Goal: Contribute content: Contribute content

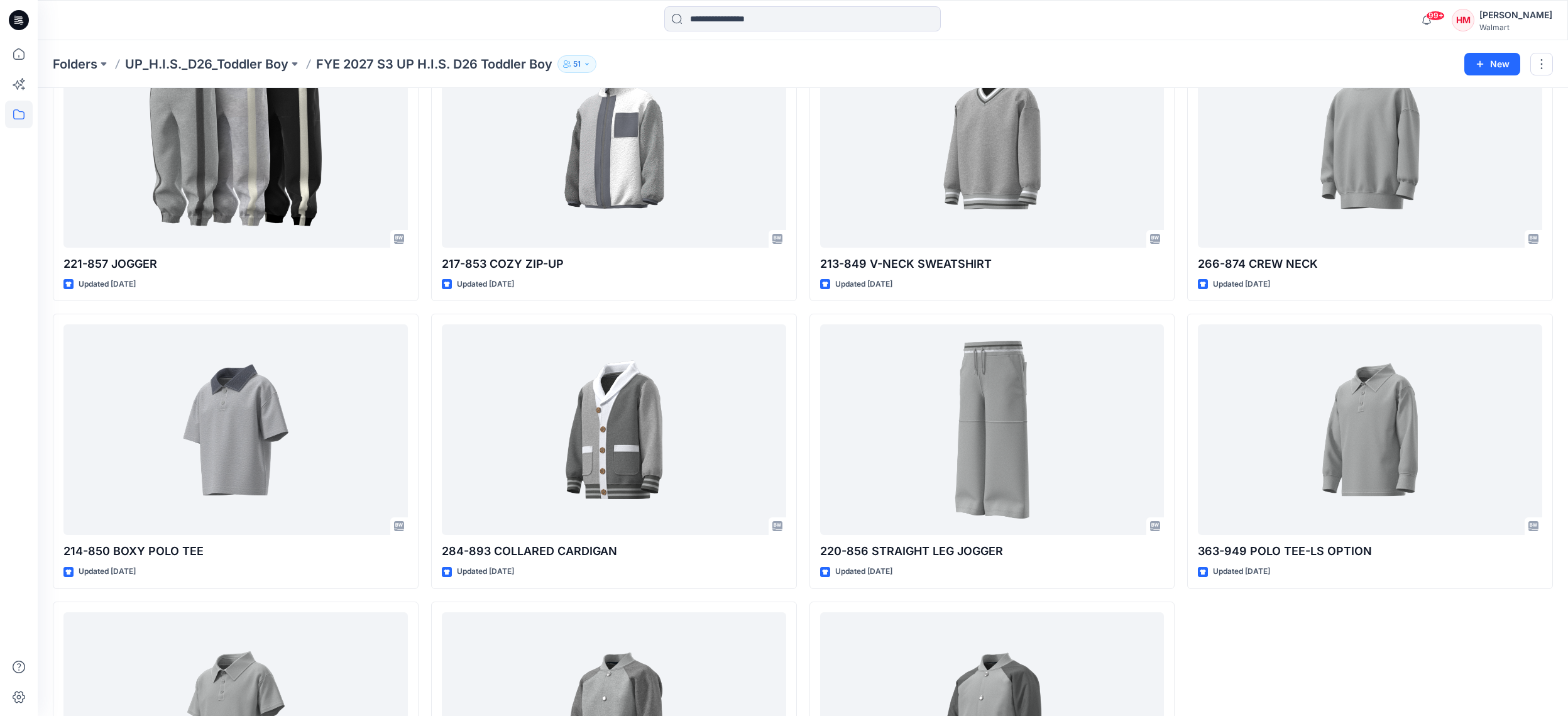
scroll to position [46, 0]
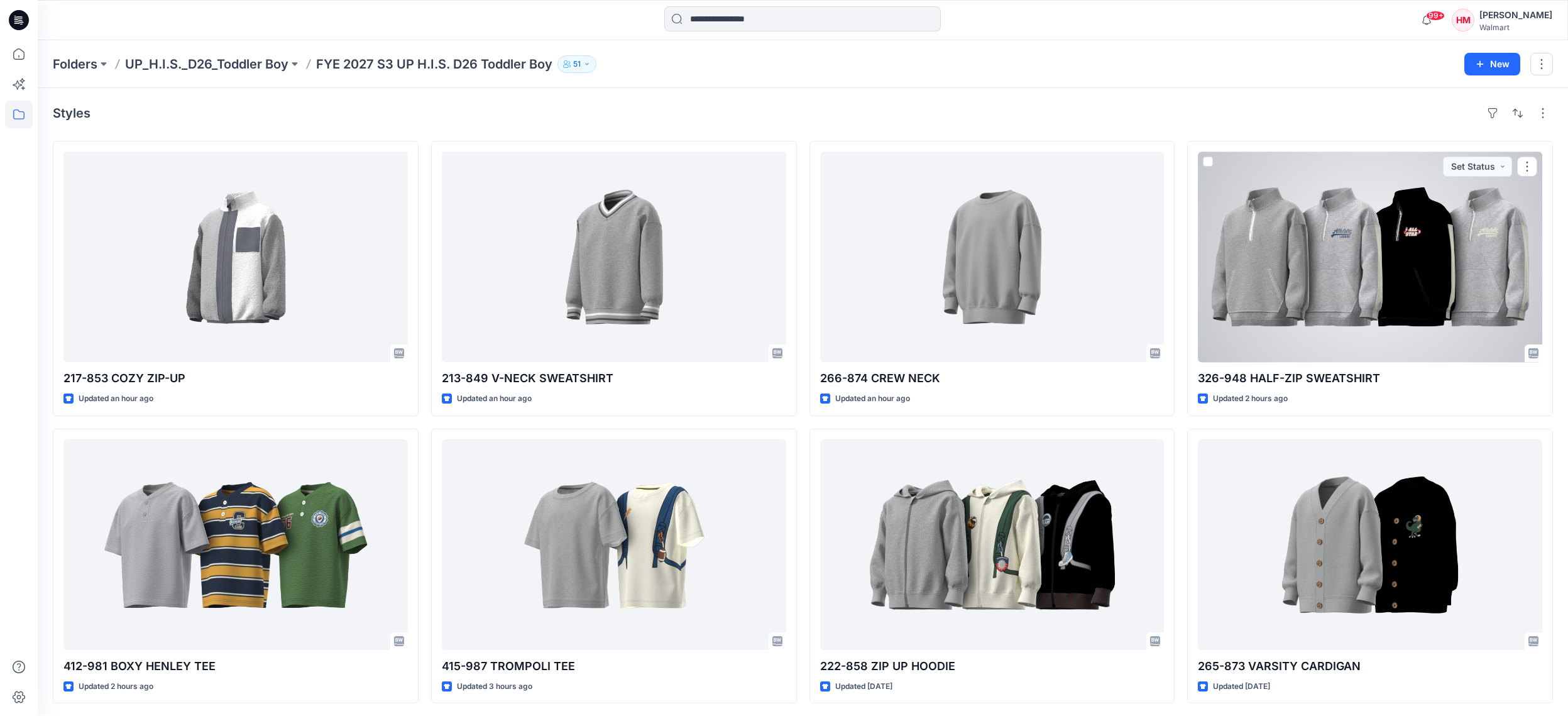
click at [1325, 282] on div at bounding box center [1371, 257] width 344 height 210
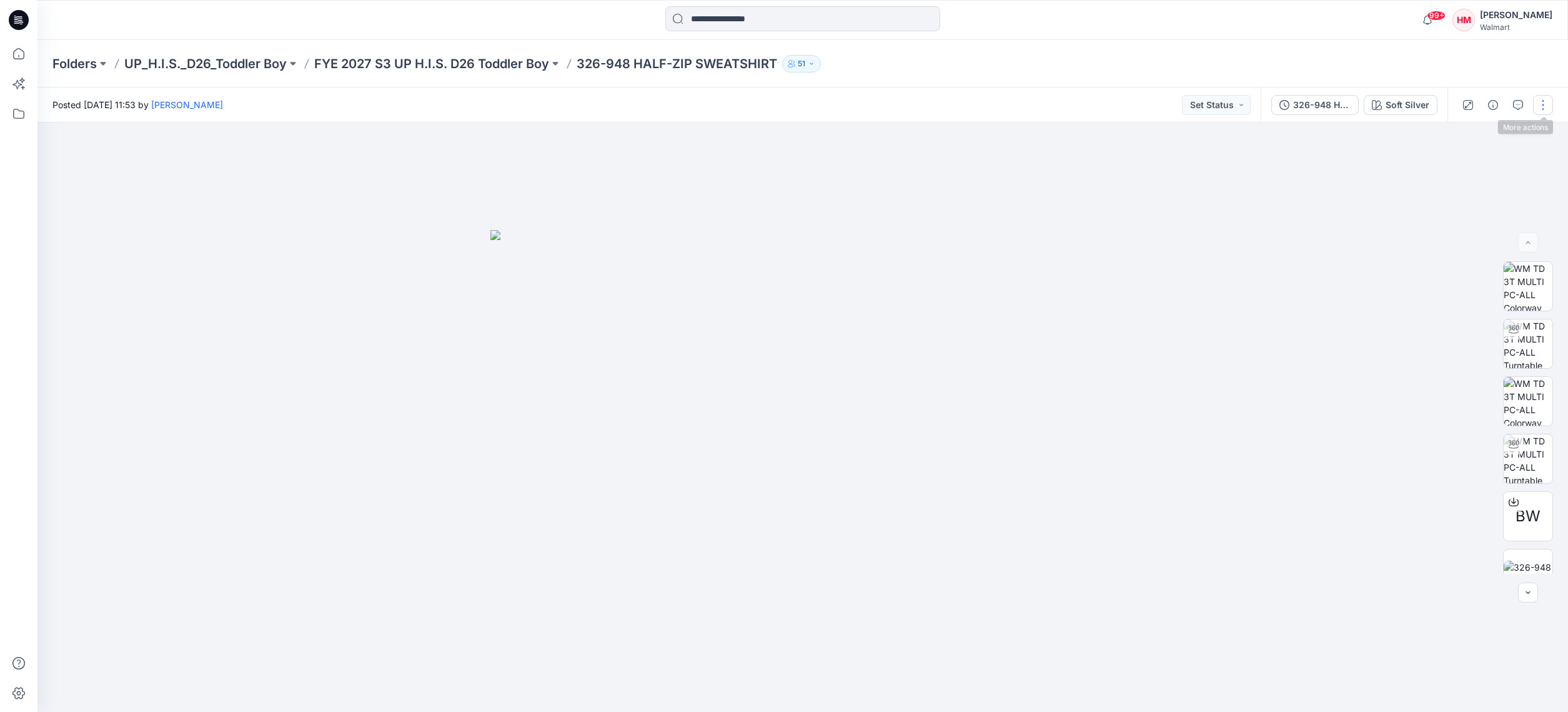
click at [1542, 103] on button "button" at bounding box center [1542, 105] width 20 height 20
click at [1485, 200] on button "Edit" at bounding box center [1490, 197] width 115 height 23
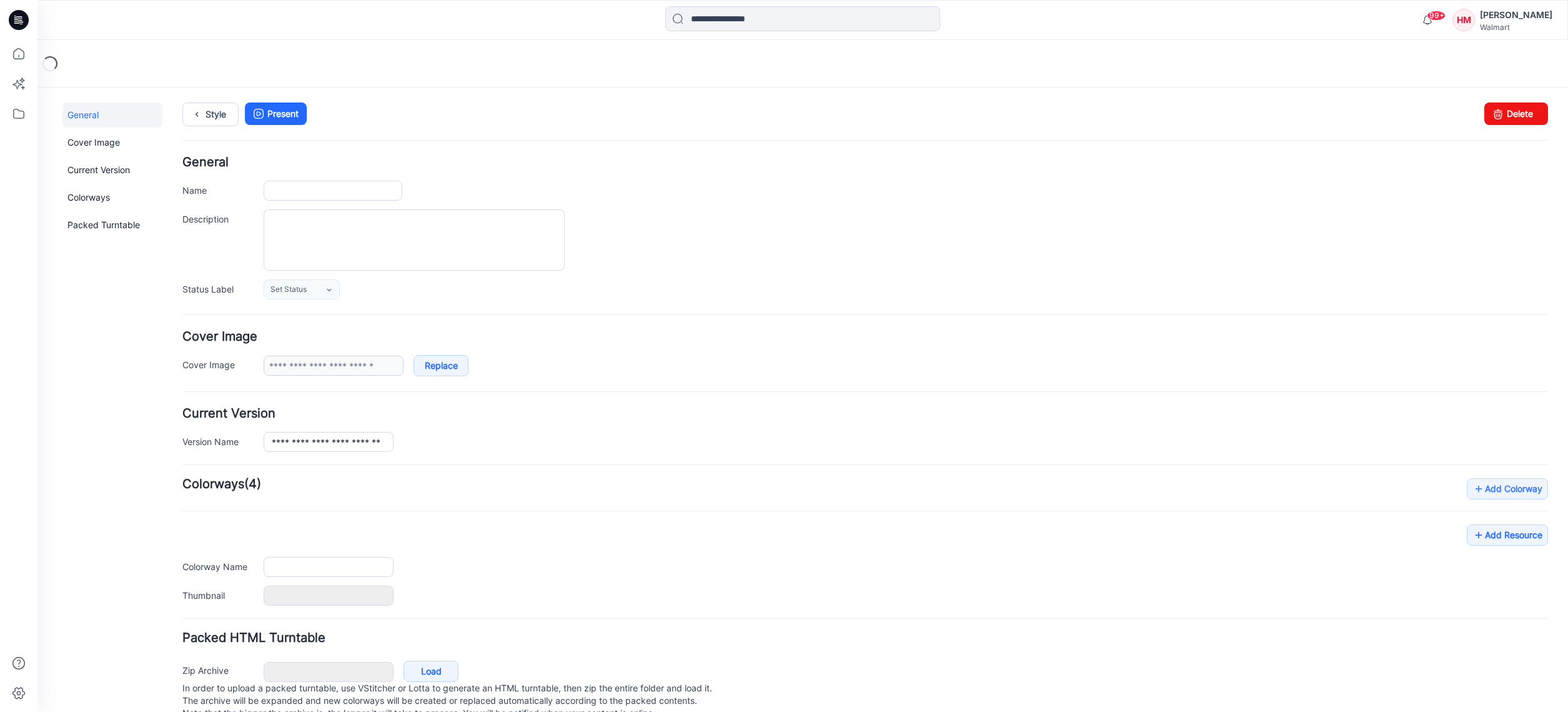
type input "**********"
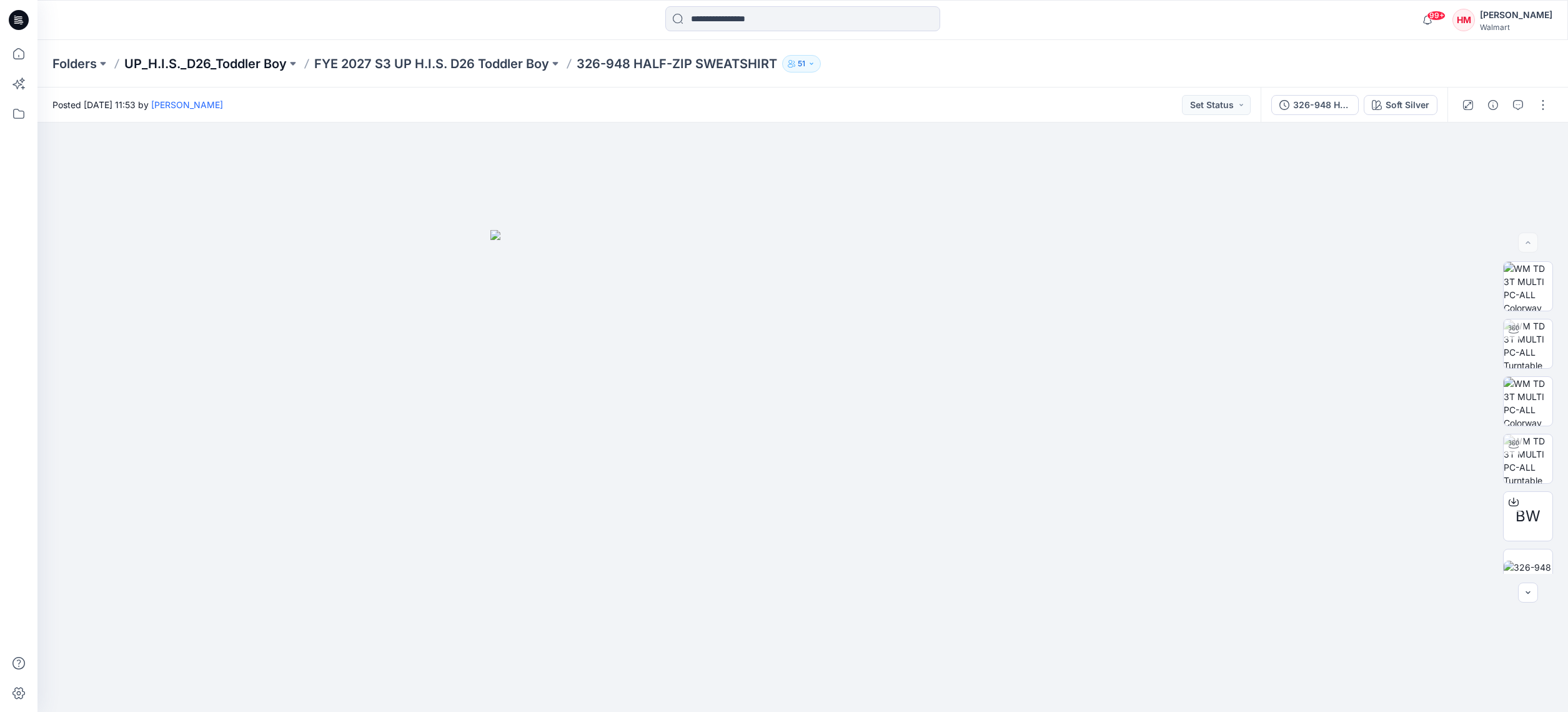
click at [190, 65] on p "UP_H.I.S._D26_Toddler Boy" at bounding box center [205, 64] width 162 height 18
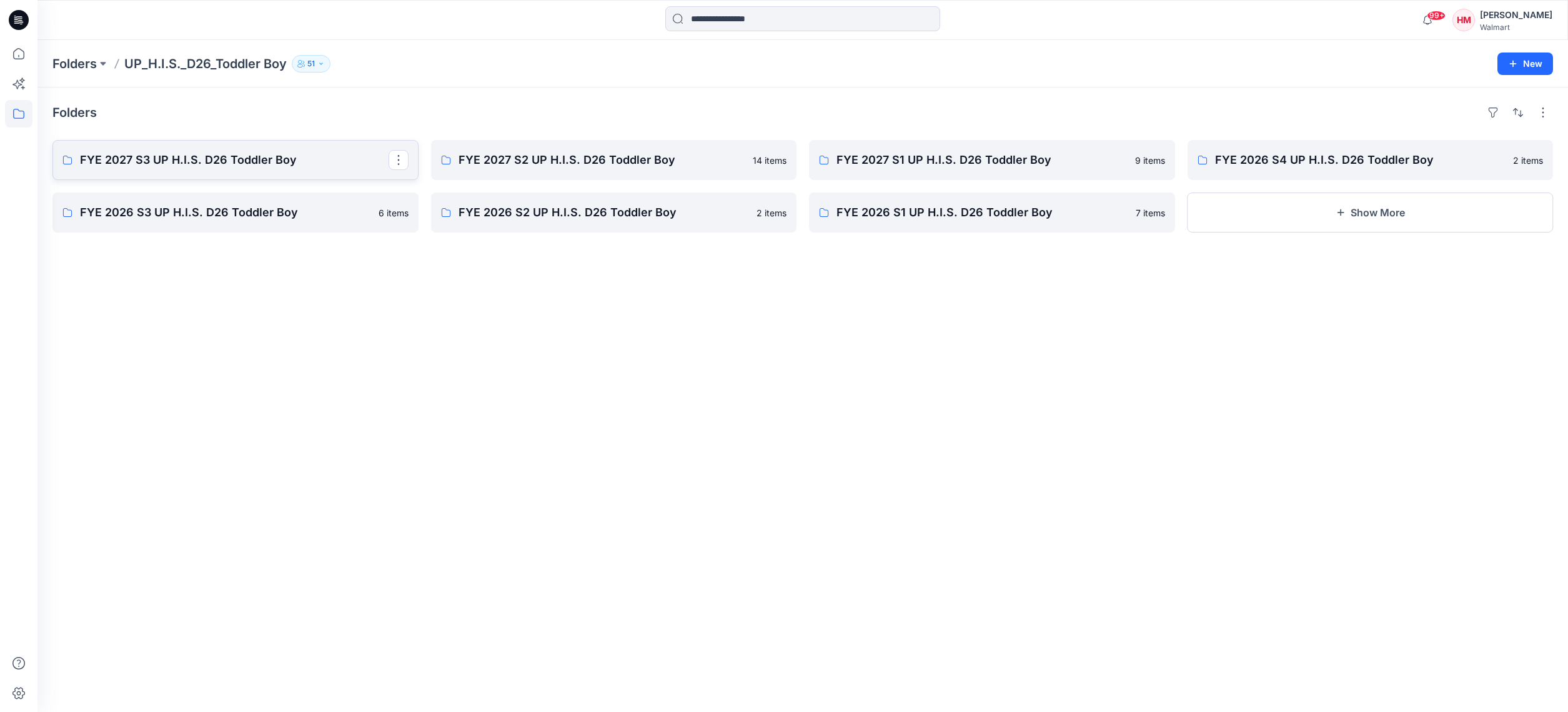
click at [208, 159] on p "FYE 2027 S3 UP H.I.S. D26 Toddler Boy" at bounding box center [234, 160] width 308 height 18
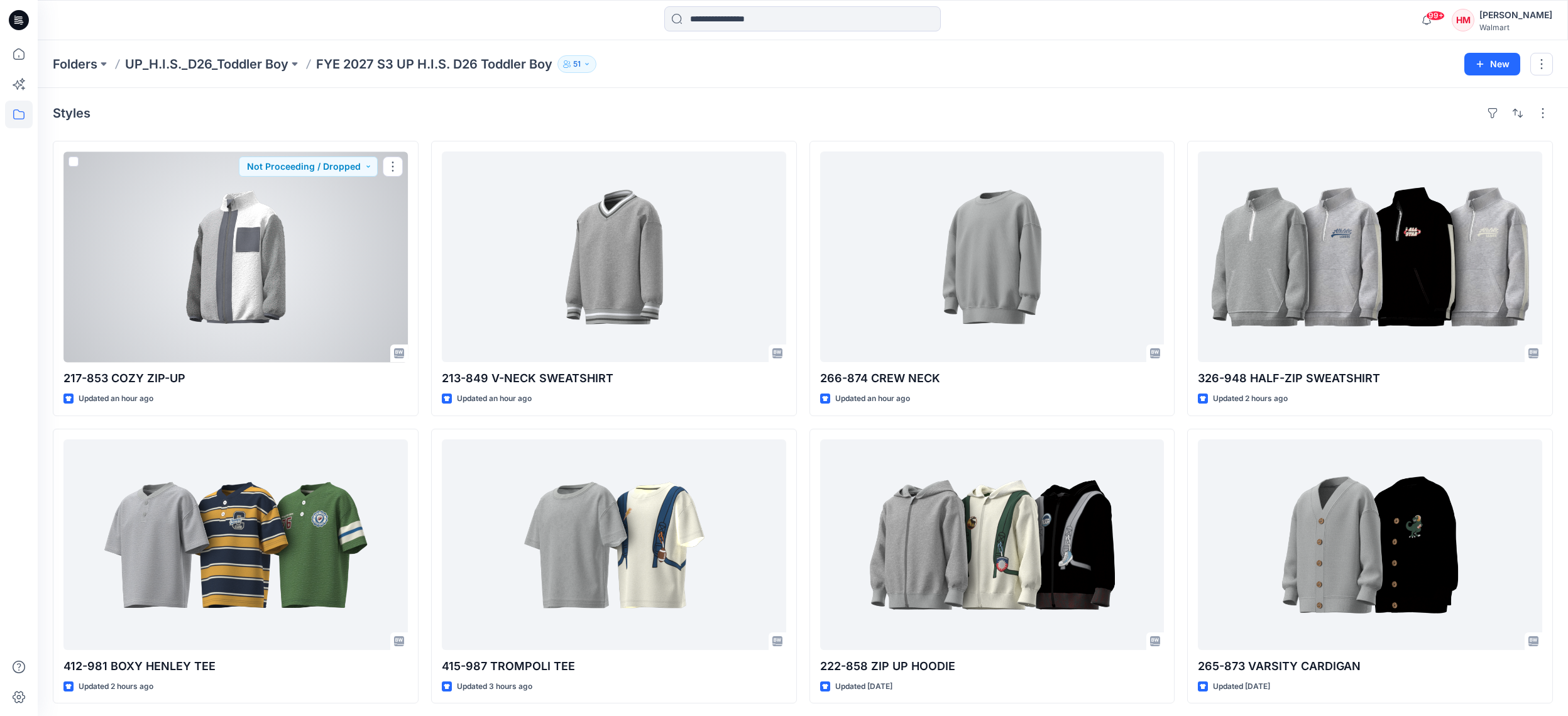
click at [278, 308] on div at bounding box center [236, 257] width 344 height 210
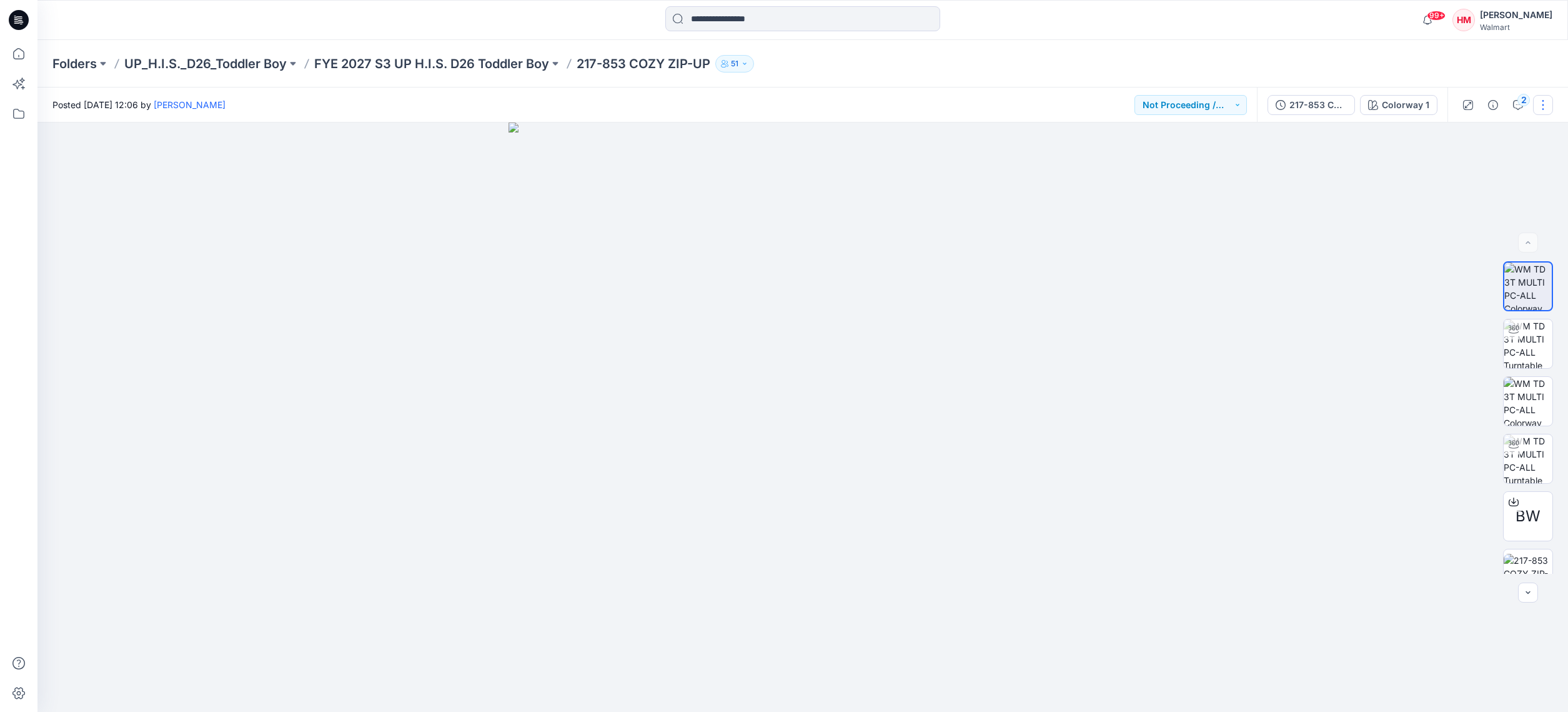
drag, startPoint x: 1542, startPoint y: 106, endPoint x: 1541, endPoint y: 120, distance: 14.0
click at [1543, 106] on button "button" at bounding box center [1542, 105] width 20 height 20
click at [1492, 201] on button "Edit" at bounding box center [1490, 197] width 115 height 23
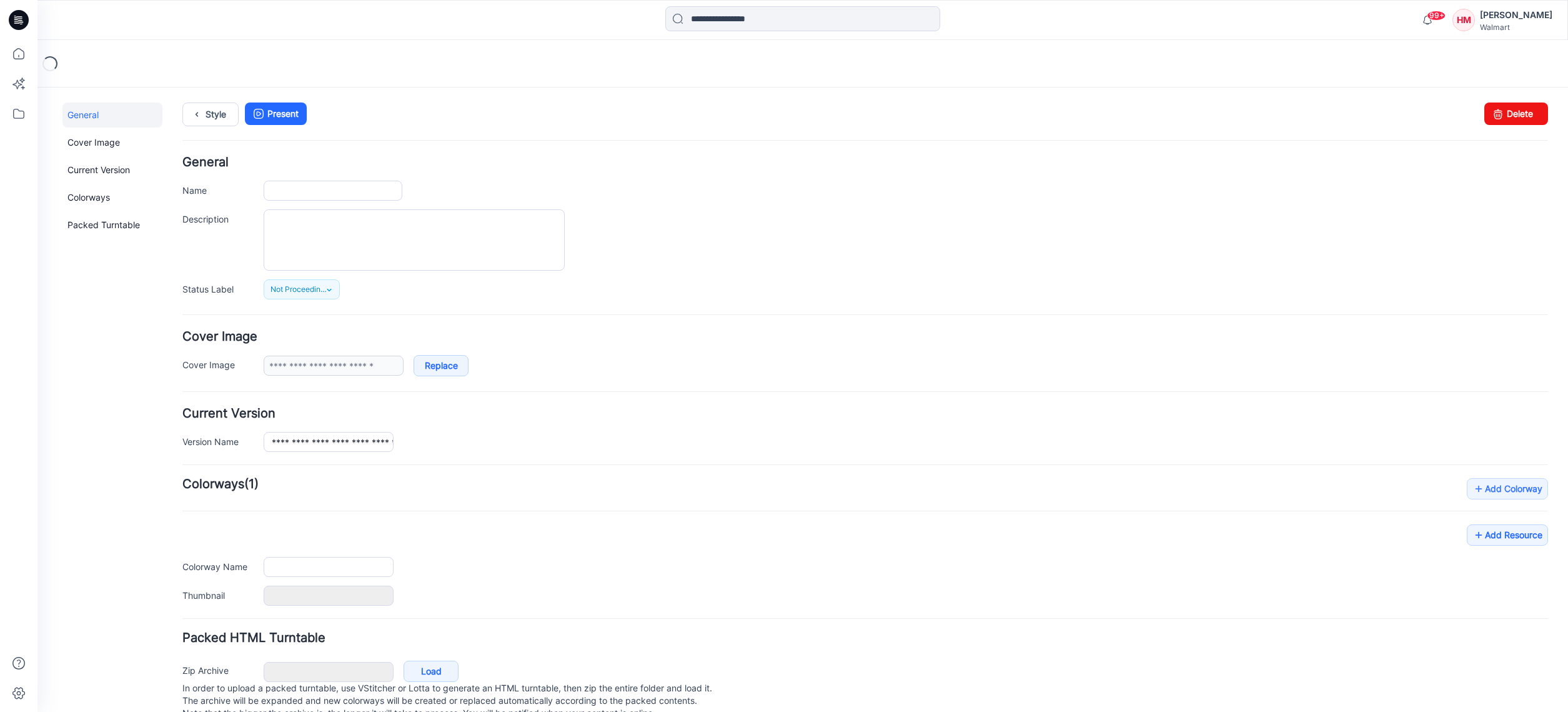
type input "**********"
type textarea "**********"
type input "**********"
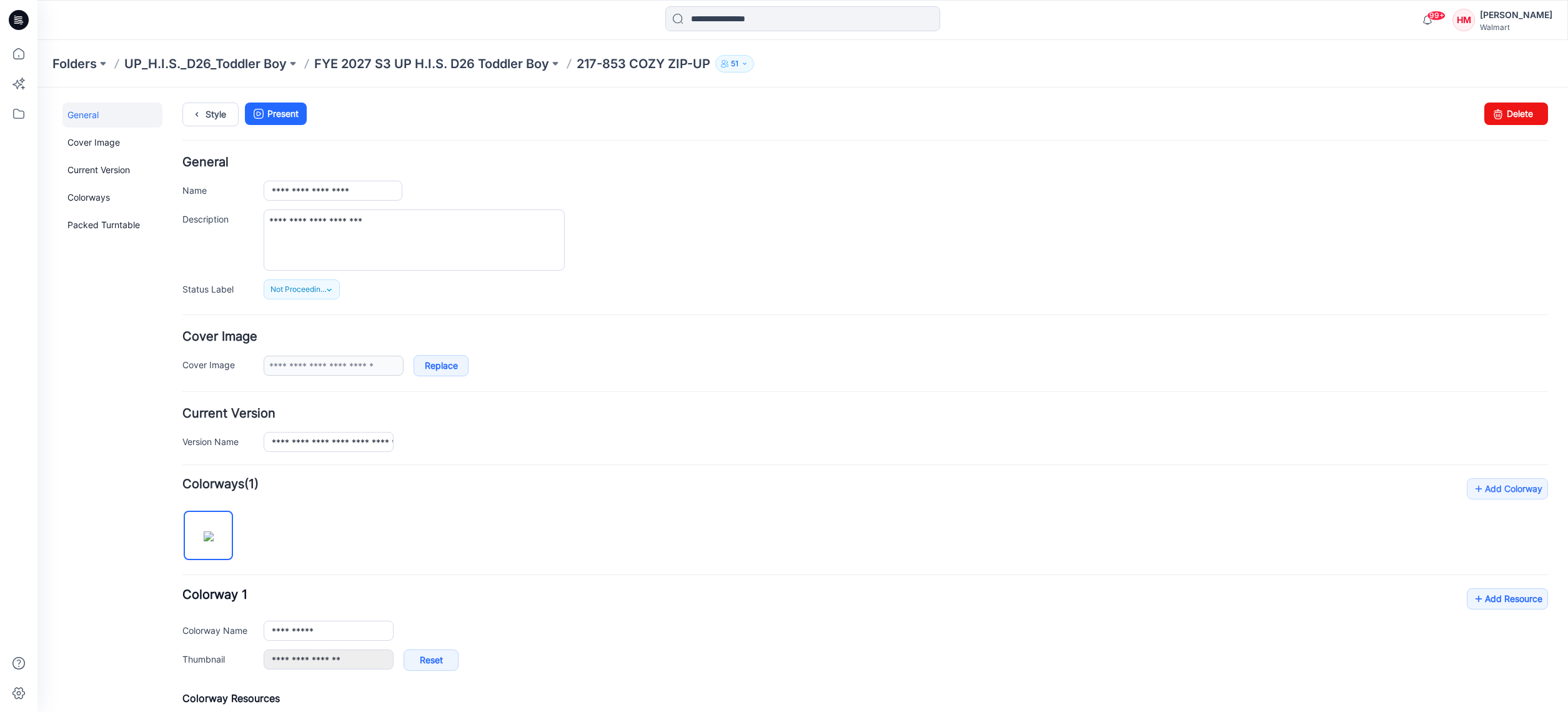
click at [182, 60] on p "UP_H.I.S._D26_Toddler Boy" at bounding box center [205, 64] width 162 height 18
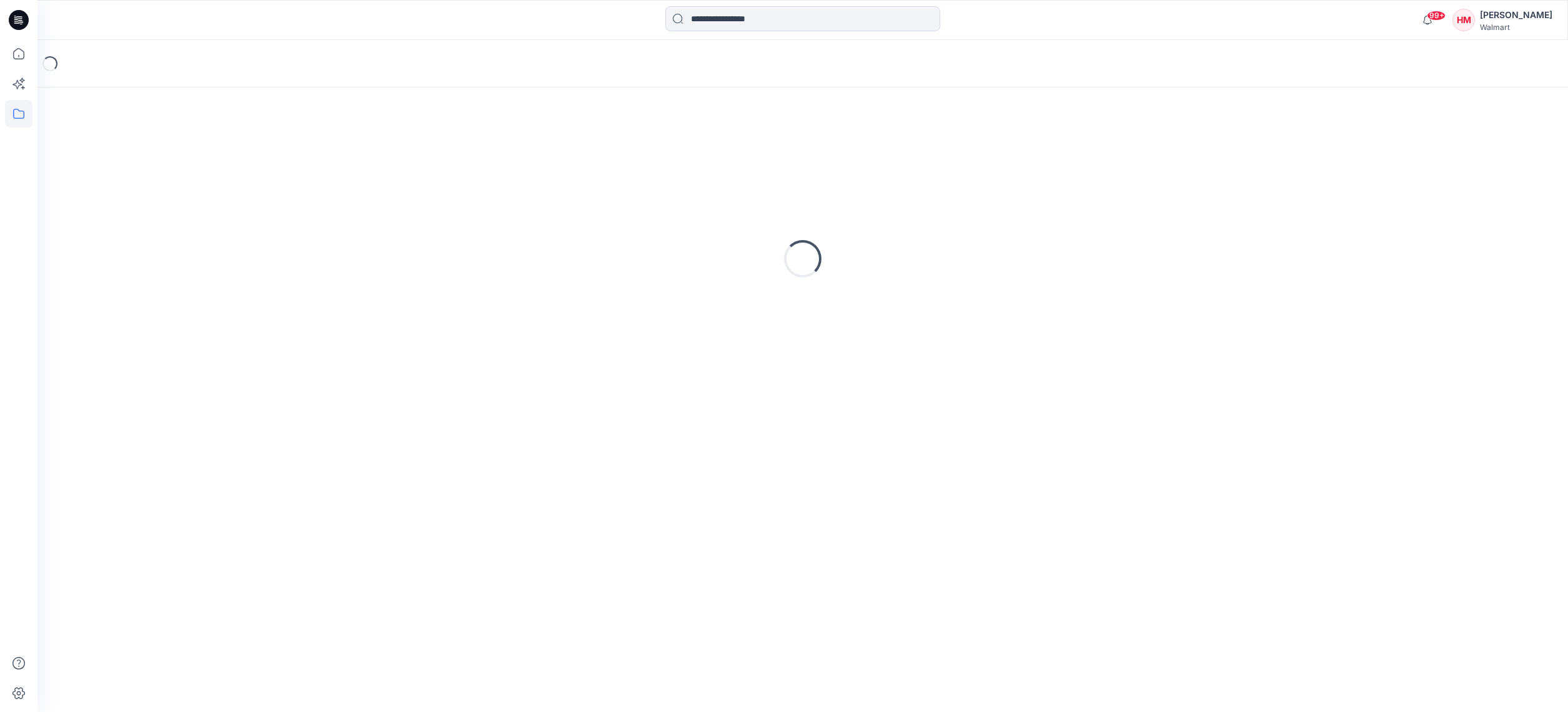
click at [185, 67] on div "Loading..." at bounding box center [802, 64] width 1530 height 48
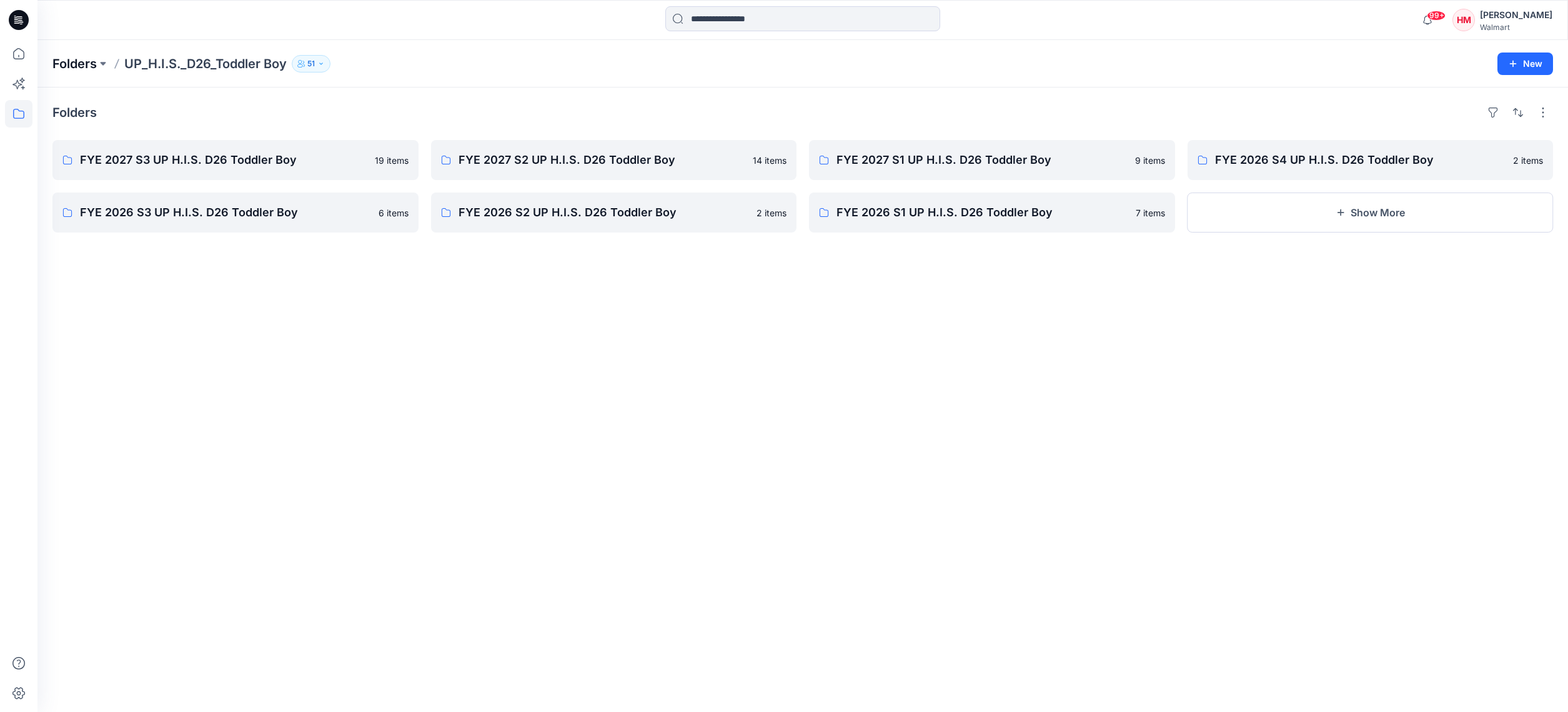
click at [94, 60] on p "Folders" at bounding box center [74, 64] width 44 height 18
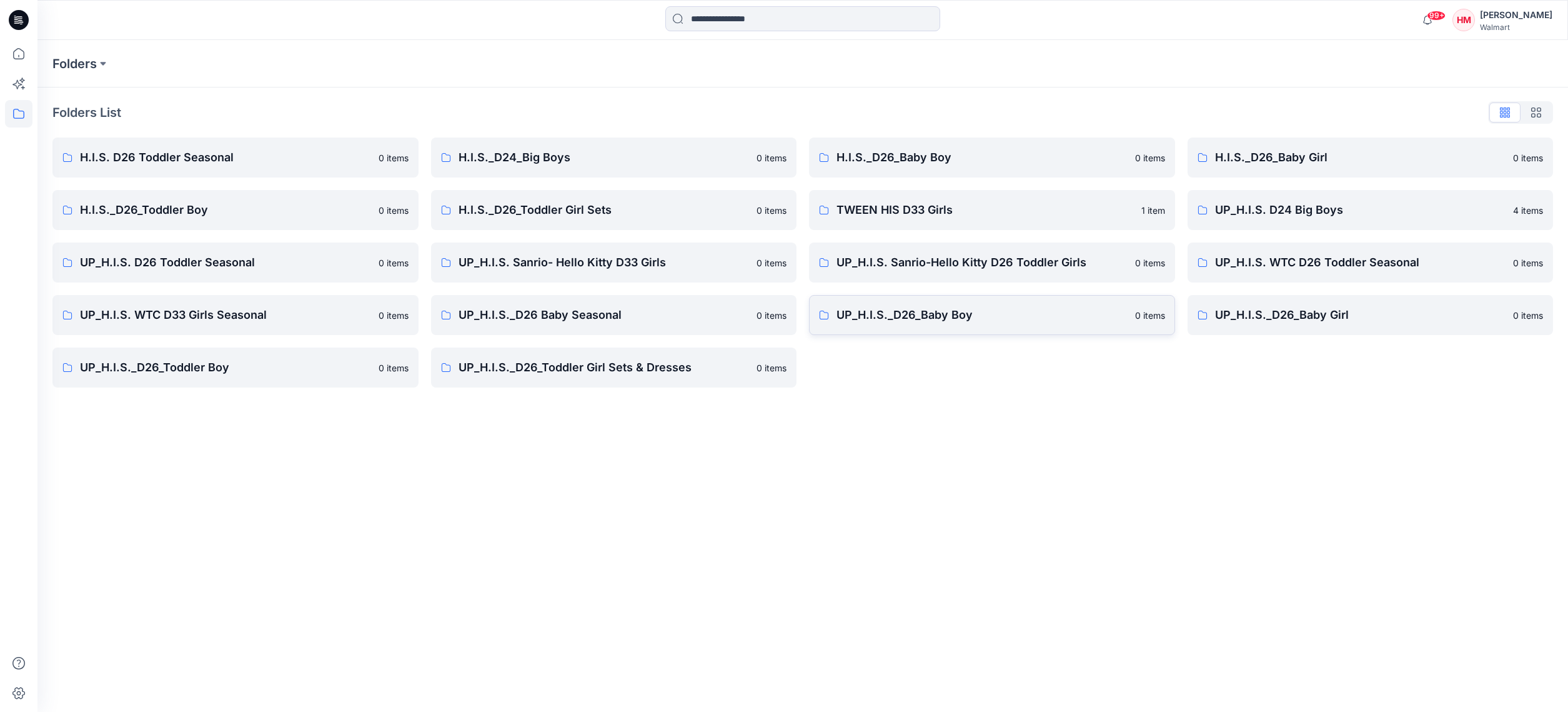
click at [899, 316] on p "UP_H.I.S._D26_Baby Boy" at bounding box center [982, 315] width 291 height 18
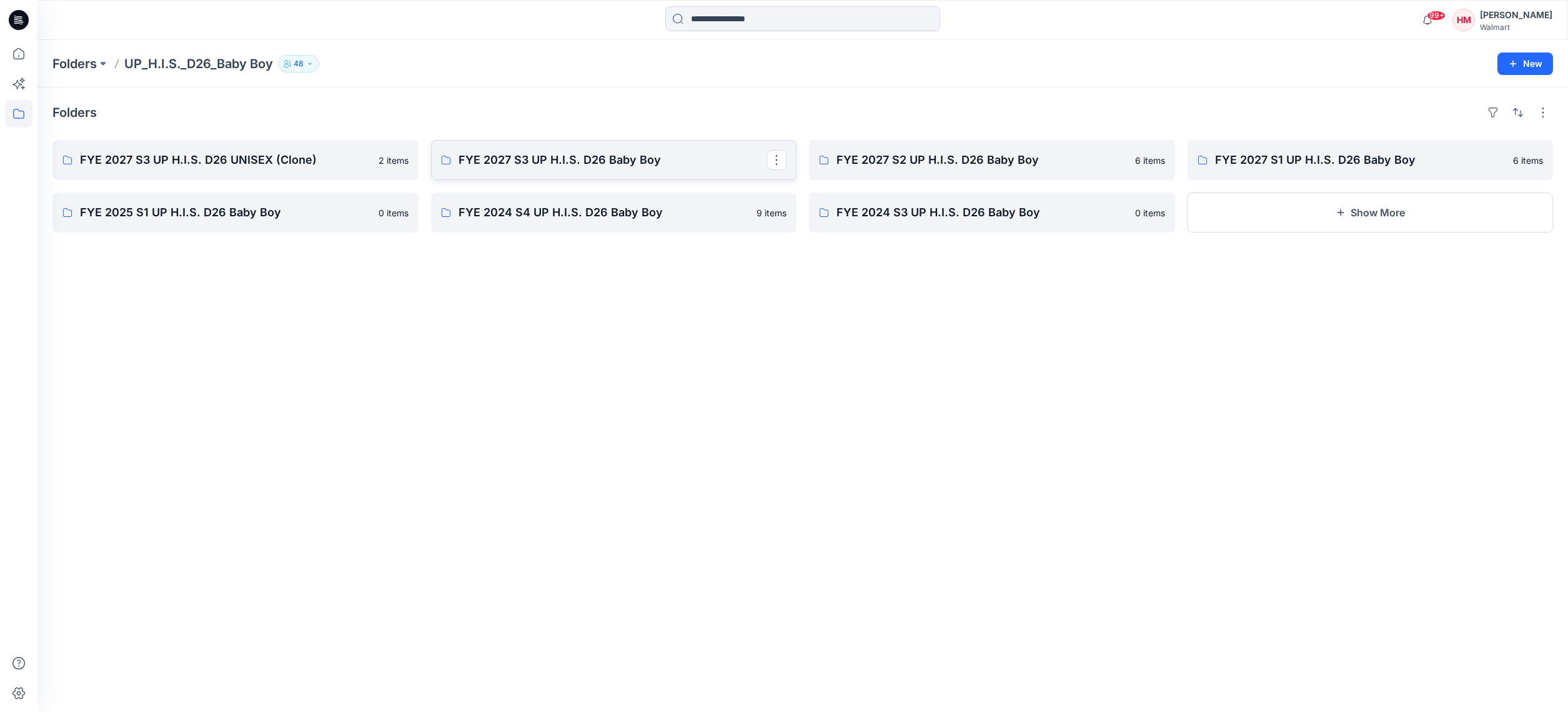
click at [586, 162] on p "FYE 2027 S3 UP H.I.S. D26 Baby Boy" at bounding box center [613, 160] width 308 height 18
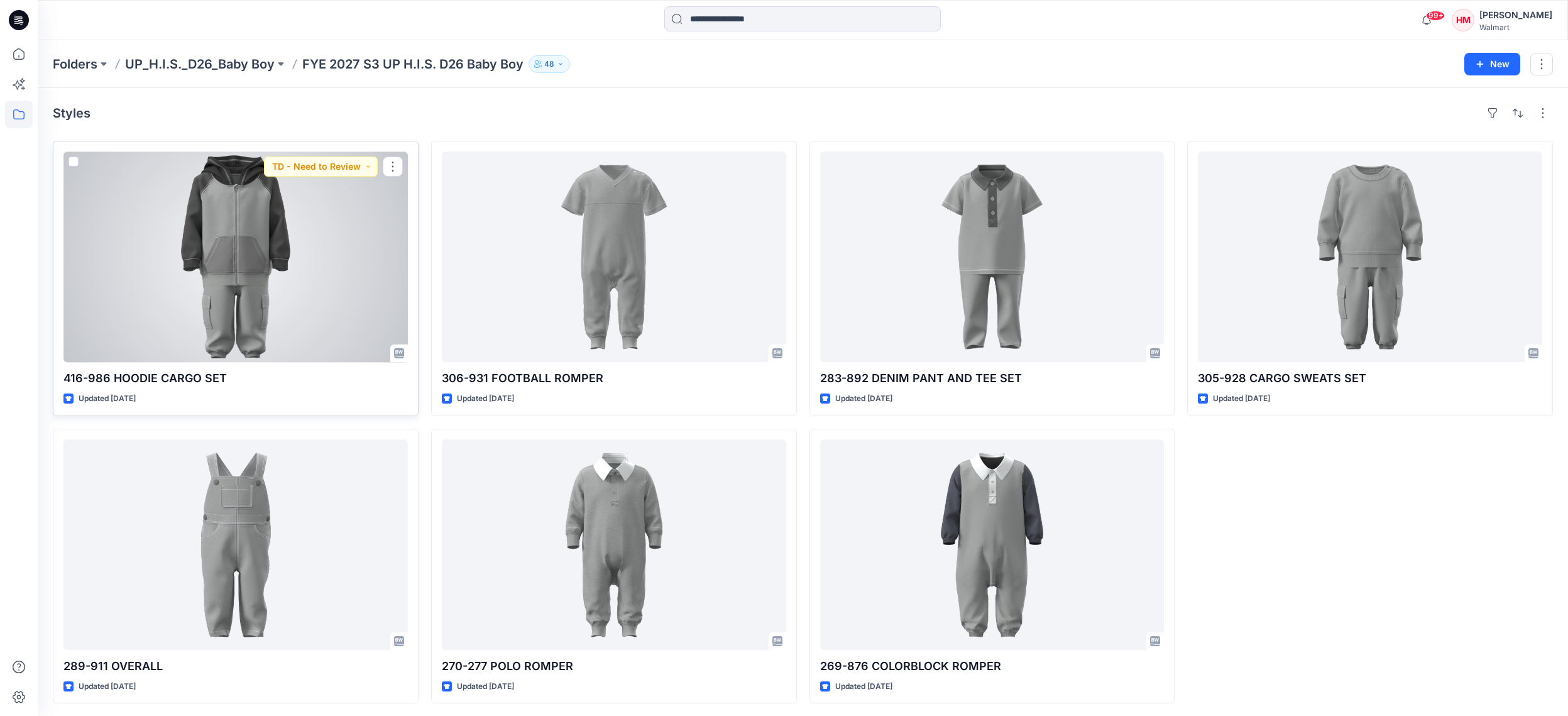
click at [256, 251] on div at bounding box center [236, 257] width 344 height 210
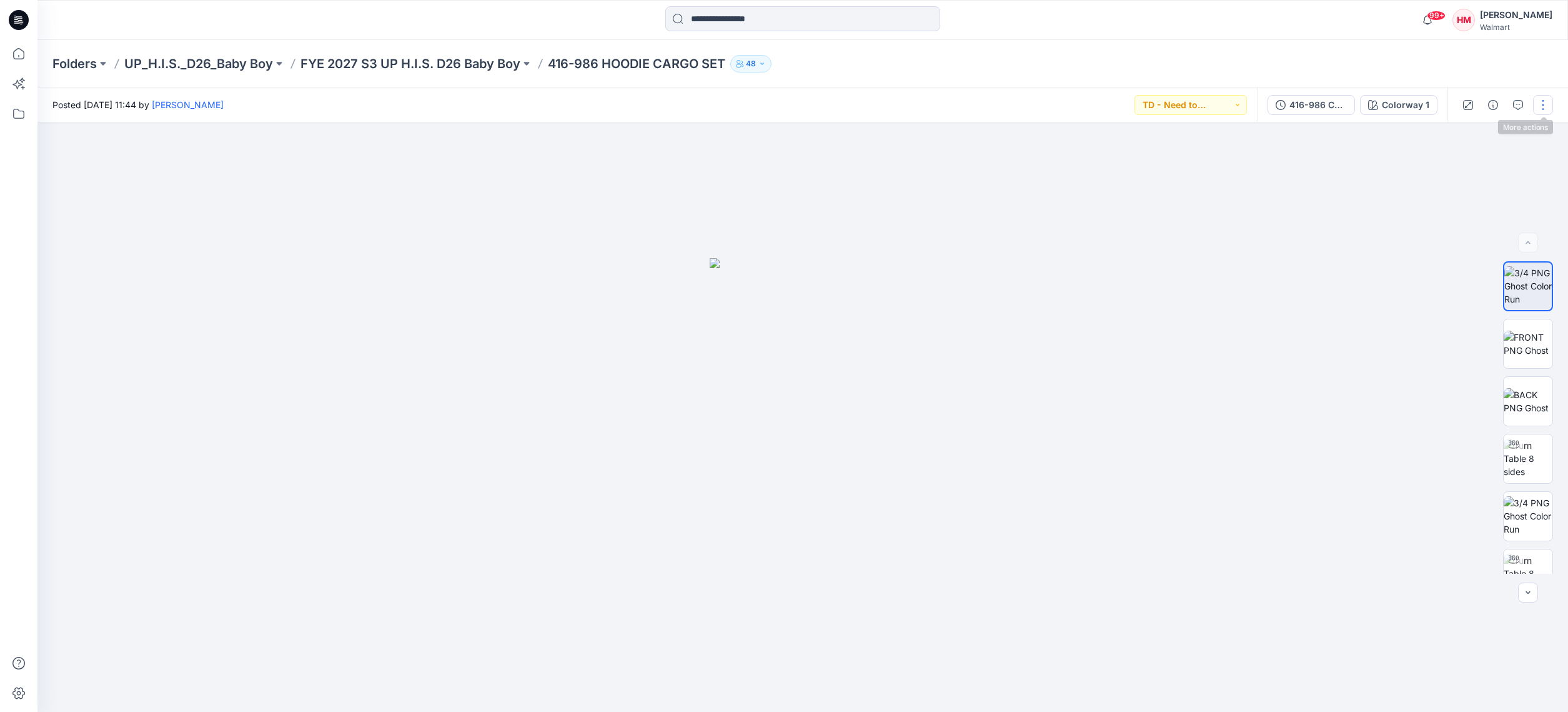
click at [1541, 108] on button "button" at bounding box center [1542, 105] width 20 height 20
click at [1486, 200] on button "Edit" at bounding box center [1490, 197] width 115 height 23
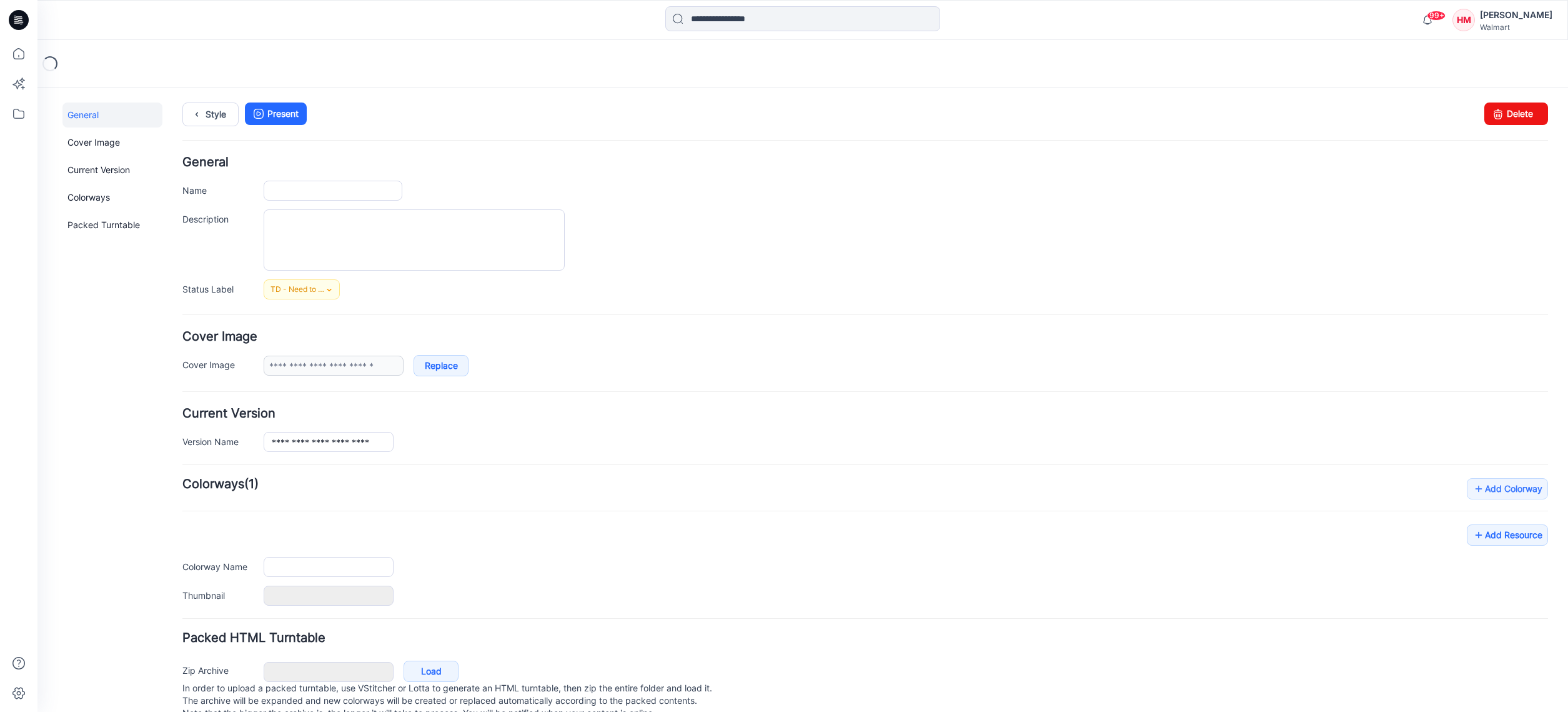
type input "**********"
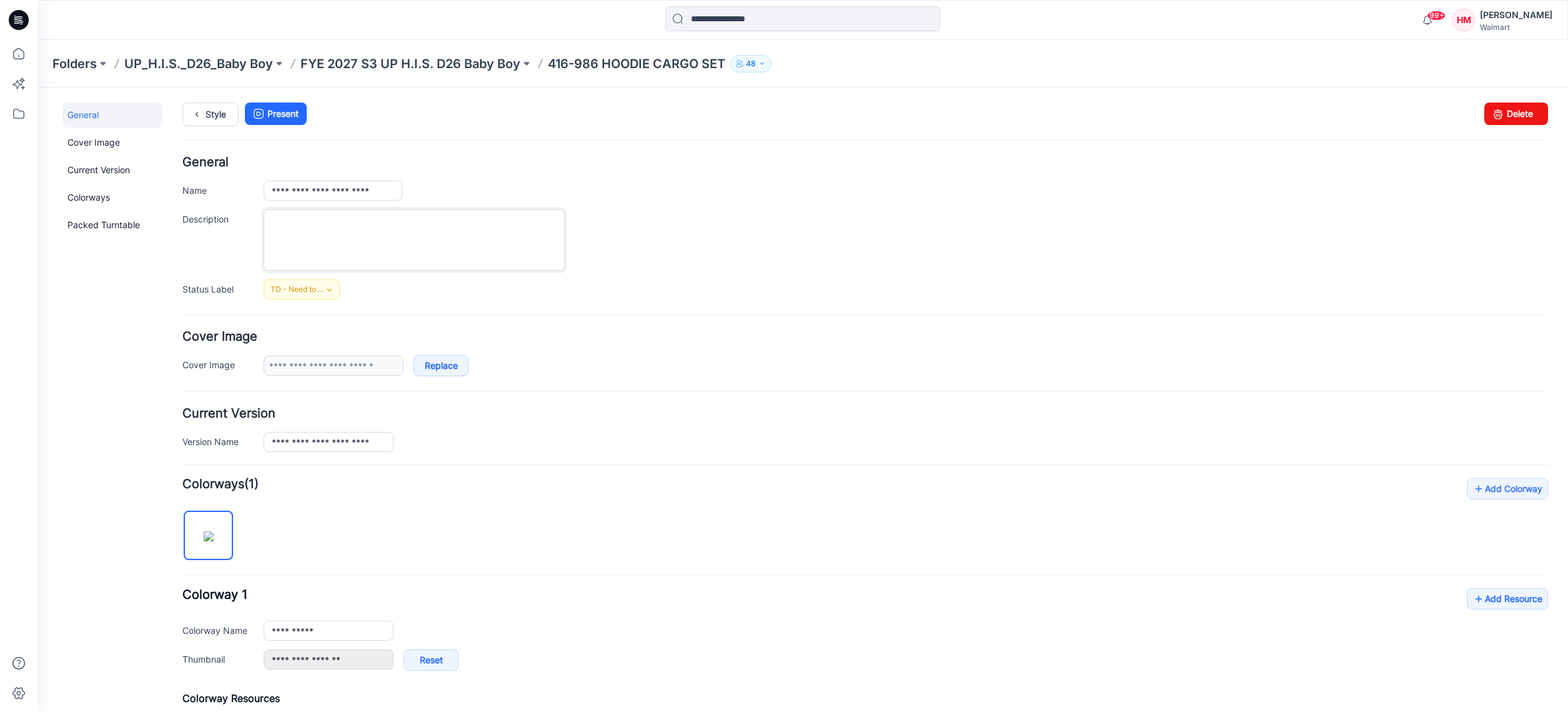
drag, startPoint x: 344, startPoint y: 233, endPoint x: 395, endPoint y: 232, distance: 51.0
click at [343, 233] on textarea "Description" at bounding box center [414, 240] width 301 height 62
paste textarea "**********"
drag, startPoint x: 351, startPoint y: 221, endPoint x: 473, endPoint y: 215, distance: 122.1
click at [446, 224] on textarea "**********" at bounding box center [414, 240] width 301 height 62
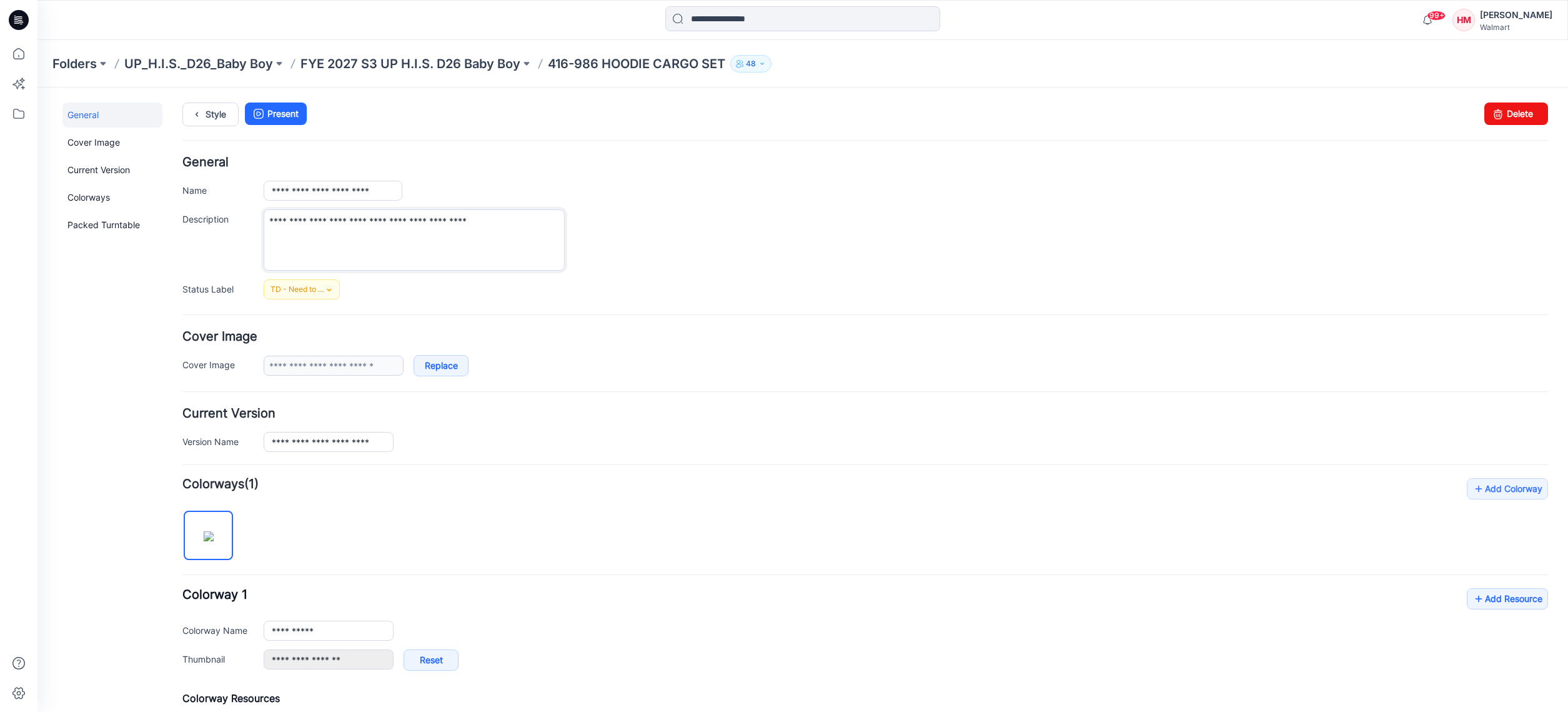
type textarea "**********"
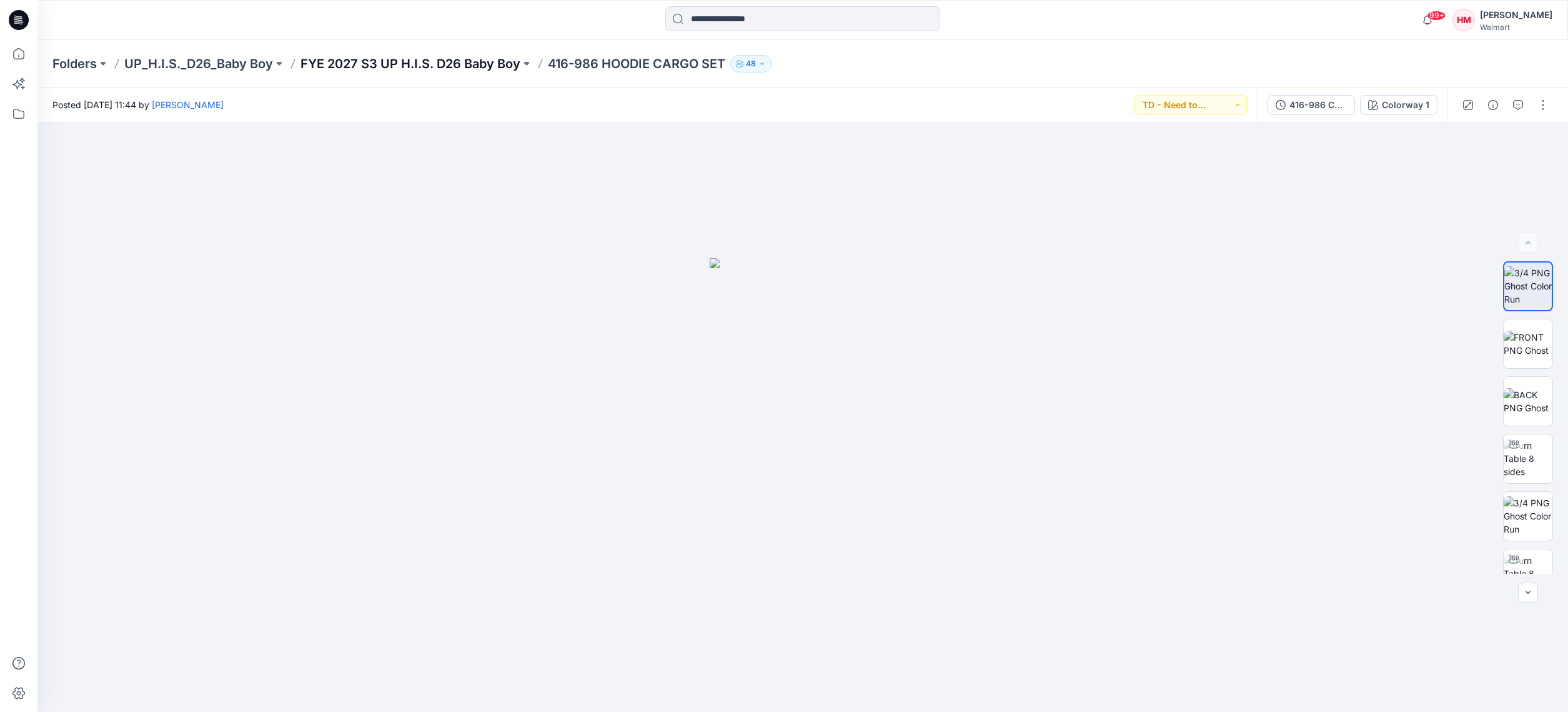
click at [443, 67] on p "FYE 2027 S3 UP H.I.S. D26 Baby Boy" at bounding box center [410, 64] width 219 height 18
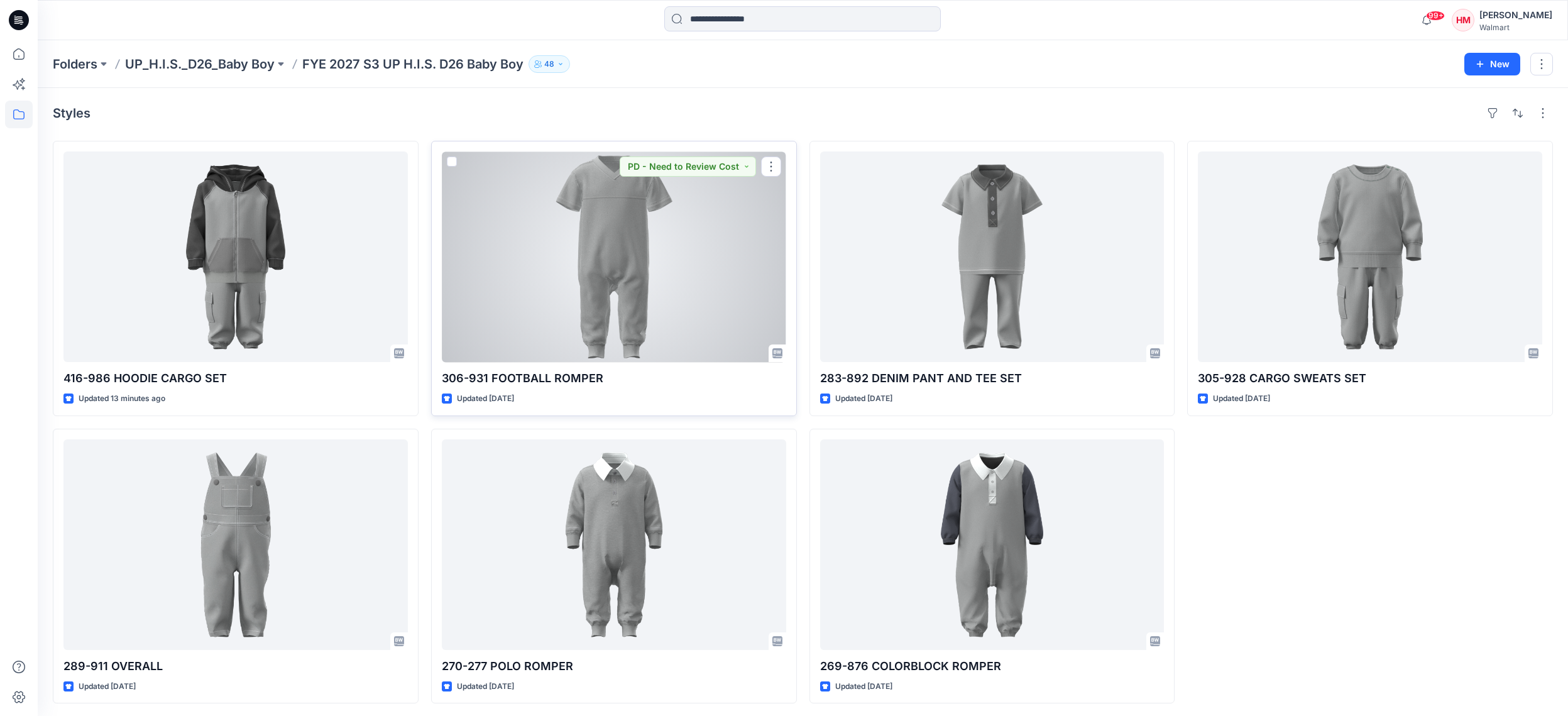
click at [644, 273] on div at bounding box center [614, 257] width 344 height 210
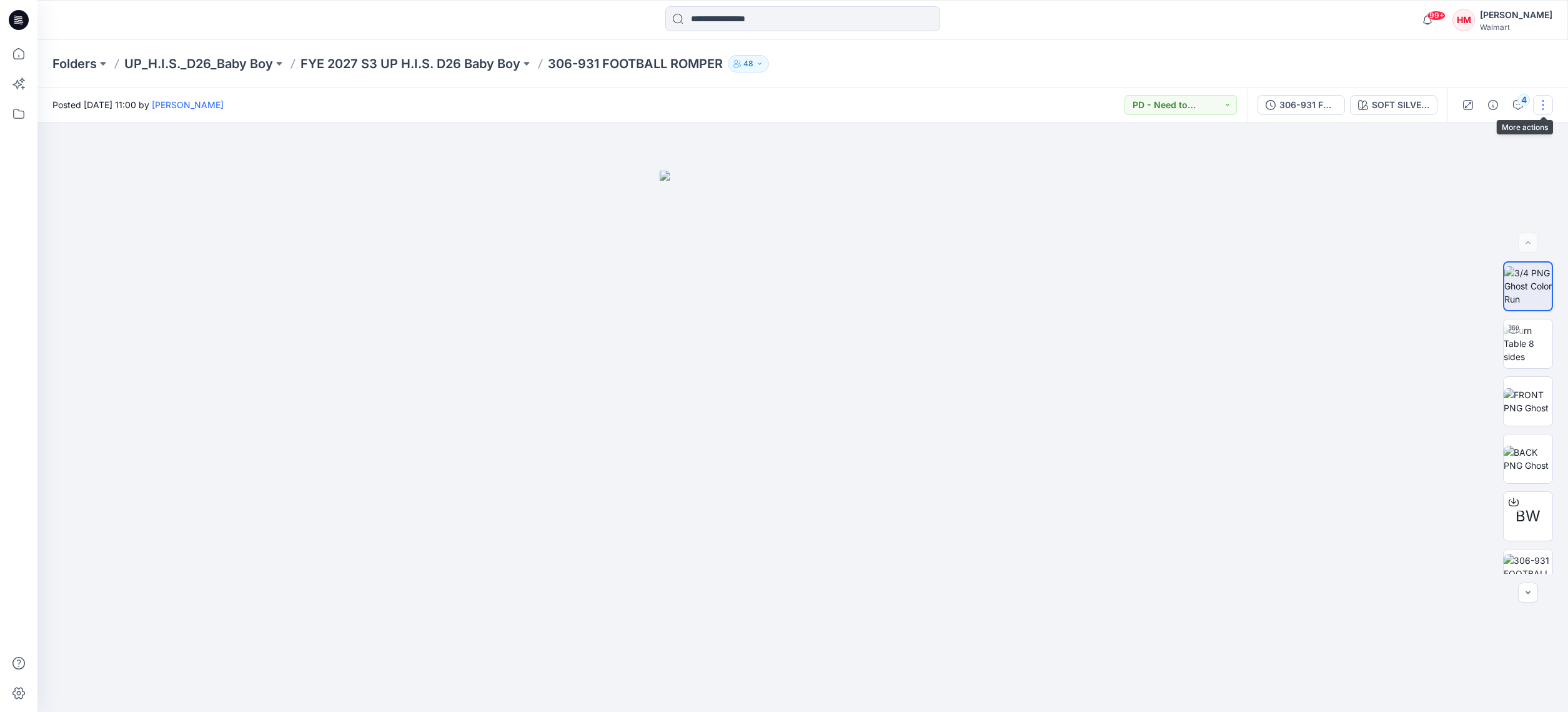
click at [1545, 100] on button "button" at bounding box center [1542, 105] width 20 height 20
click at [1487, 191] on button "Edit" at bounding box center [1490, 197] width 115 height 23
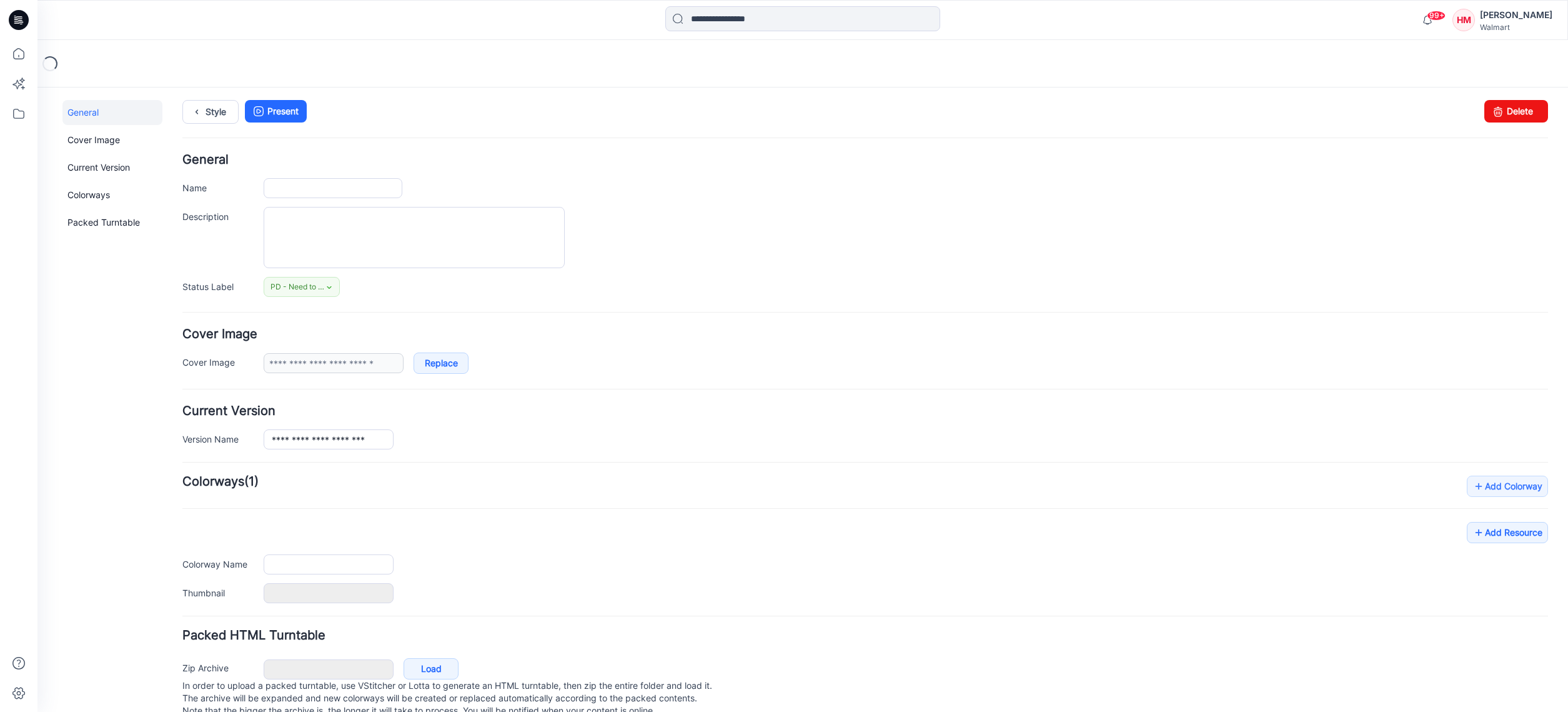
type input "**********"
type textarea "**********"
type input "**********"
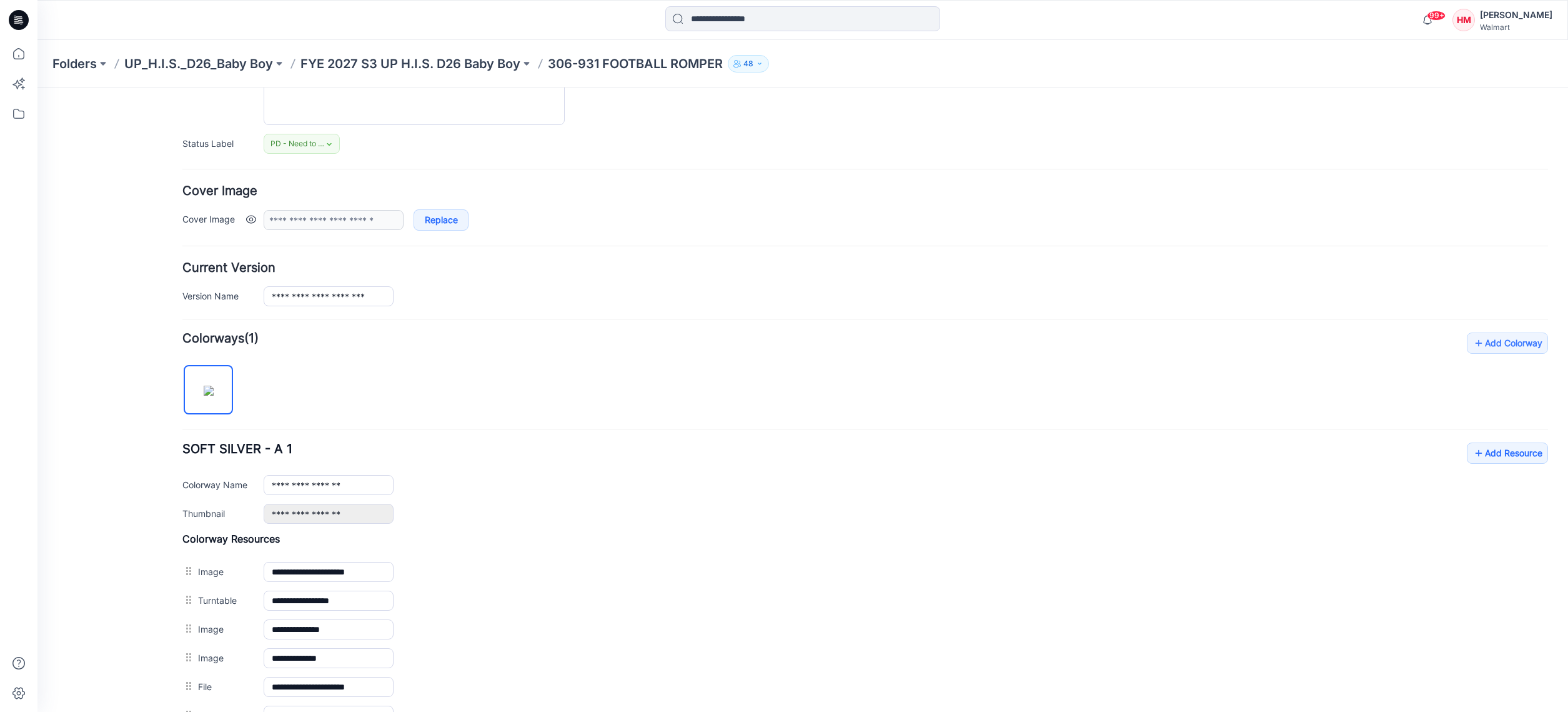
scroll to position [150, 0]
click at [214, 382] on img at bounding box center [208, 387] width 10 height 10
click at [214, 383] on img at bounding box center [208, 387] width 10 height 10
drag, startPoint x: 646, startPoint y: 544, endPoint x: 519, endPoint y: 531, distance: 127.7
click at [646, 544] on div "**********" at bounding box center [865, 627] width 1365 height 197
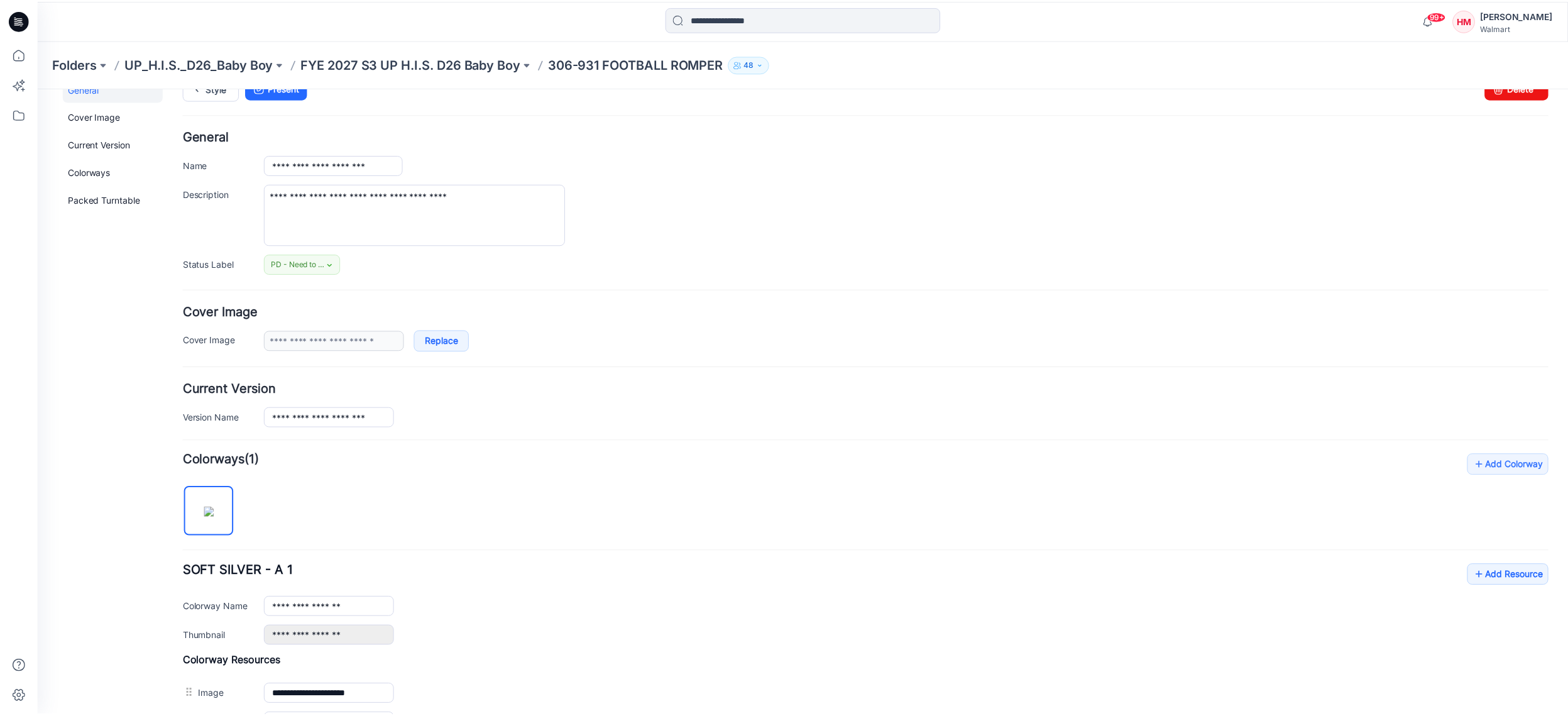
scroll to position [0, 0]
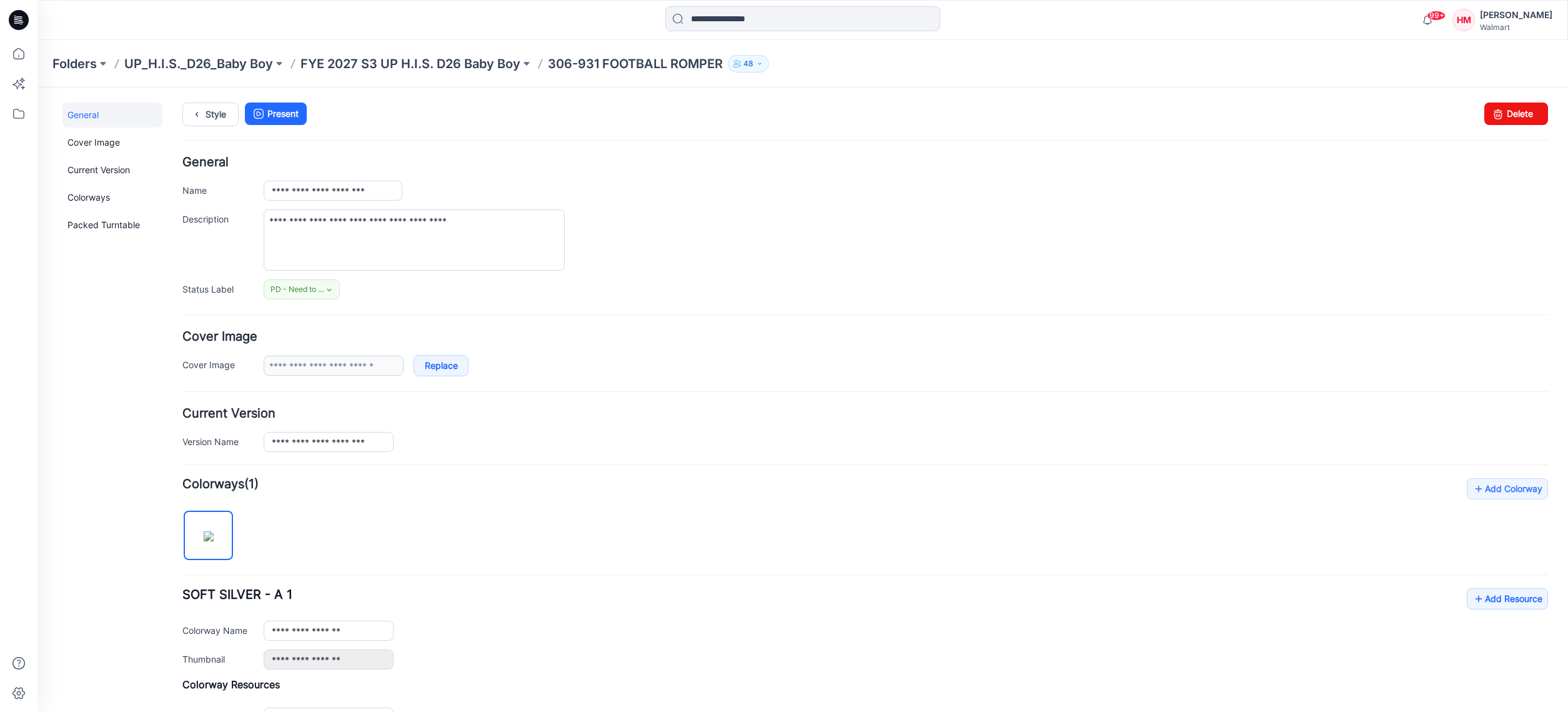
drag, startPoint x: 1561, startPoint y: 219, endPoint x: 1530, endPoint y: 115, distance: 108.5
click at [416, 69] on p "FYE 2027 S3 UP H.I.S. D26 Baby Boy" at bounding box center [410, 64] width 219 height 18
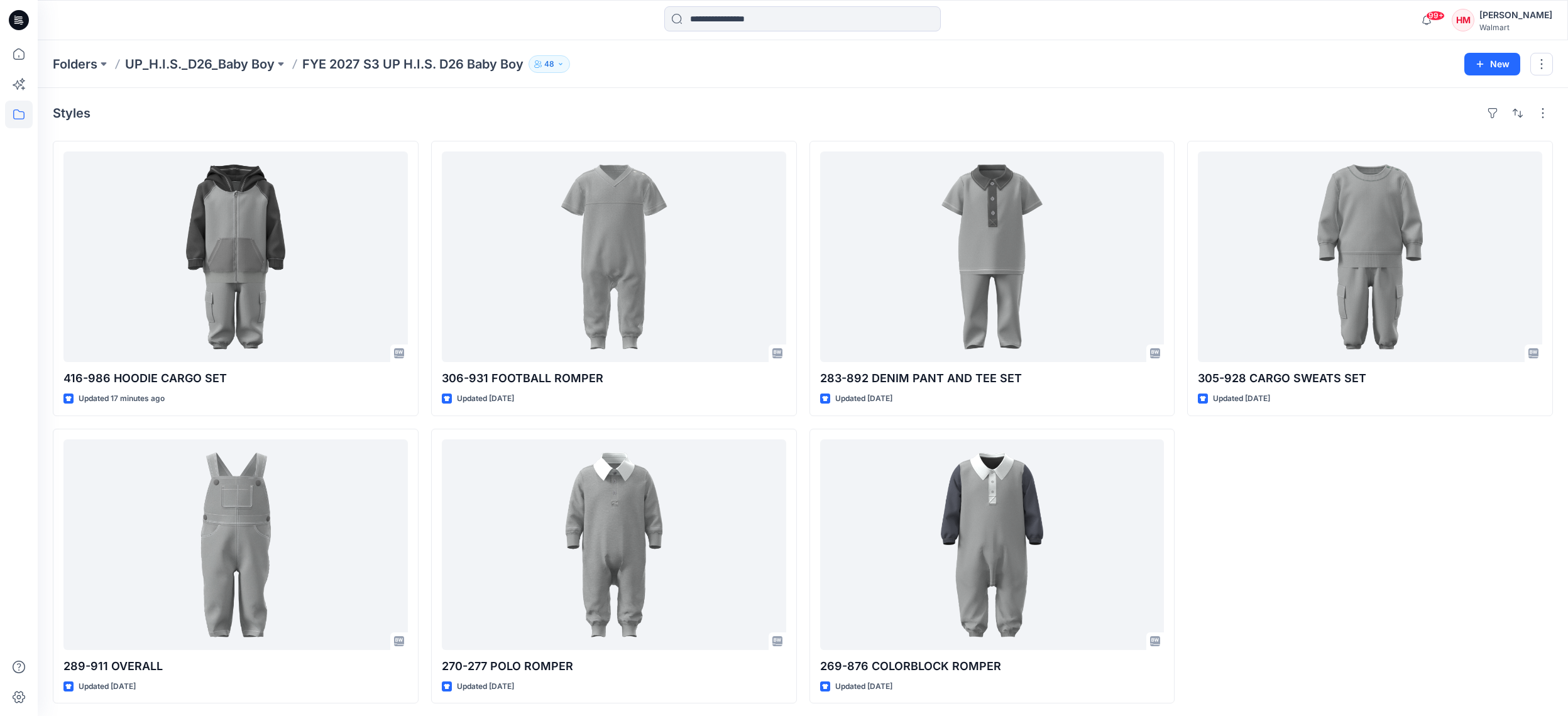
click at [550, 117] on div "Styles" at bounding box center [803, 113] width 1500 height 20
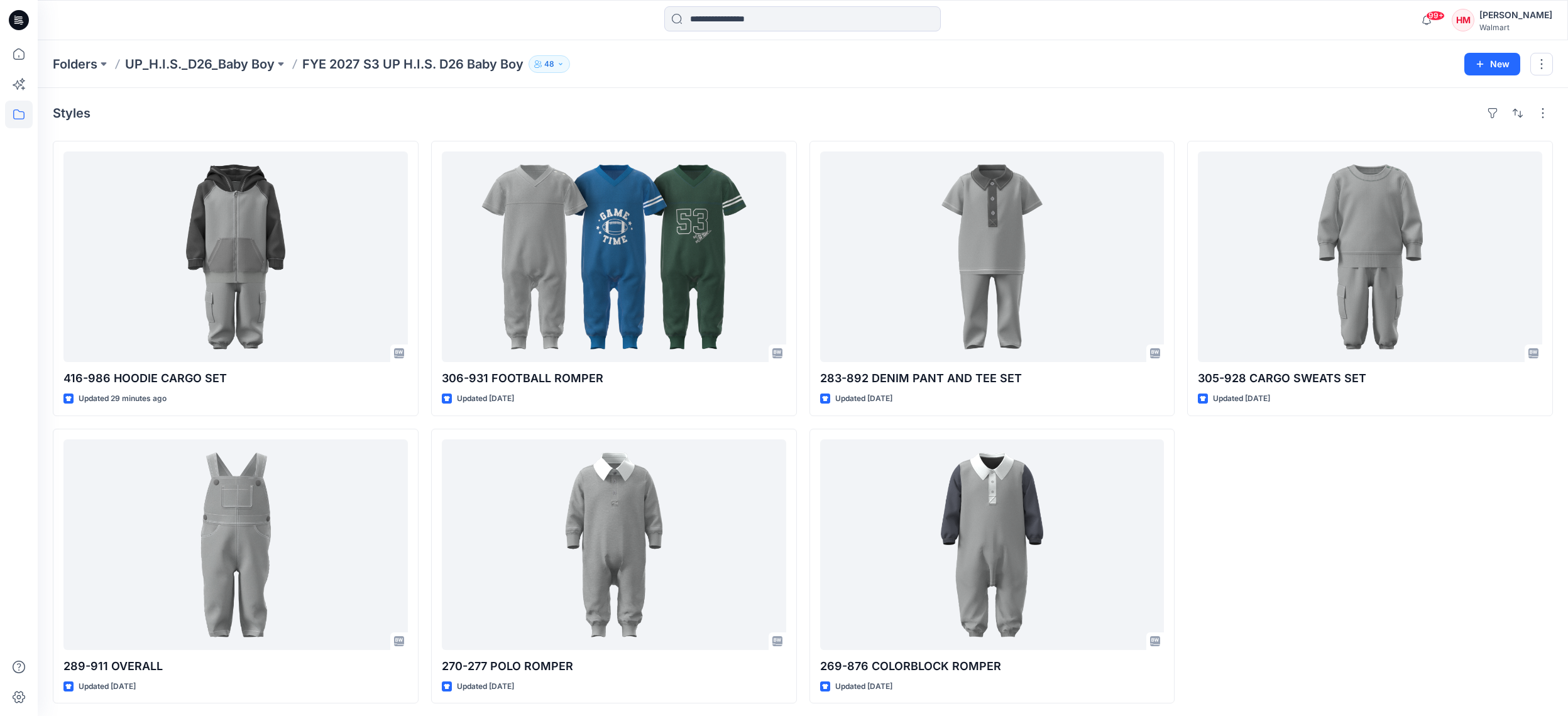
click at [655, 122] on div "Styles" at bounding box center [803, 113] width 1500 height 20
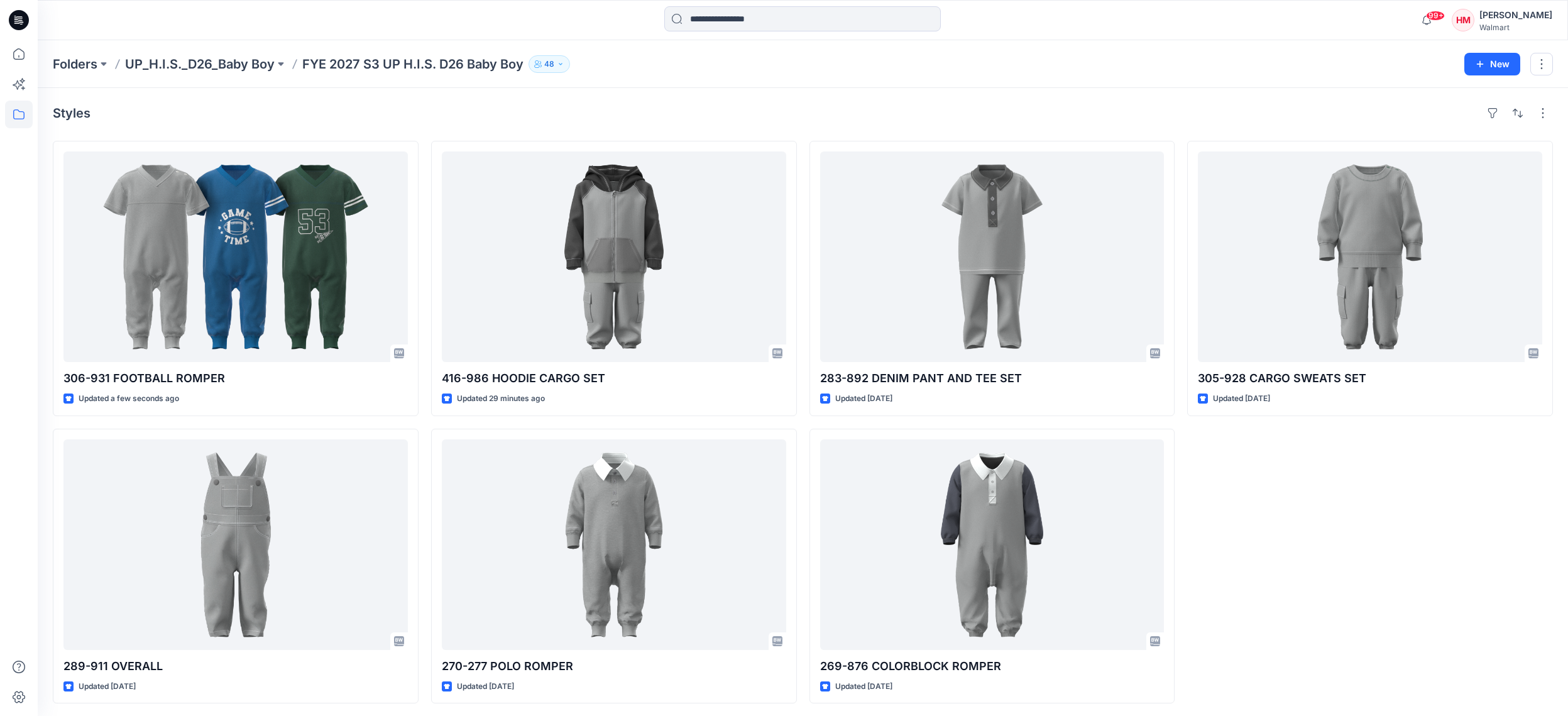
click at [653, 111] on div "Styles" at bounding box center [803, 113] width 1500 height 20
click at [377, 115] on div "Styles" at bounding box center [803, 113] width 1500 height 20
click at [391, 108] on div "Styles" at bounding box center [803, 113] width 1500 height 20
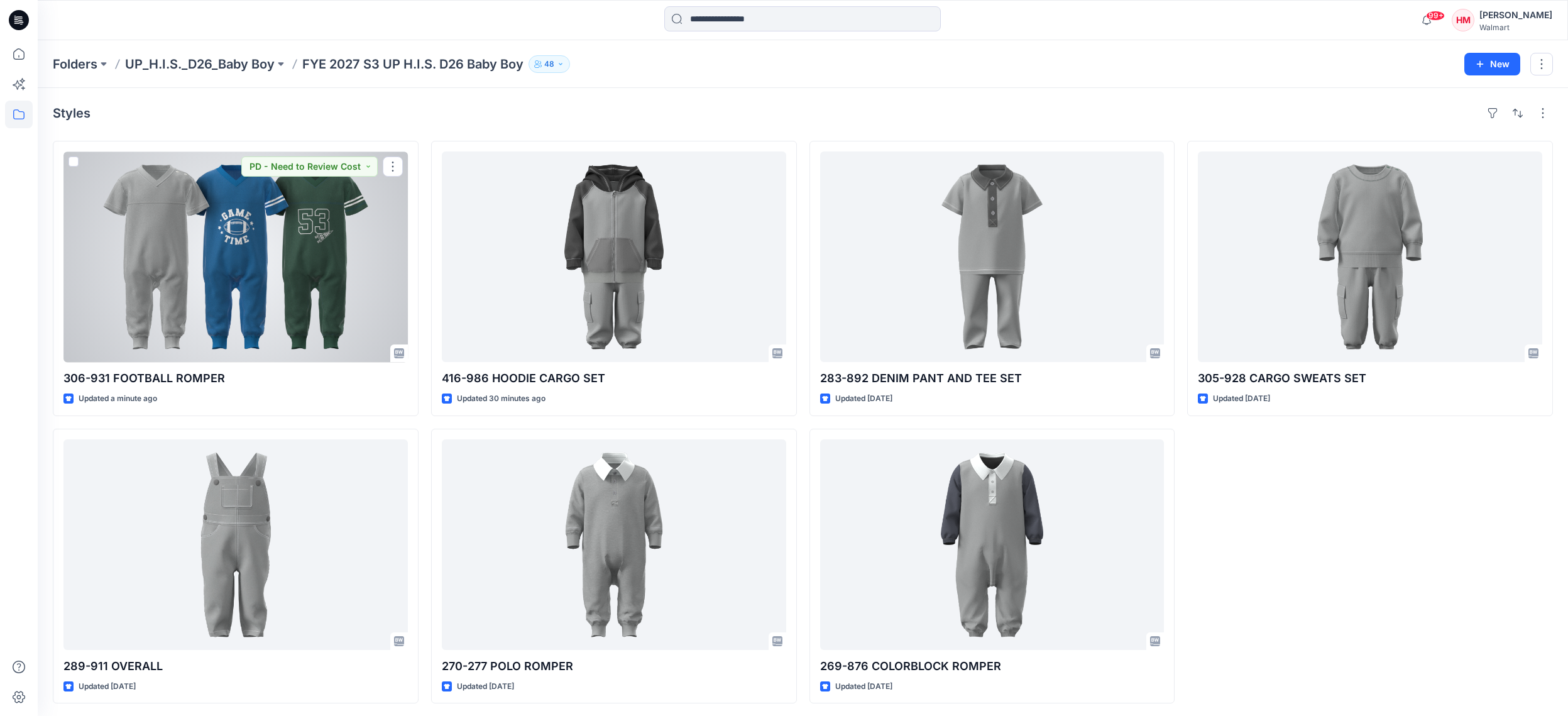
click at [252, 257] on div at bounding box center [236, 257] width 344 height 210
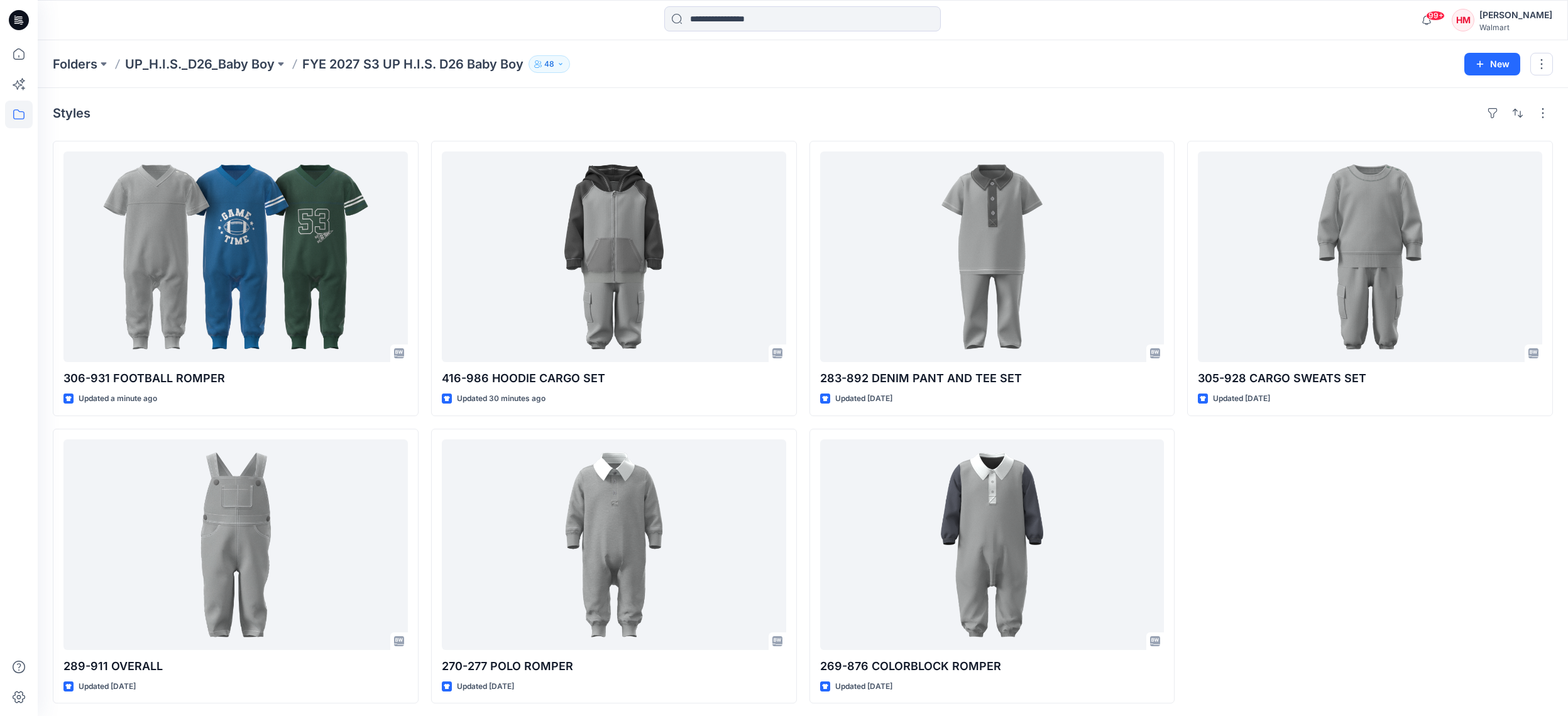
click at [297, 115] on div "Styles" at bounding box center [803, 113] width 1500 height 20
click at [601, 110] on div "Styles" at bounding box center [803, 113] width 1500 height 20
click at [642, 113] on div "Styles" at bounding box center [803, 113] width 1500 height 20
click at [571, 113] on div "Styles" at bounding box center [803, 113] width 1500 height 20
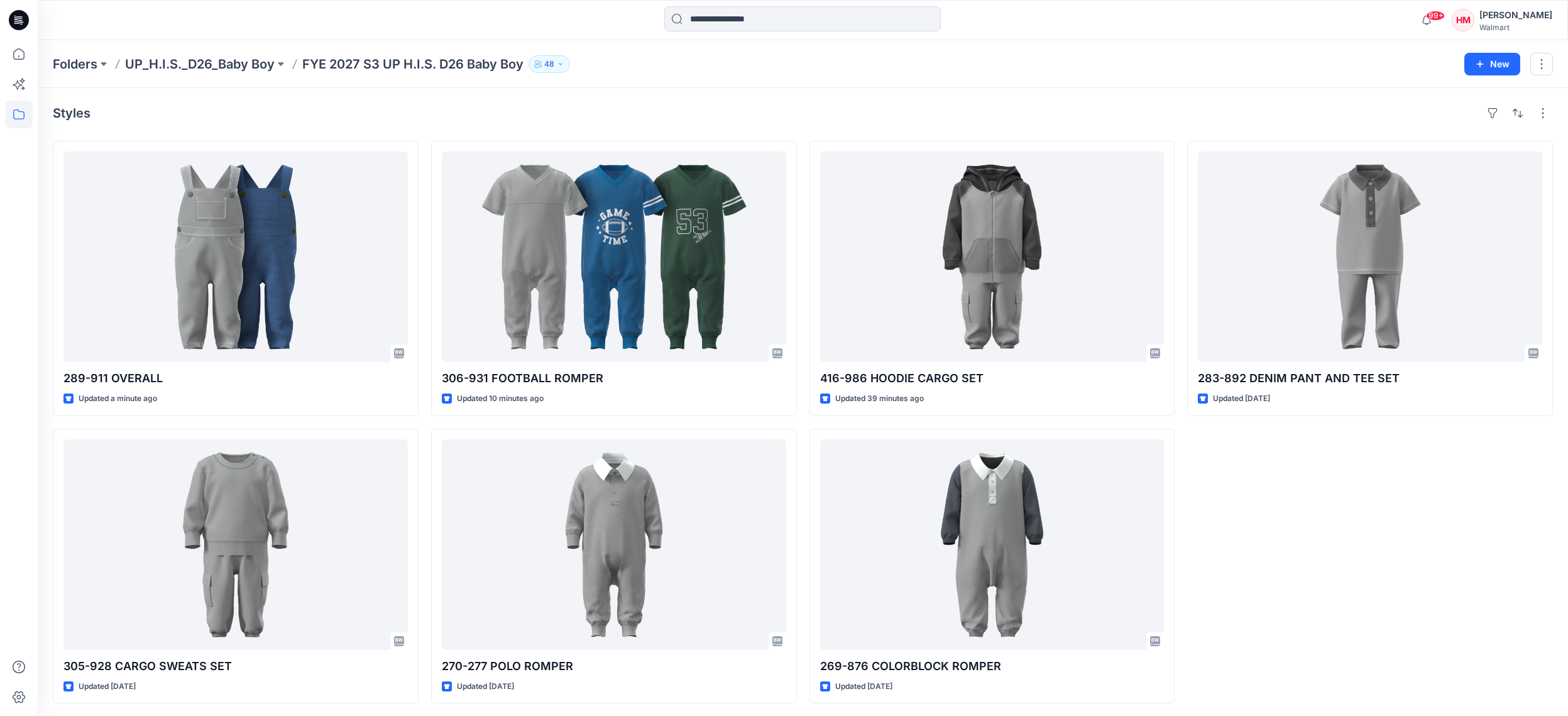
click at [587, 115] on div "Styles" at bounding box center [803, 113] width 1500 height 20
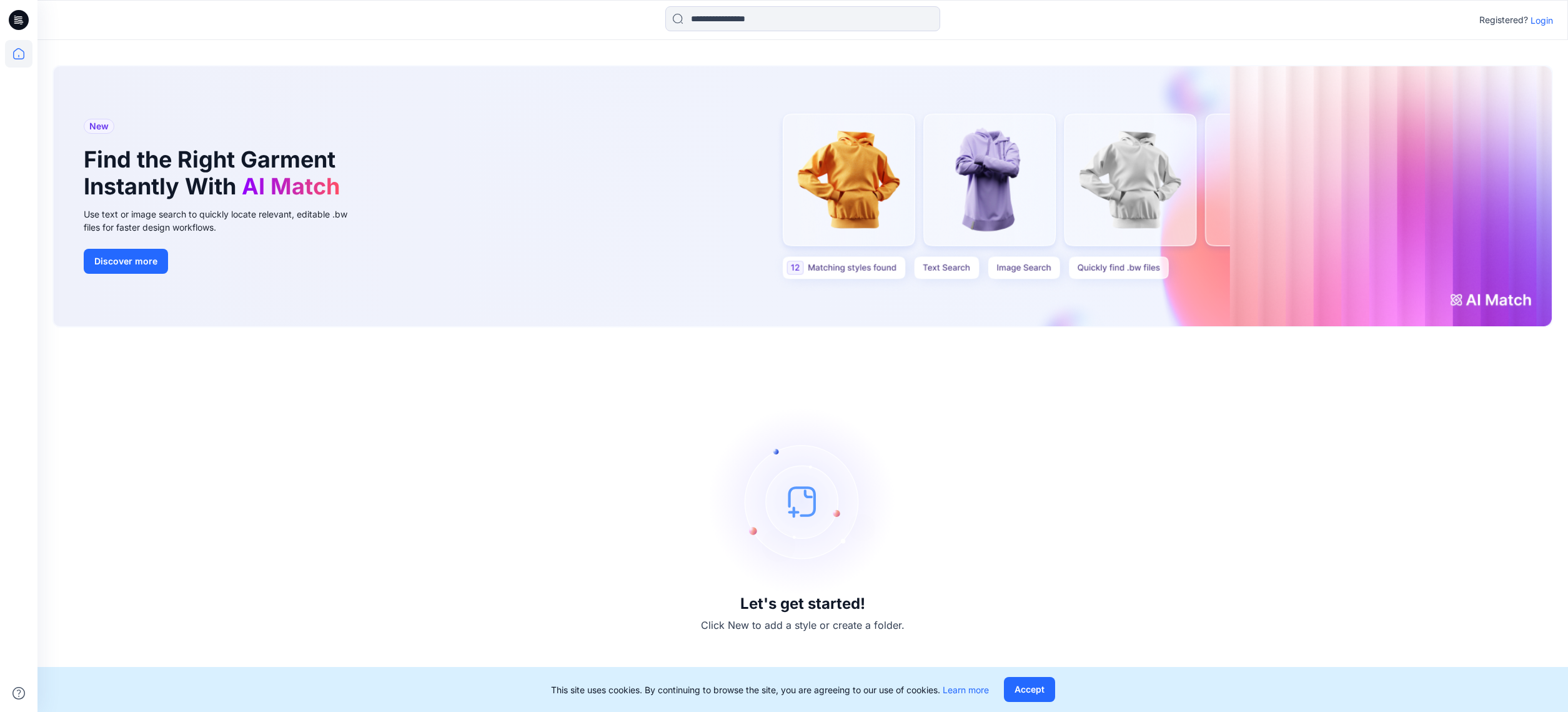
click at [493, 425] on div "Let's get started! Click New to add a style or create a folder." at bounding box center [802, 519] width 1500 height 354
click at [1079, 25] on p "Login" at bounding box center [1541, 21] width 22 height 13
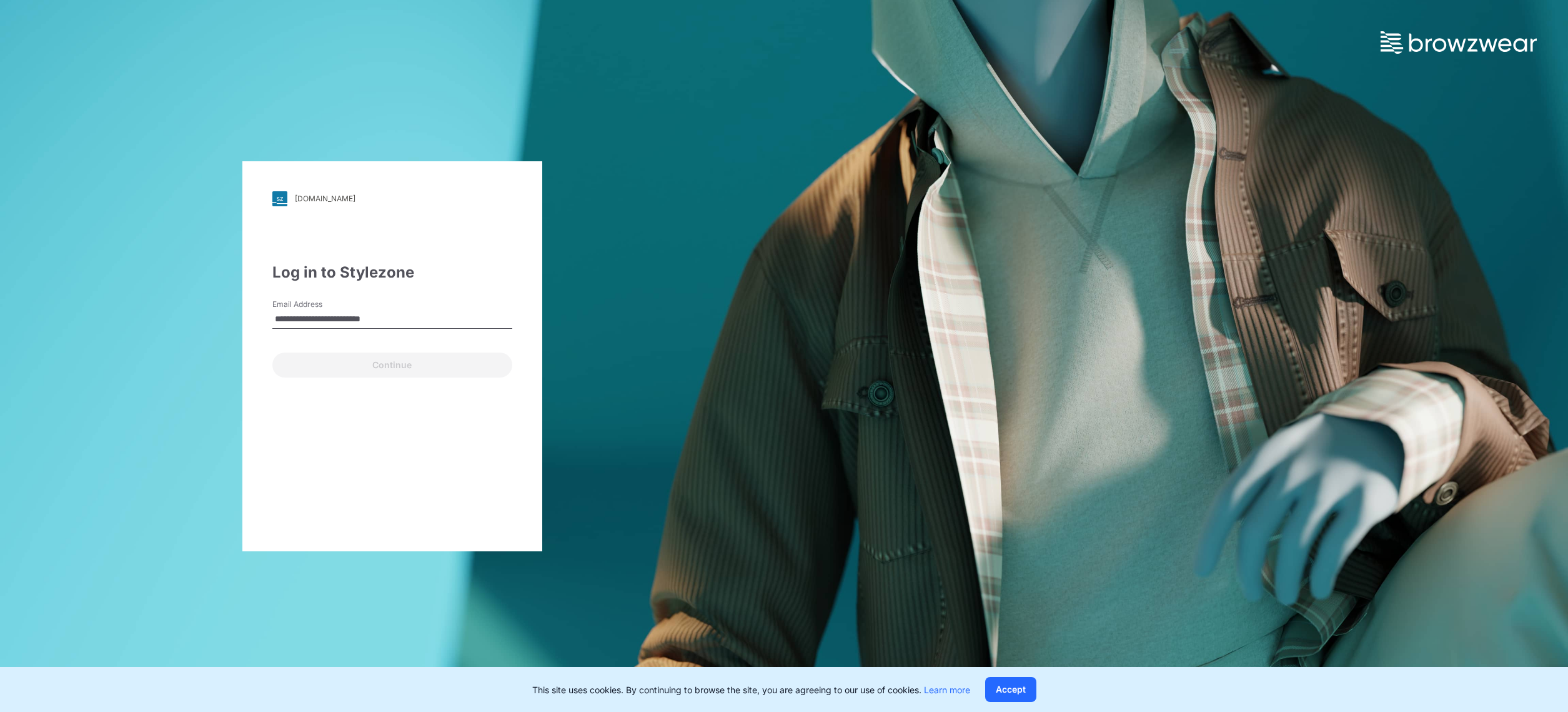
drag, startPoint x: 410, startPoint y: 317, endPoint x: 365, endPoint y: 314, distance: 45.1
click at [363, 315] on input "**********" at bounding box center [392, 320] width 240 height 19
type input "**********"
click at [310, 371] on button "Continue" at bounding box center [392, 364] width 240 height 25
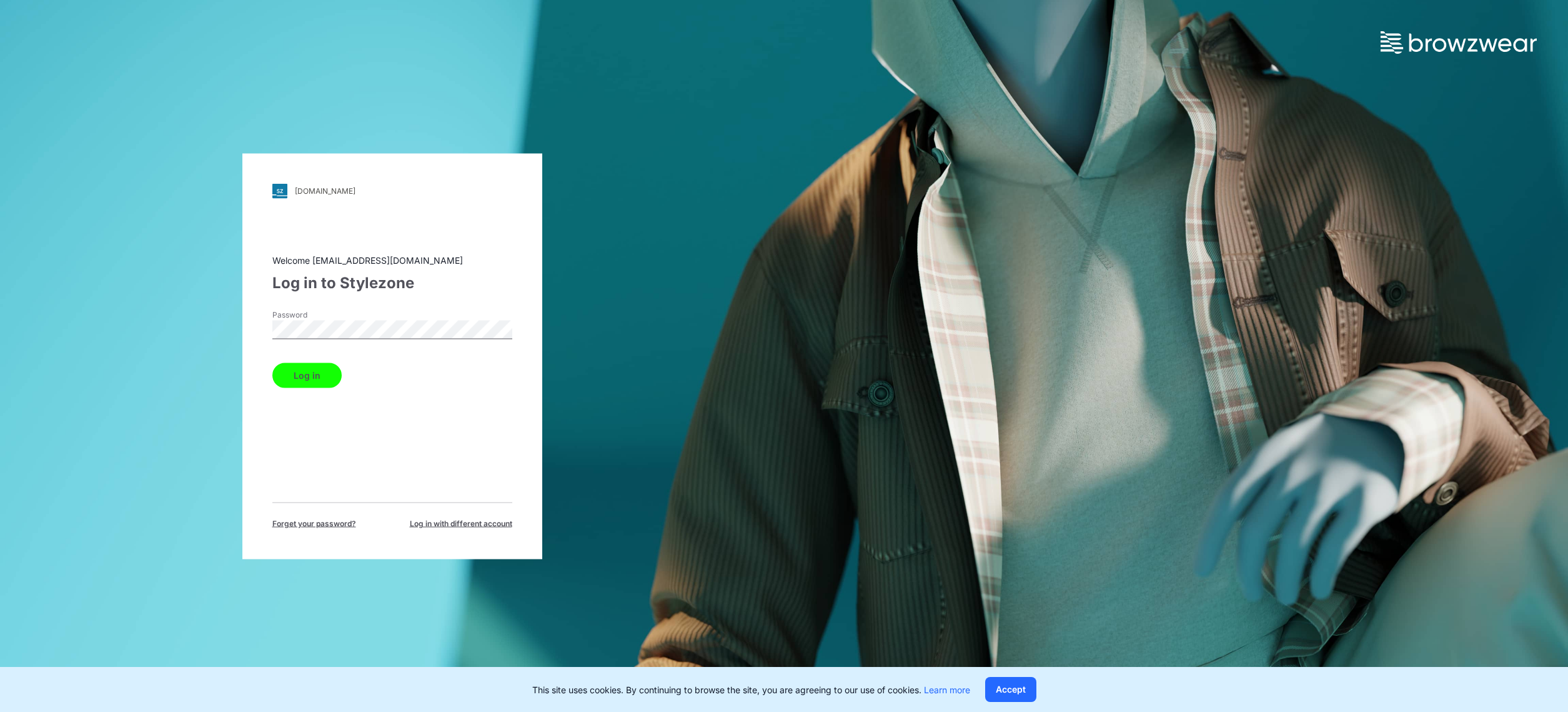
drag, startPoint x: 317, startPoint y: 380, endPoint x: 332, endPoint y: 380, distance: 15.0
click at [317, 380] on button "Log in" at bounding box center [307, 375] width 69 height 25
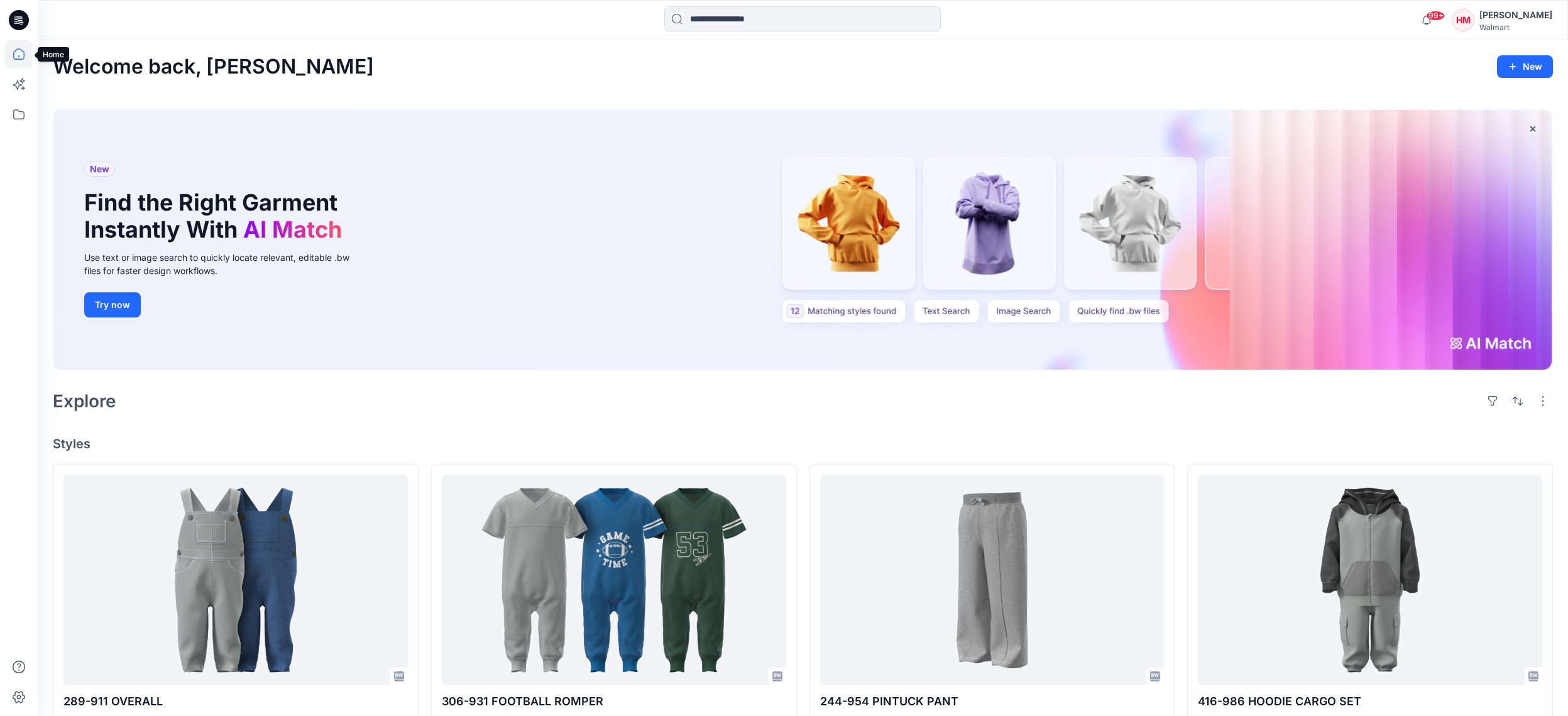
click at [15, 56] on icon at bounding box center [18, 54] width 27 height 27
click at [19, 109] on icon at bounding box center [18, 114] width 27 height 27
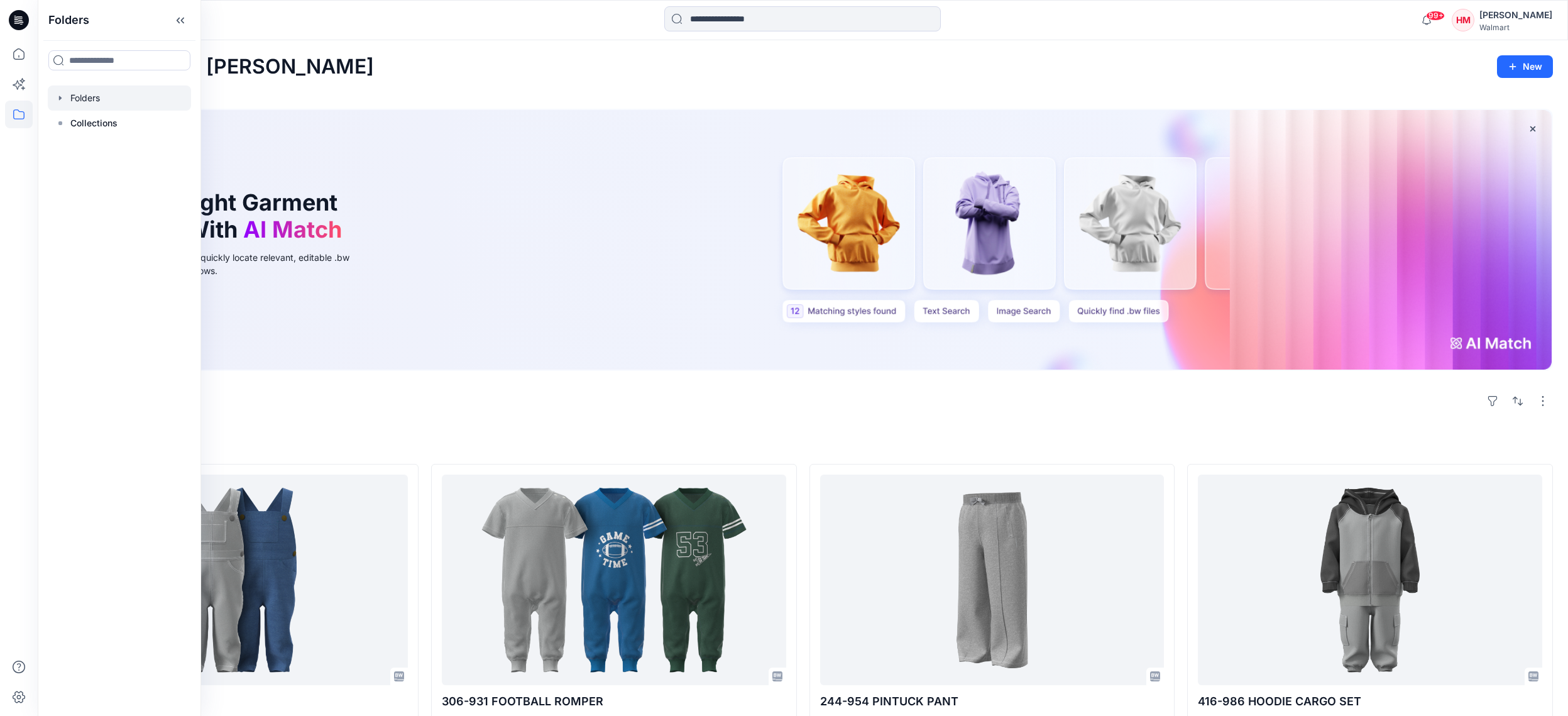
click at [101, 101] on div at bounding box center [119, 98] width 143 height 25
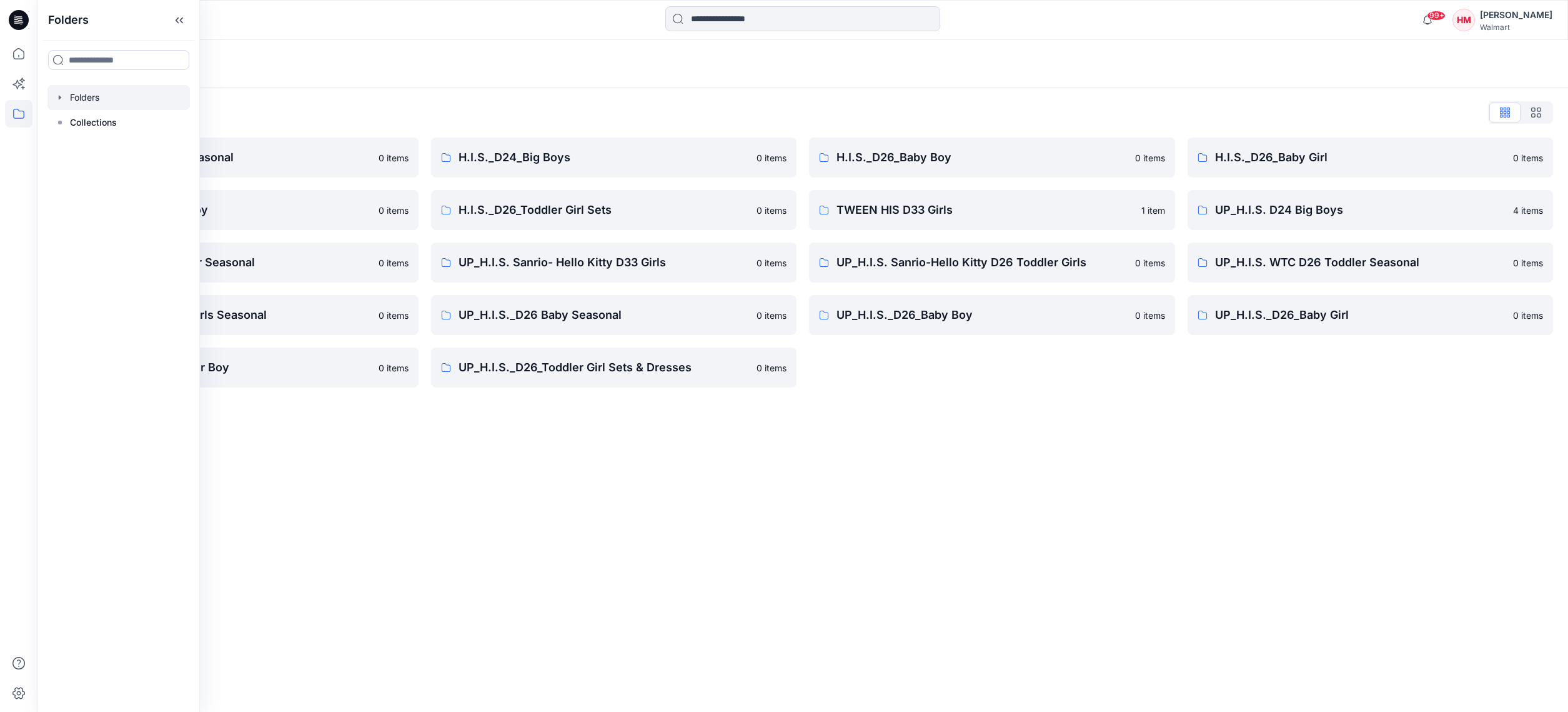
click at [448, 456] on div "Folders Folders List H.I.S. D26 Toddler Seasonal 0 items H.I.S._D26_Toddler Boy…" at bounding box center [802, 376] width 1530 height 672
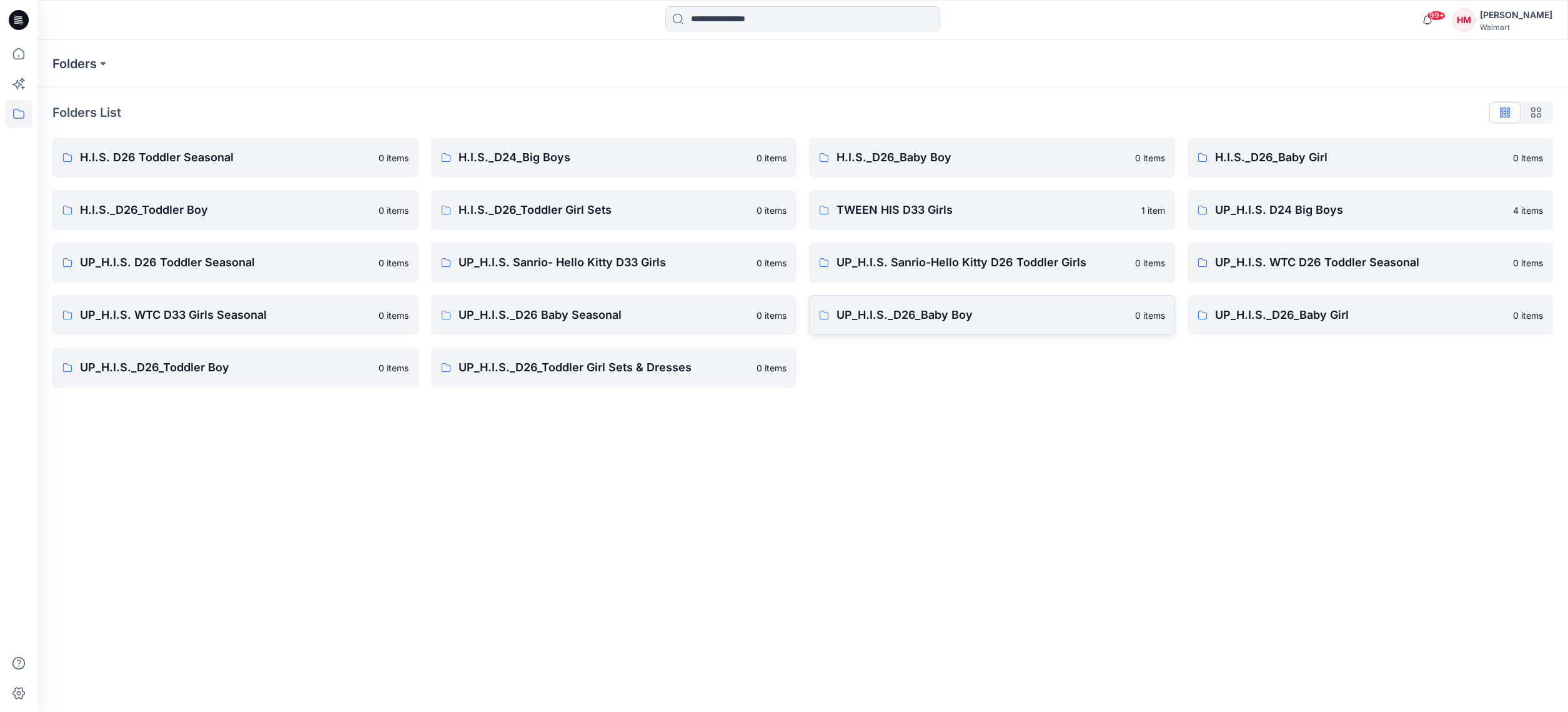
click at [905, 316] on p "UP_H.I.S._D26_Baby Boy" at bounding box center [982, 315] width 291 height 18
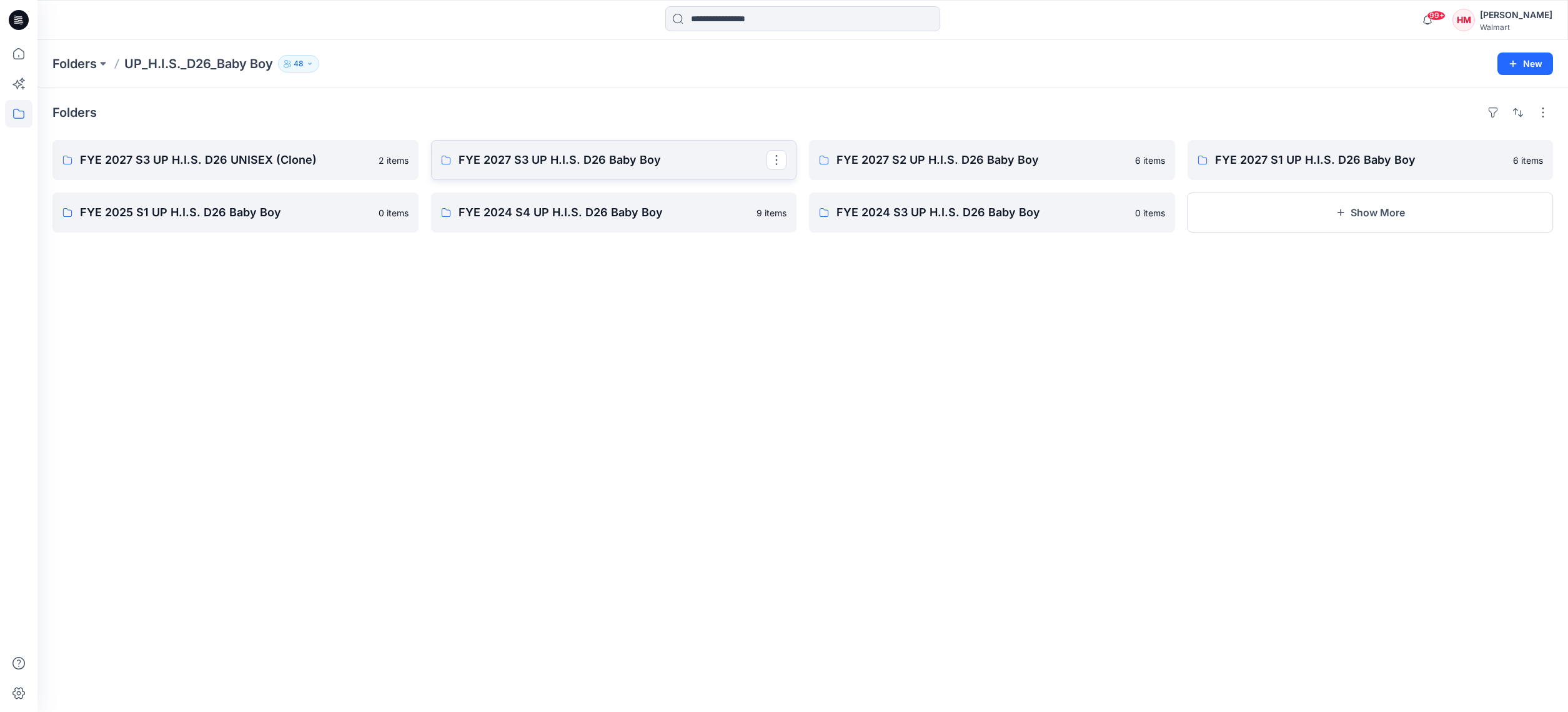
click at [638, 162] on p "FYE 2027 S3 UP H.I.S. D26 Baby Boy" at bounding box center [613, 160] width 308 height 18
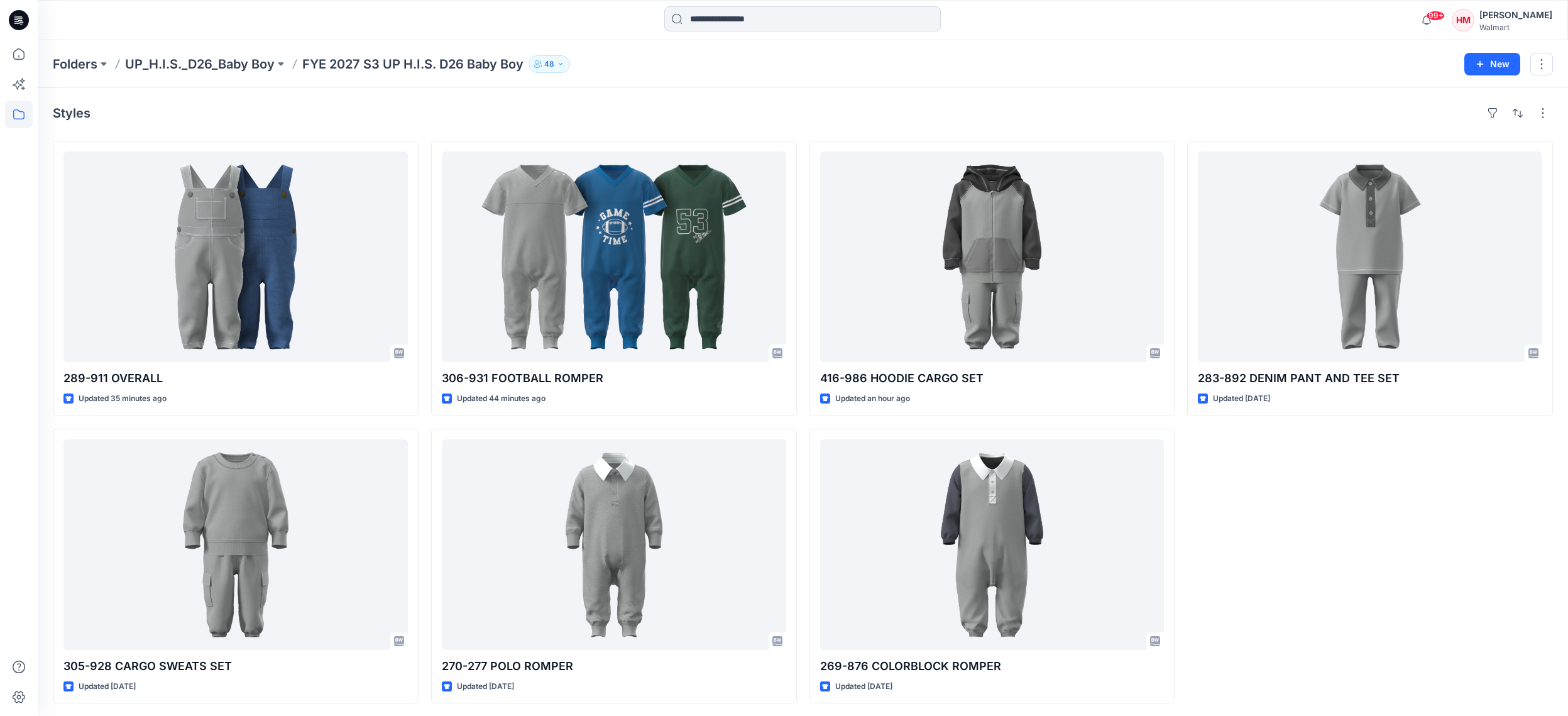
click at [791, 120] on div "Styles" at bounding box center [803, 113] width 1500 height 20
click at [235, 120] on div "Styles" at bounding box center [803, 113] width 1500 height 20
click at [238, 60] on p "UP_H.I.S._D26_Baby Boy" at bounding box center [199, 64] width 149 height 18
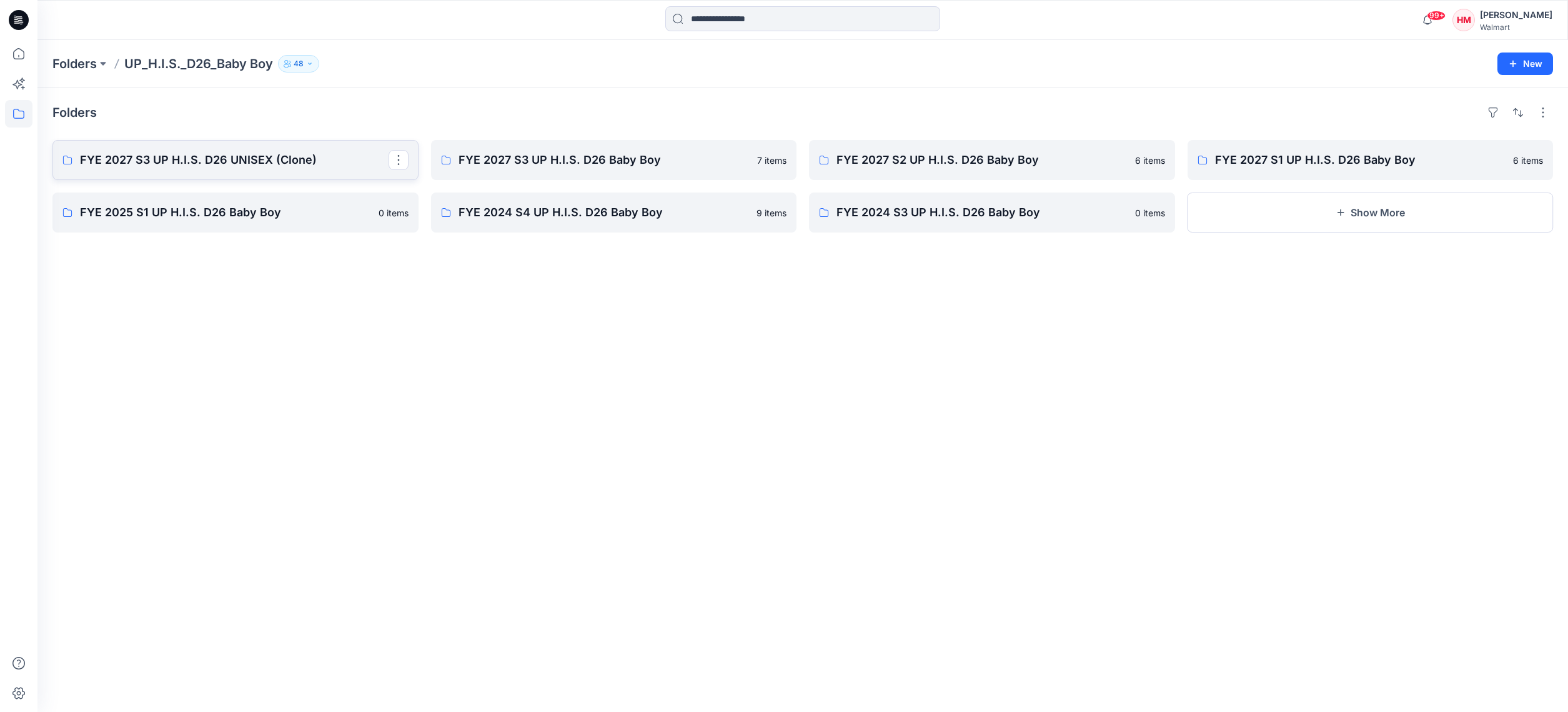
click at [274, 158] on p "FYE 2027 S3 UP H.I.S. D26 UNISEX (Clone)" at bounding box center [234, 160] width 308 height 18
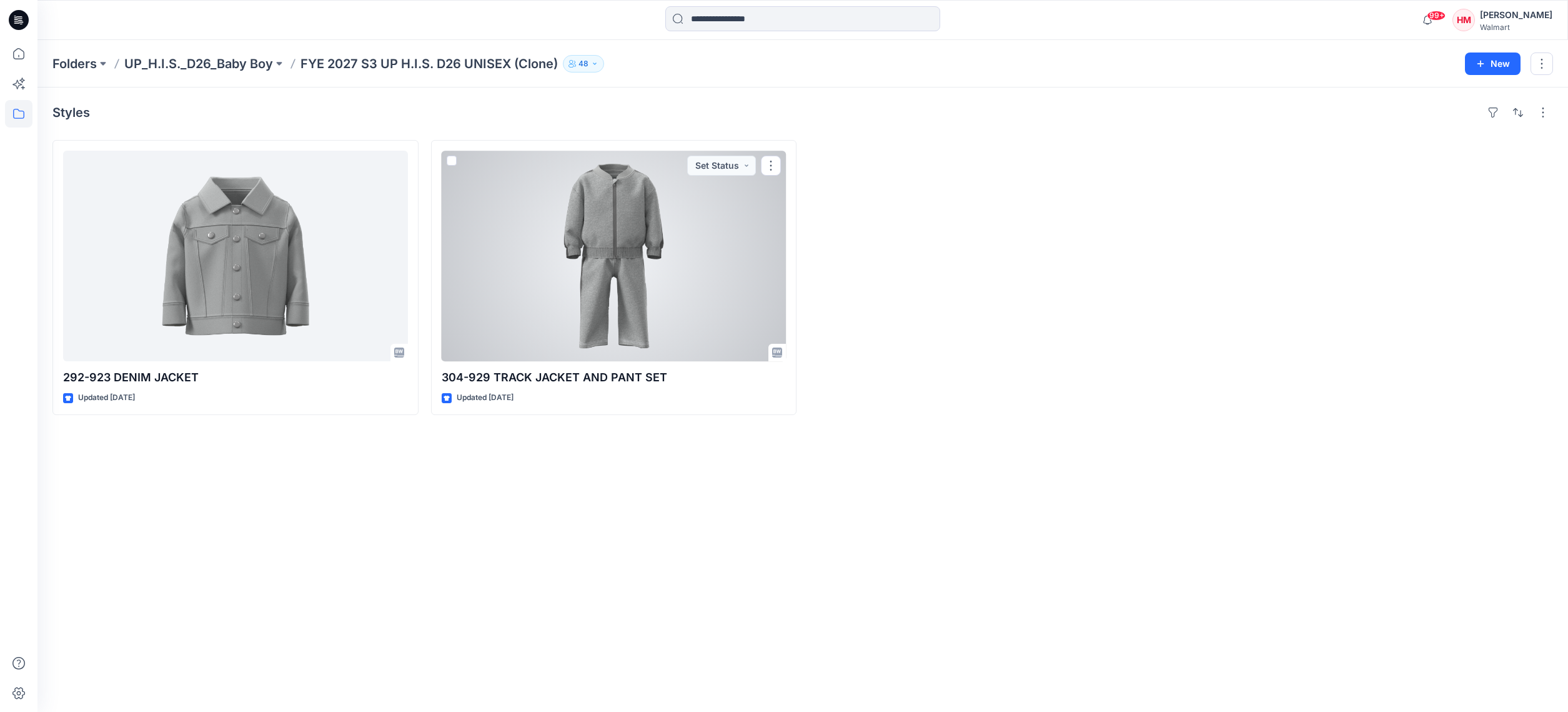
click at [496, 251] on div at bounding box center [614, 255] width 345 height 210
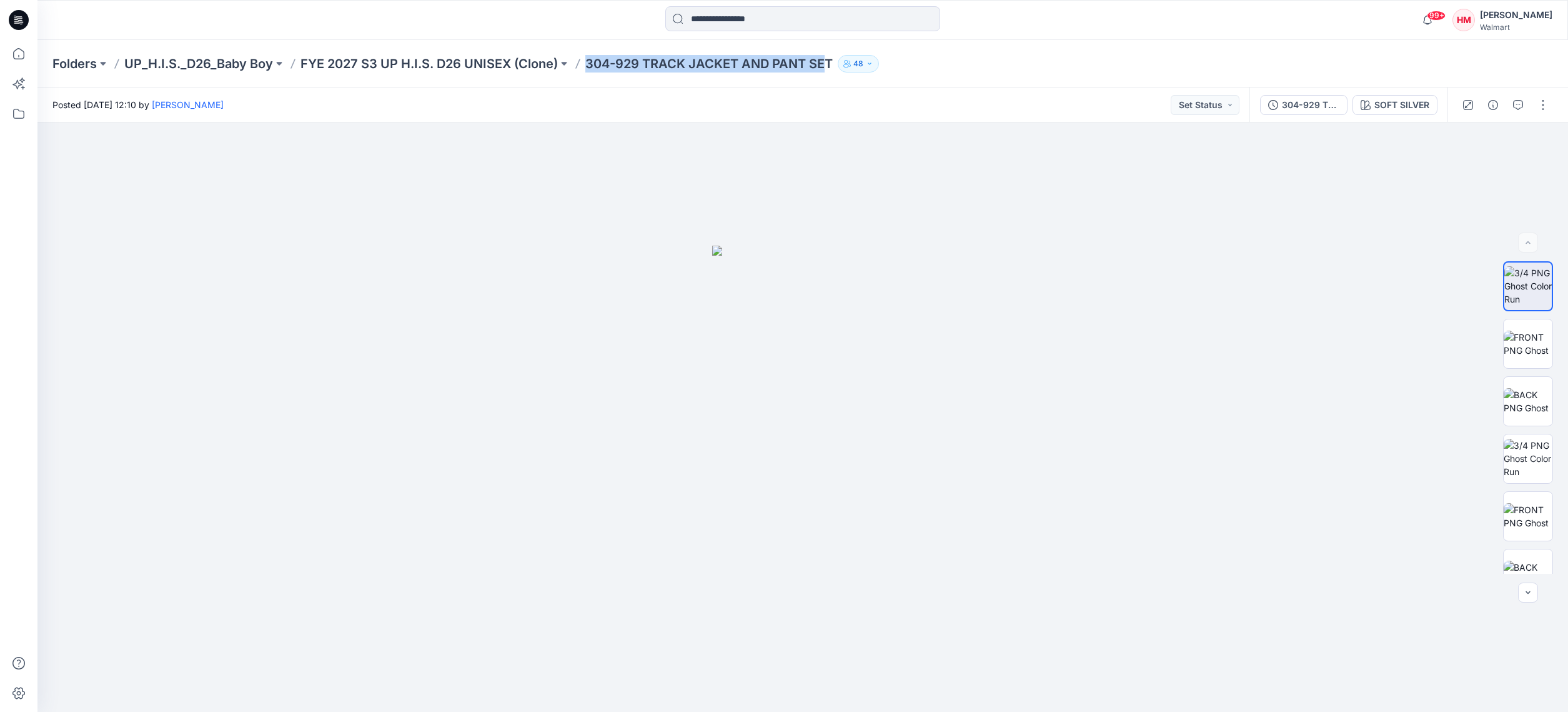
drag, startPoint x: 591, startPoint y: 64, endPoint x: 828, endPoint y: 69, distance: 237.1
click at [828, 66] on p "304-929 TRACK JACKET AND PANT SET" at bounding box center [709, 64] width 247 height 18
copy p "304-929 TRACK JACKET AND PANT SET"
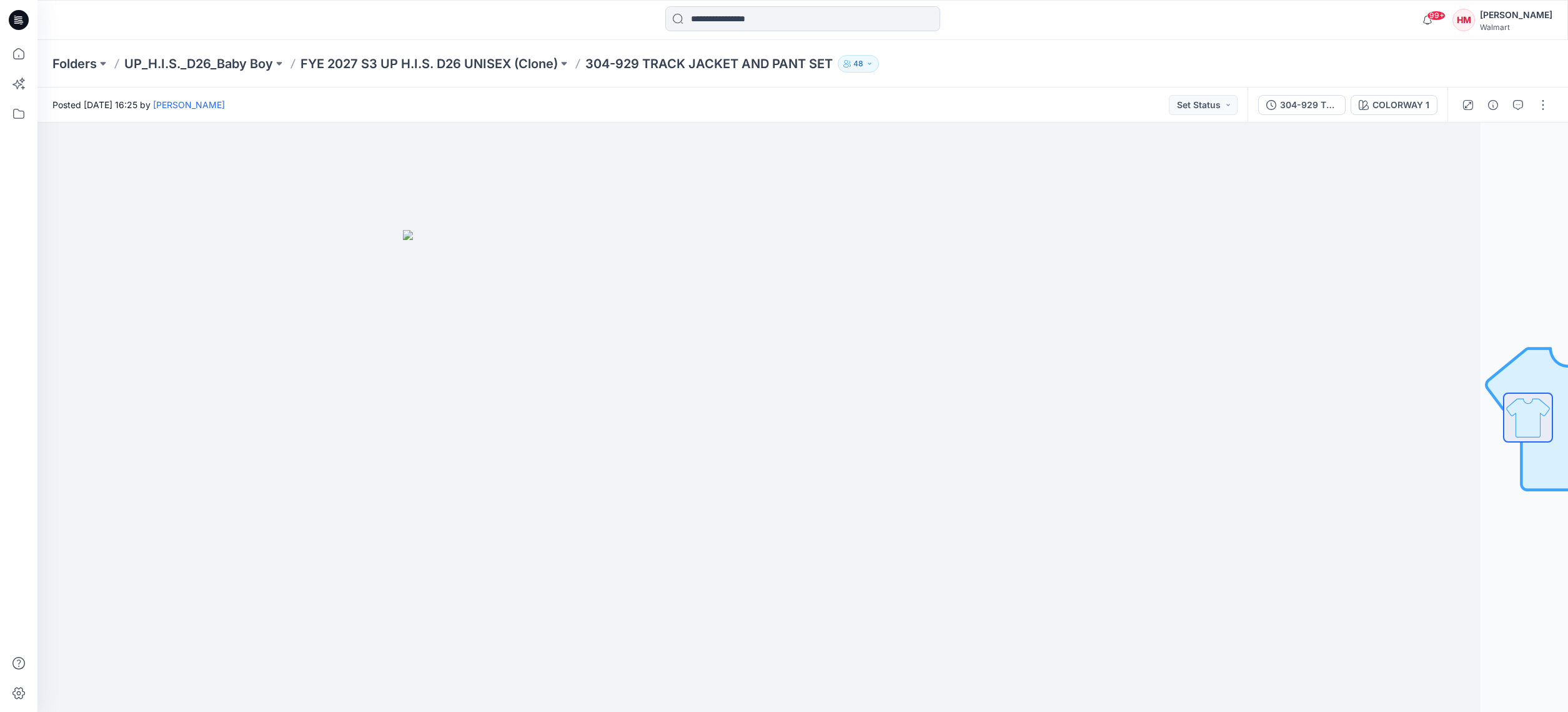
click at [565, 101] on div "Posted [DATE] 16:25 by [PERSON_NAME] Set Status" at bounding box center [642, 105] width 1209 height 35
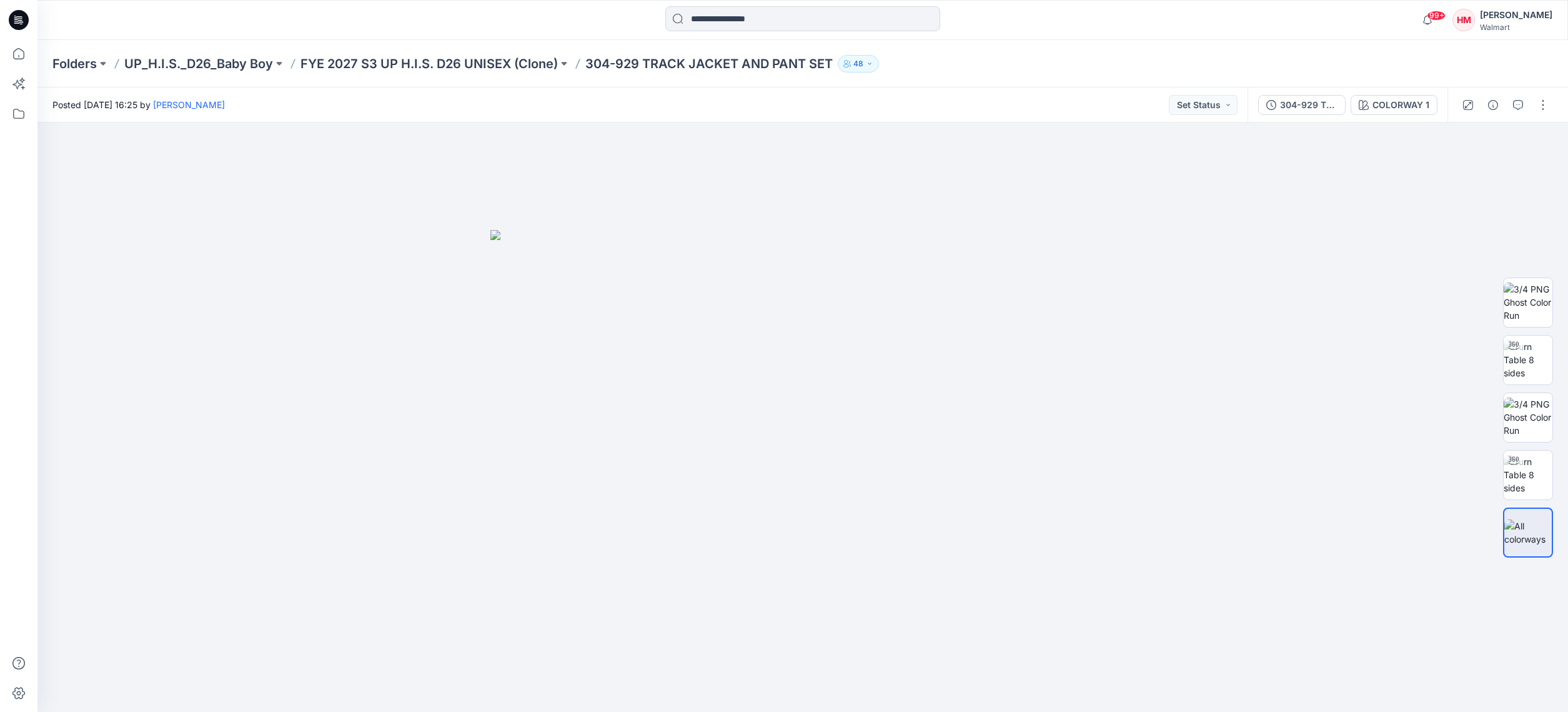
click at [518, 69] on p "FYE 2027 S3 UP H.I.S. D26 UNISEX (Clone)" at bounding box center [430, 64] width 258 height 18
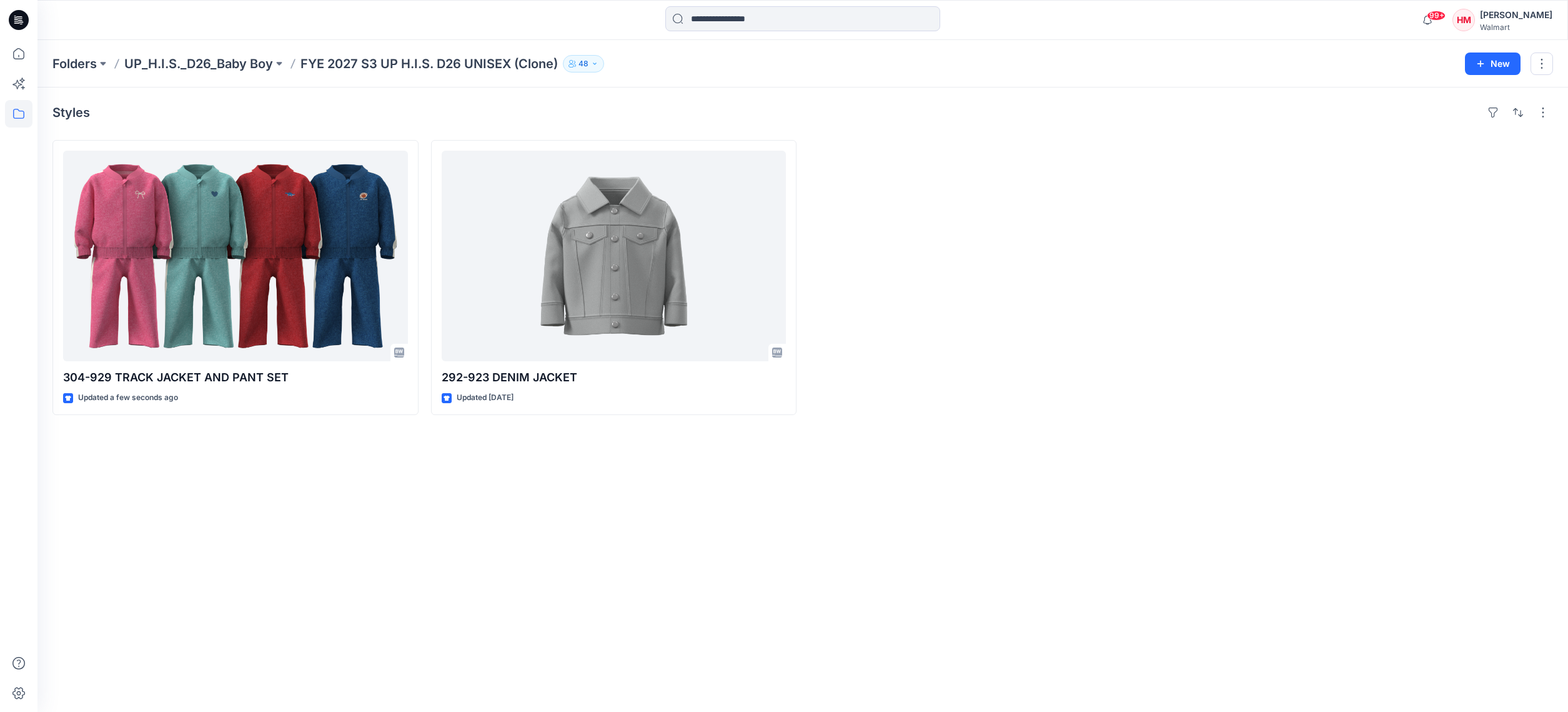
click at [428, 580] on div "Styles 304-929 TRACK JACKET AND PANT SET Updated a few seconds ago 292-923 DENI…" at bounding box center [802, 400] width 1530 height 624
click at [790, 582] on div "Styles 304-929 TRACK JACKET AND PANT SET Updated 3 minutes ago 292-923 DENIM JA…" at bounding box center [802, 400] width 1530 height 624
click at [216, 68] on p "UP_H.I.S._D26_Baby Boy" at bounding box center [198, 64] width 148 height 18
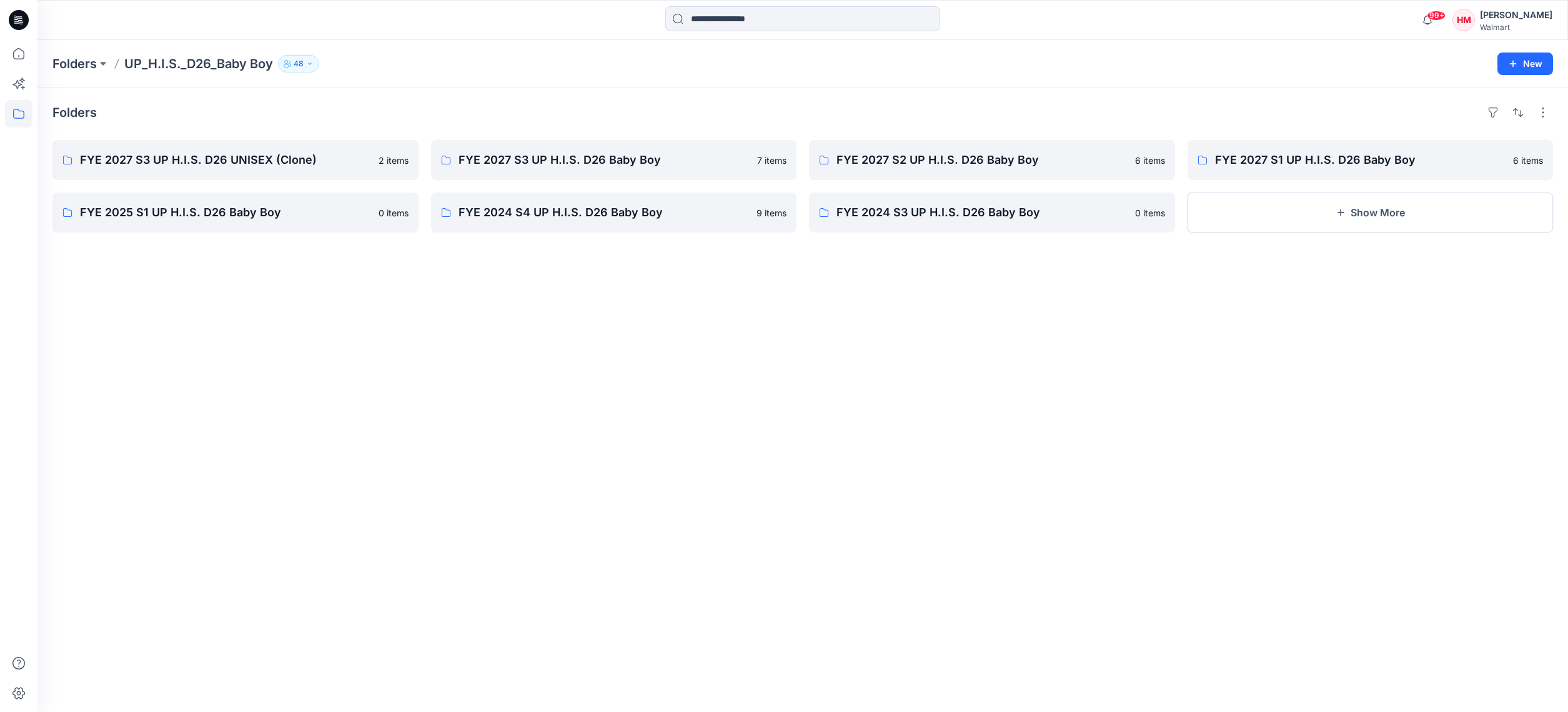
click at [536, 277] on div "Folders FYE 2027 S3 UP H.I.S. D26 UNISEX (Clone) 2 items FYE 2025 S1 UP H.I.S. …" at bounding box center [802, 400] width 1530 height 624
click at [621, 164] on p "FYE 2027 S3 UP H.I.S. D26 Baby Boy" at bounding box center [613, 160] width 308 height 18
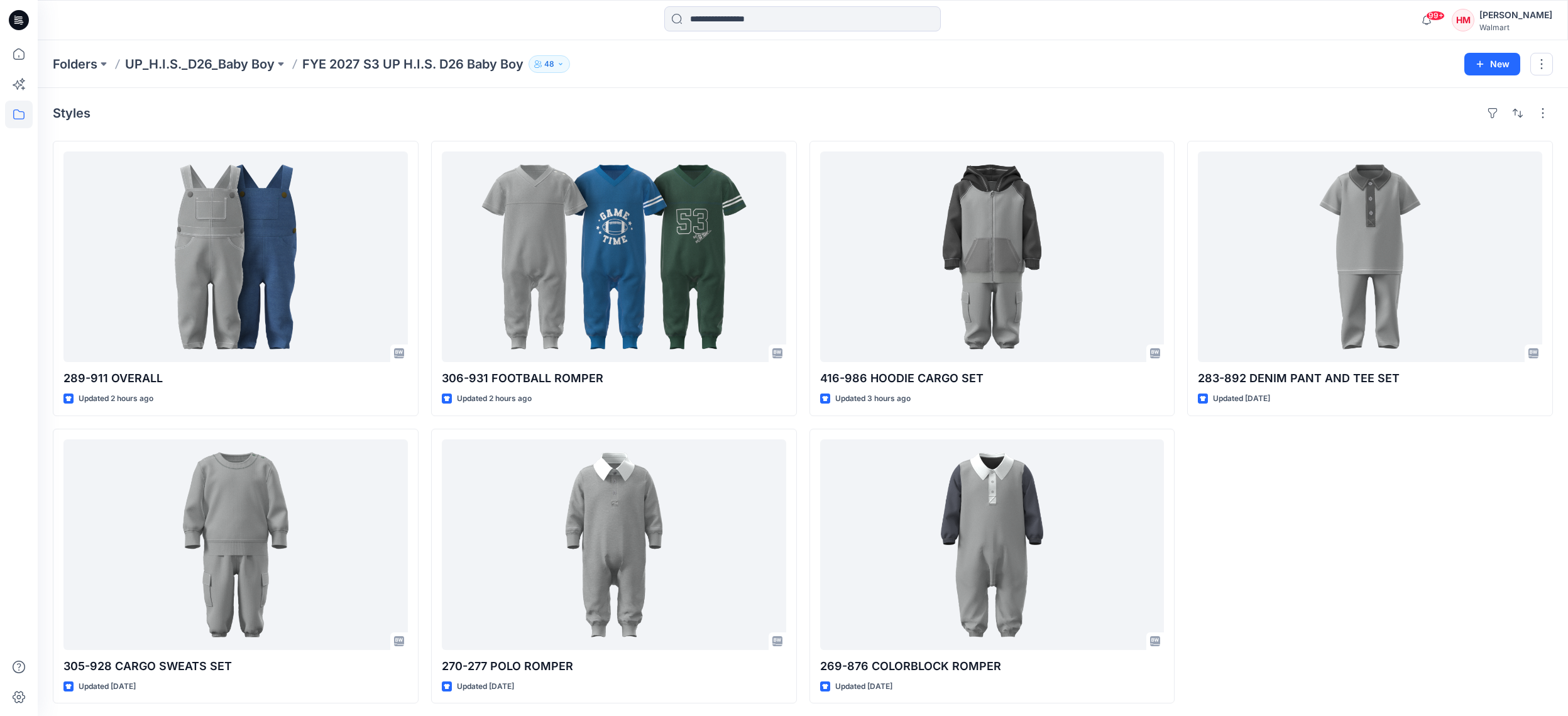
click at [886, 122] on div "Styles" at bounding box center [803, 113] width 1500 height 20
click at [806, 122] on div "Styles" at bounding box center [803, 113] width 1500 height 20
click at [1225, 551] on div "283-892 DENIM PANT AND TEE SET Updated 4 days ago" at bounding box center [1370, 422] width 366 height 563
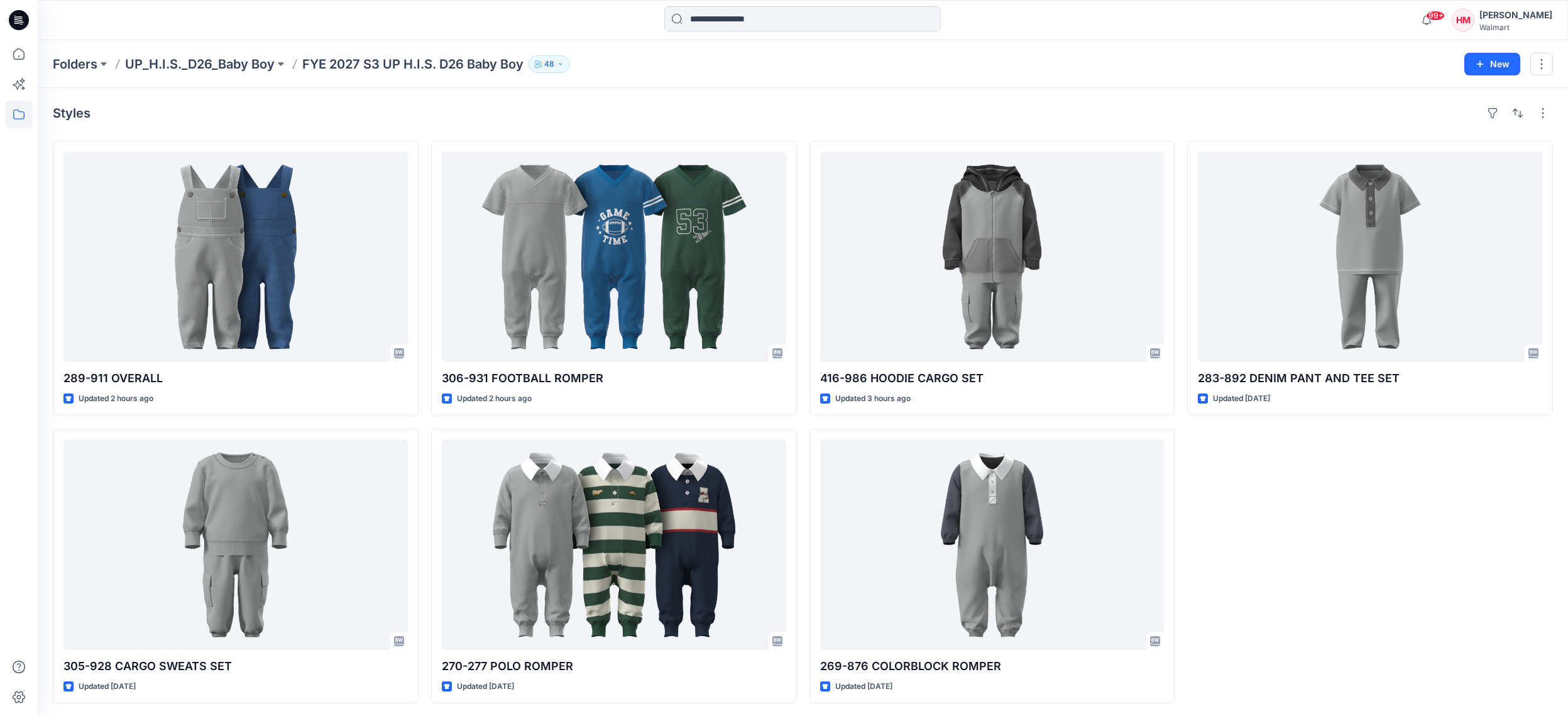
click at [1257, 488] on div "283-892 DENIM PANT AND TEE SET Updated 4 days ago" at bounding box center [1370, 422] width 366 height 563
click at [1250, 496] on div "283-892 DENIM PANT AND TEE SET Updated 4 days ago" at bounding box center [1370, 422] width 366 height 563
click at [234, 64] on p "UP_H.I.S._D26_Baby Boy" at bounding box center [199, 64] width 149 height 18
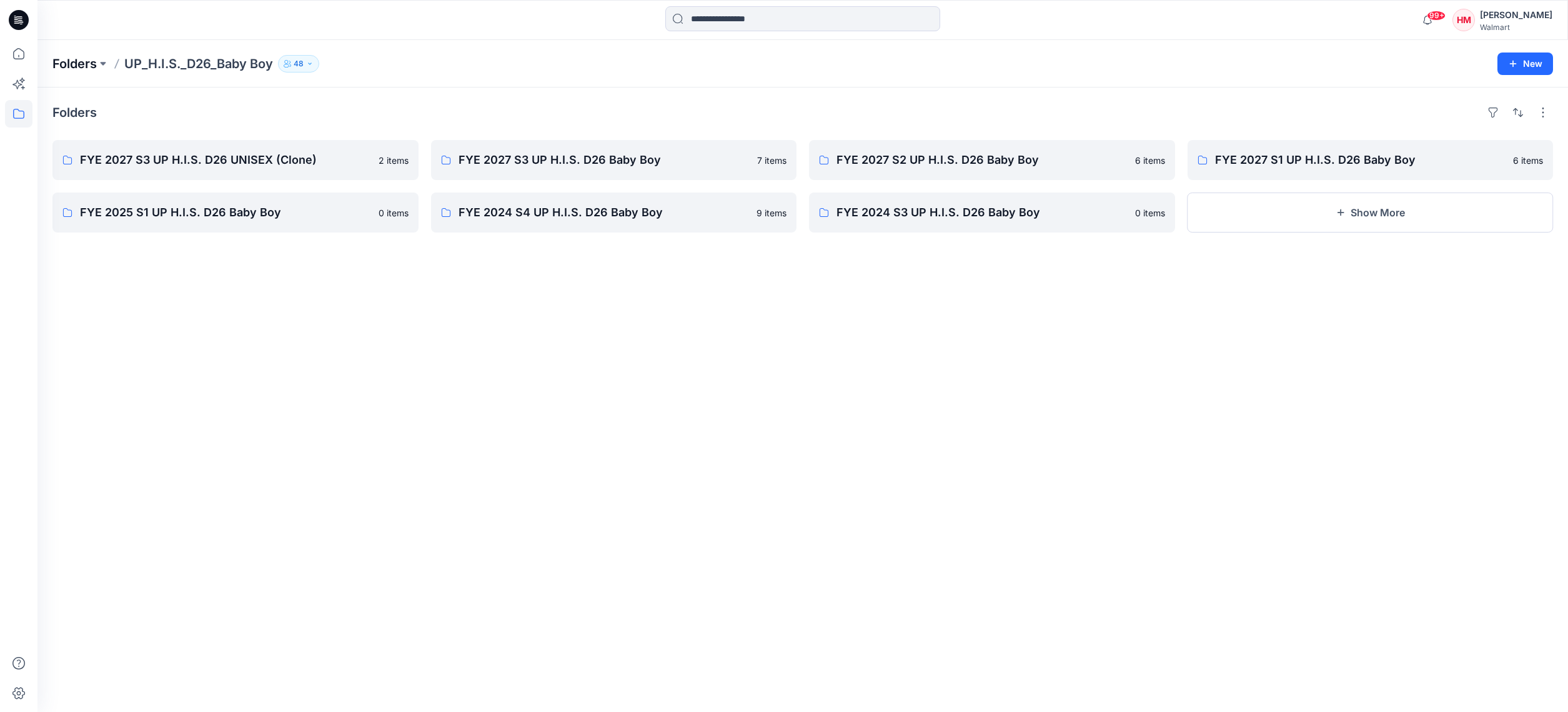
click at [80, 61] on p "Folders" at bounding box center [74, 64] width 44 height 18
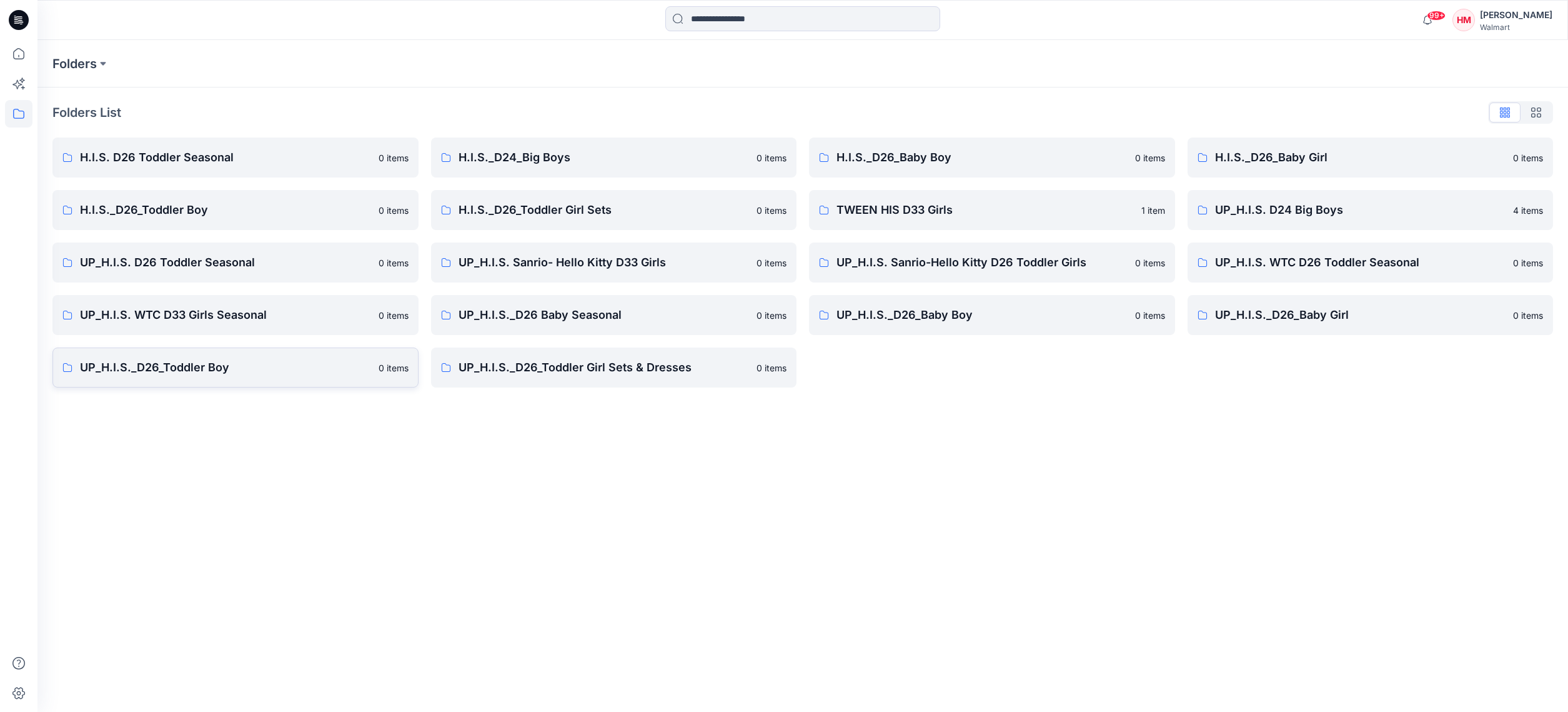
click at [185, 365] on p "UP_H.I.S._D26_Toddler Boy" at bounding box center [226, 367] width 291 height 18
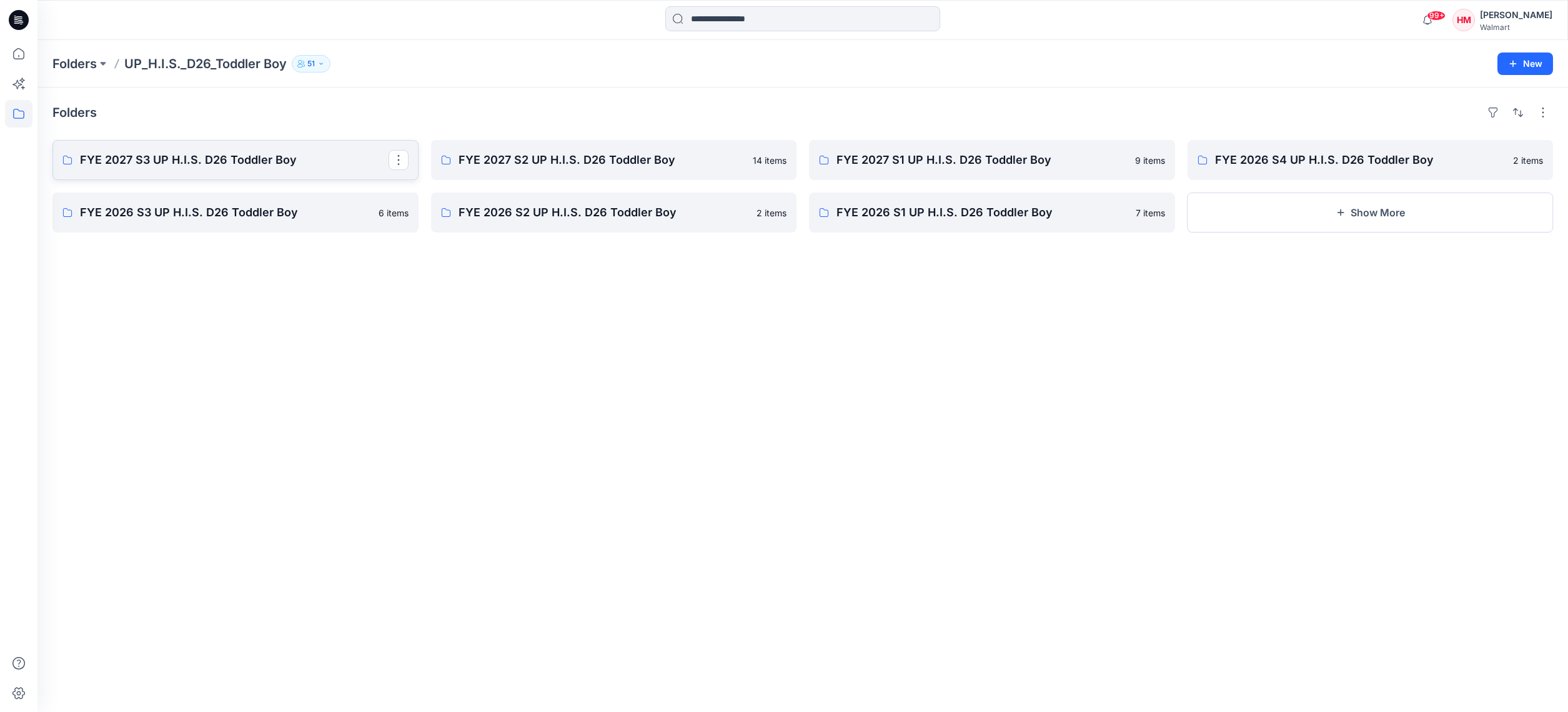
click at [254, 162] on p "FYE 2027 S3 UP H.I.S. D26 Toddler Boy" at bounding box center [234, 160] width 308 height 18
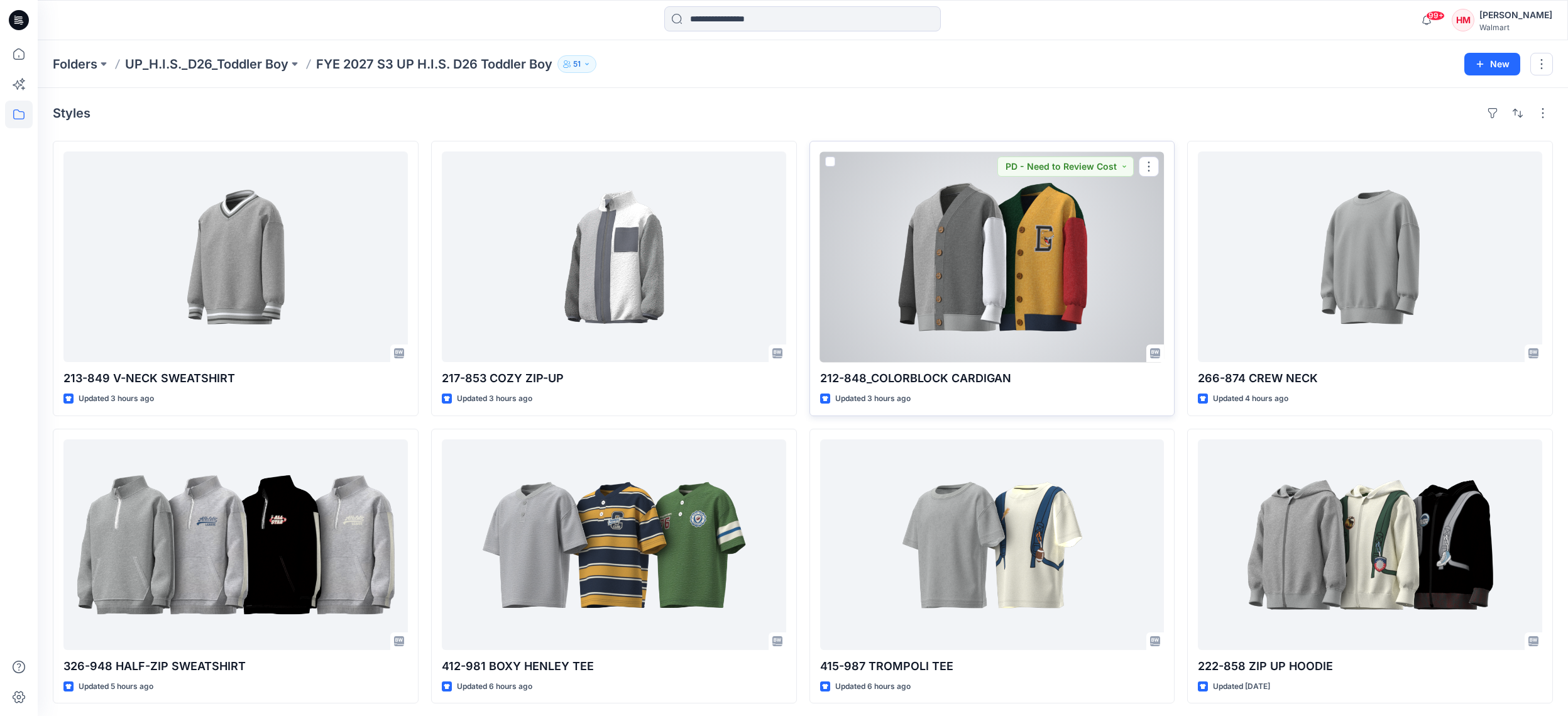
click at [1044, 276] on div at bounding box center [993, 257] width 344 height 210
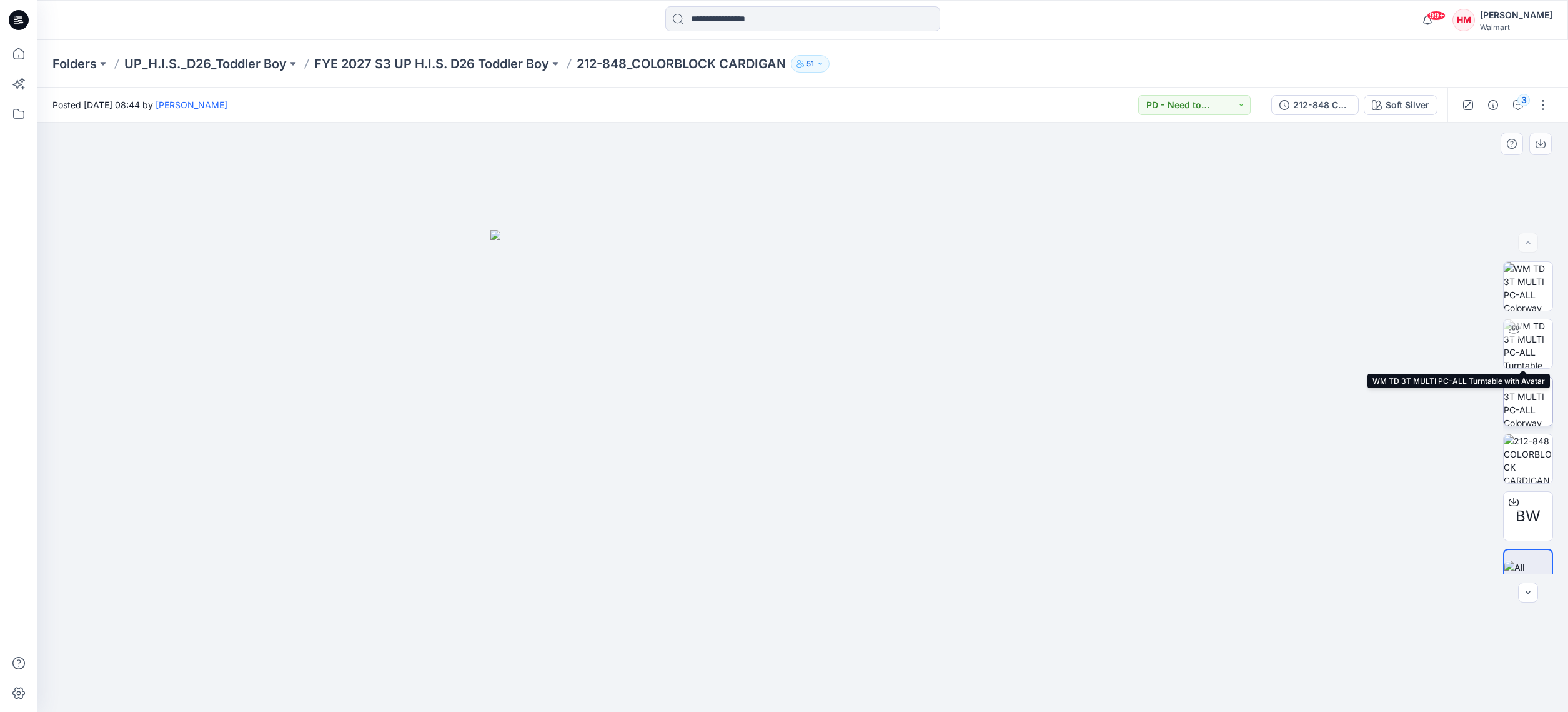
click at [1524, 394] on img at bounding box center [1528, 401] width 49 height 49
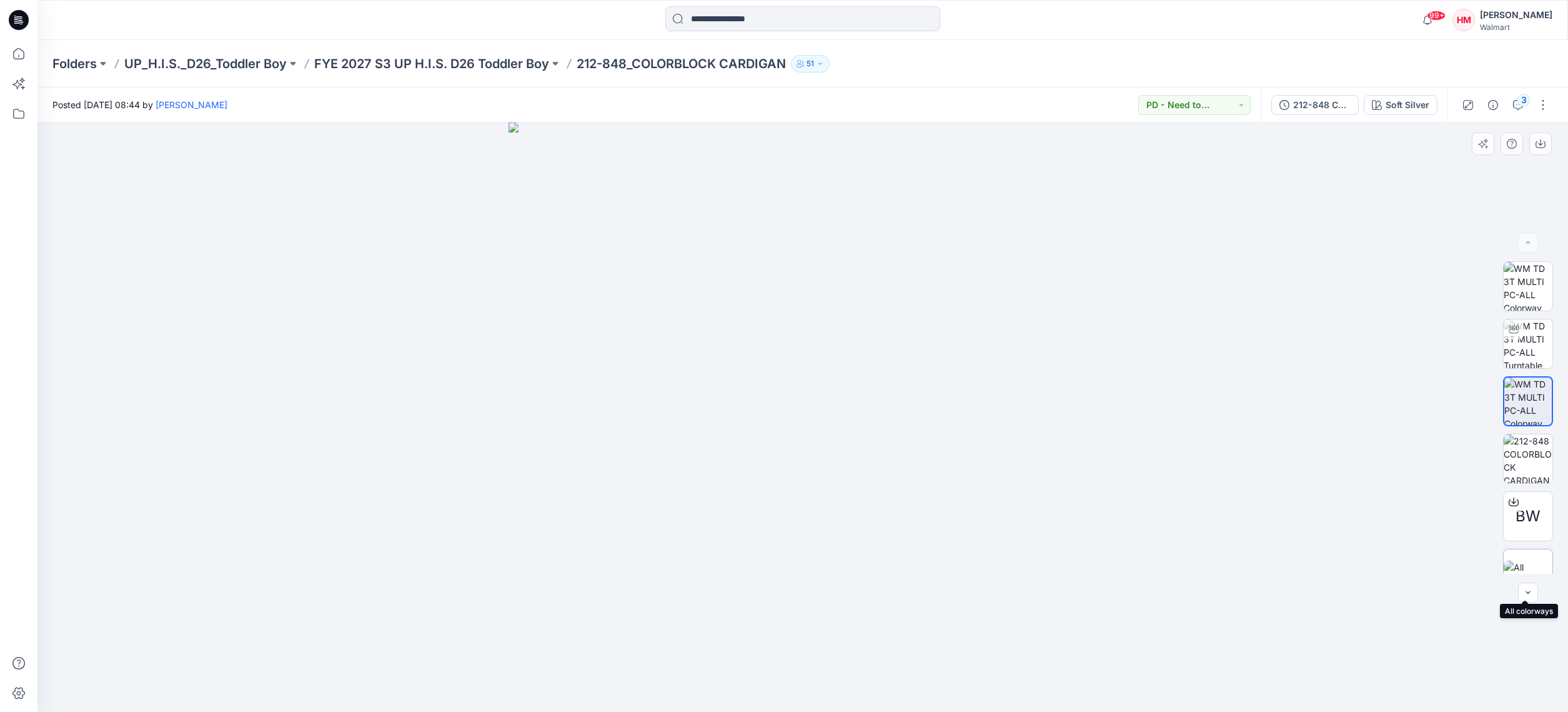
click at [1525, 567] on img at bounding box center [1528, 574] width 49 height 26
click at [1529, 590] on icon "button" at bounding box center [1527, 592] width 10 height 10
click at [1530, 591] on div at bounding box center [1527, 591] width 20 height 20
click at [1541, 105] on button "button" at bounding box center [1542, 105] width 20 height 20
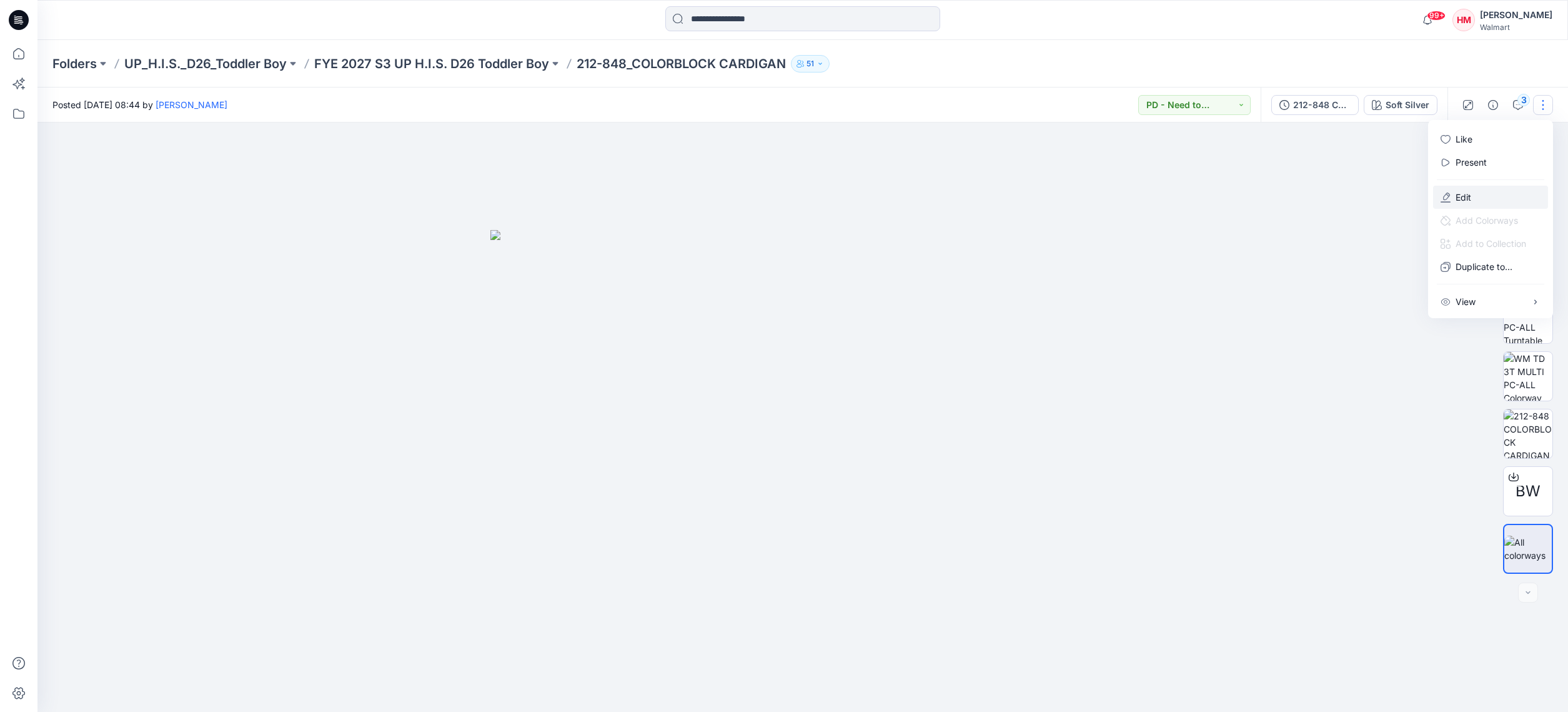
click at [1485, 197] on button "Edit" at bounding box center [1490, 197] width 115 height 23
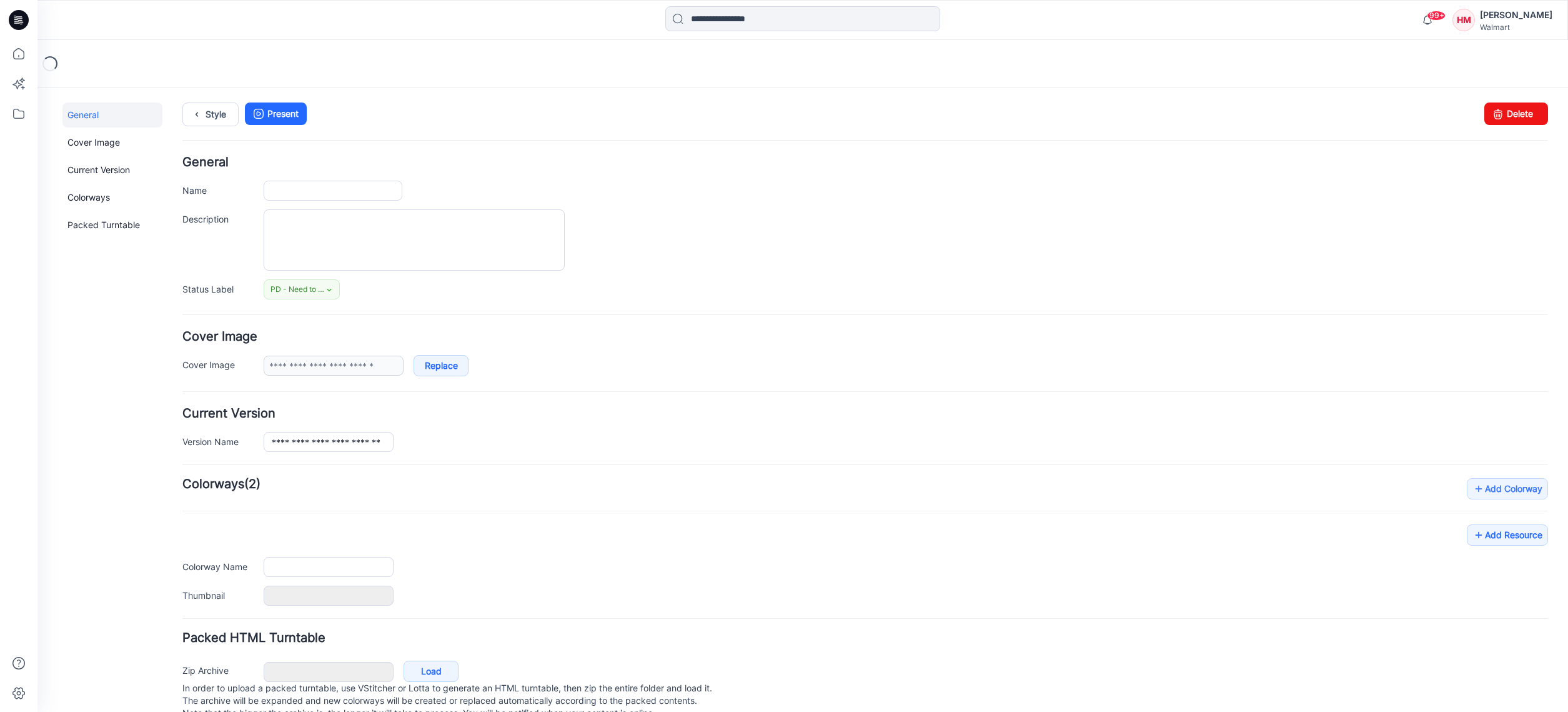
type input "**********"
type textarea "**********"
type input "**********"
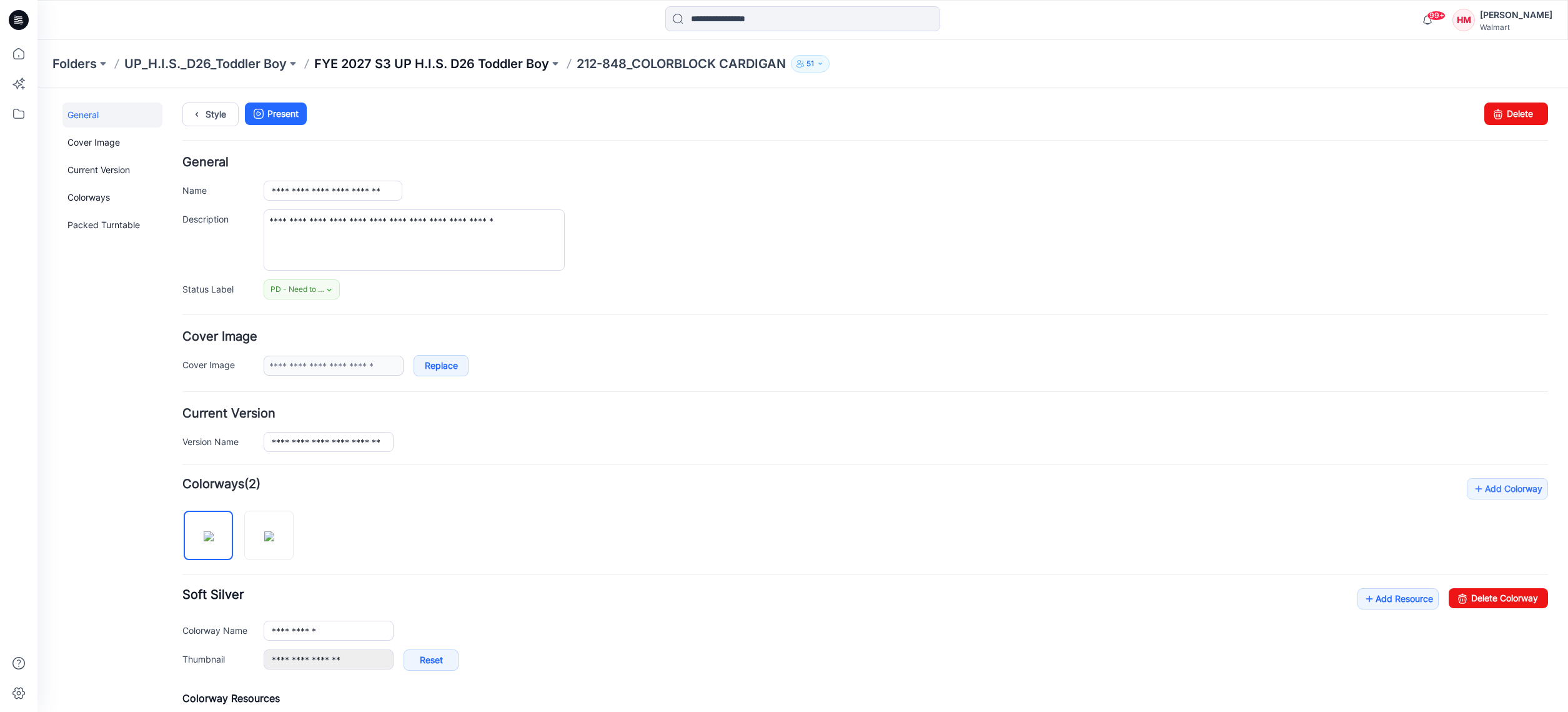
click at [489, 64] on p "FYE 2027 S3 UP H.I.S. D26 Toddler Boy" at bounding box center [431, 64] width 234 height 18
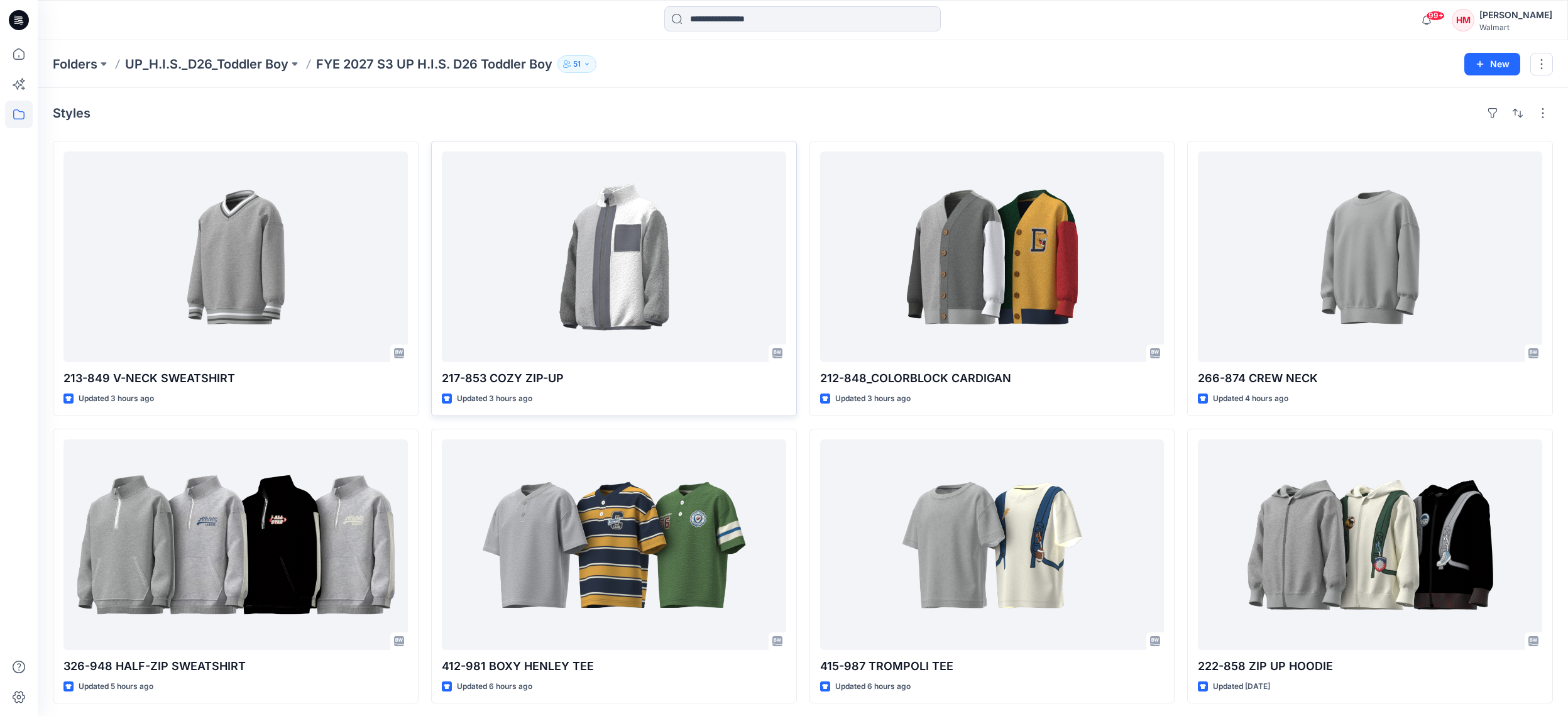
click at [572, 113] on div "Styles" at bounding box center [803, 113] width 1500 height 20
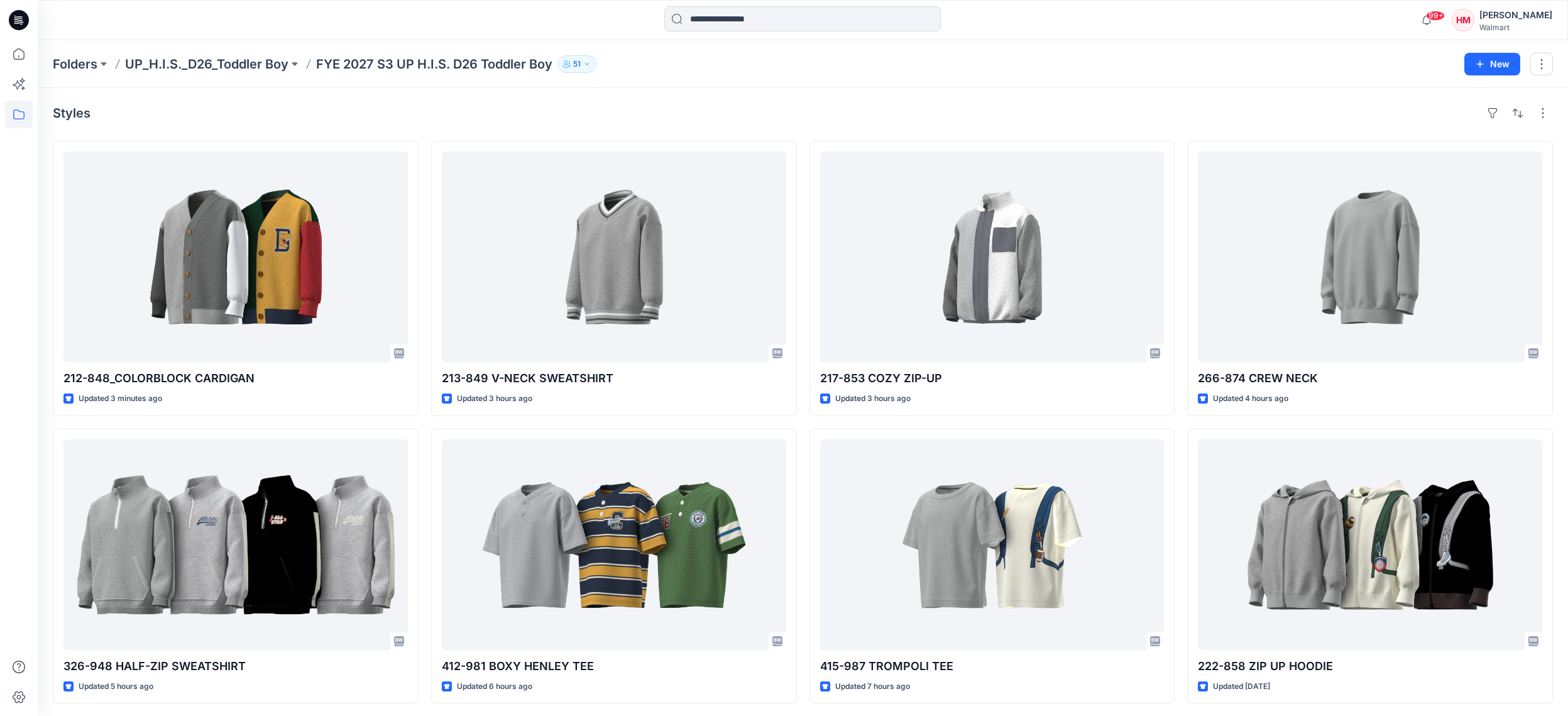
click at [1385, 111] on div "Styles" at bounding box center [803, 113] width 1500 height 20
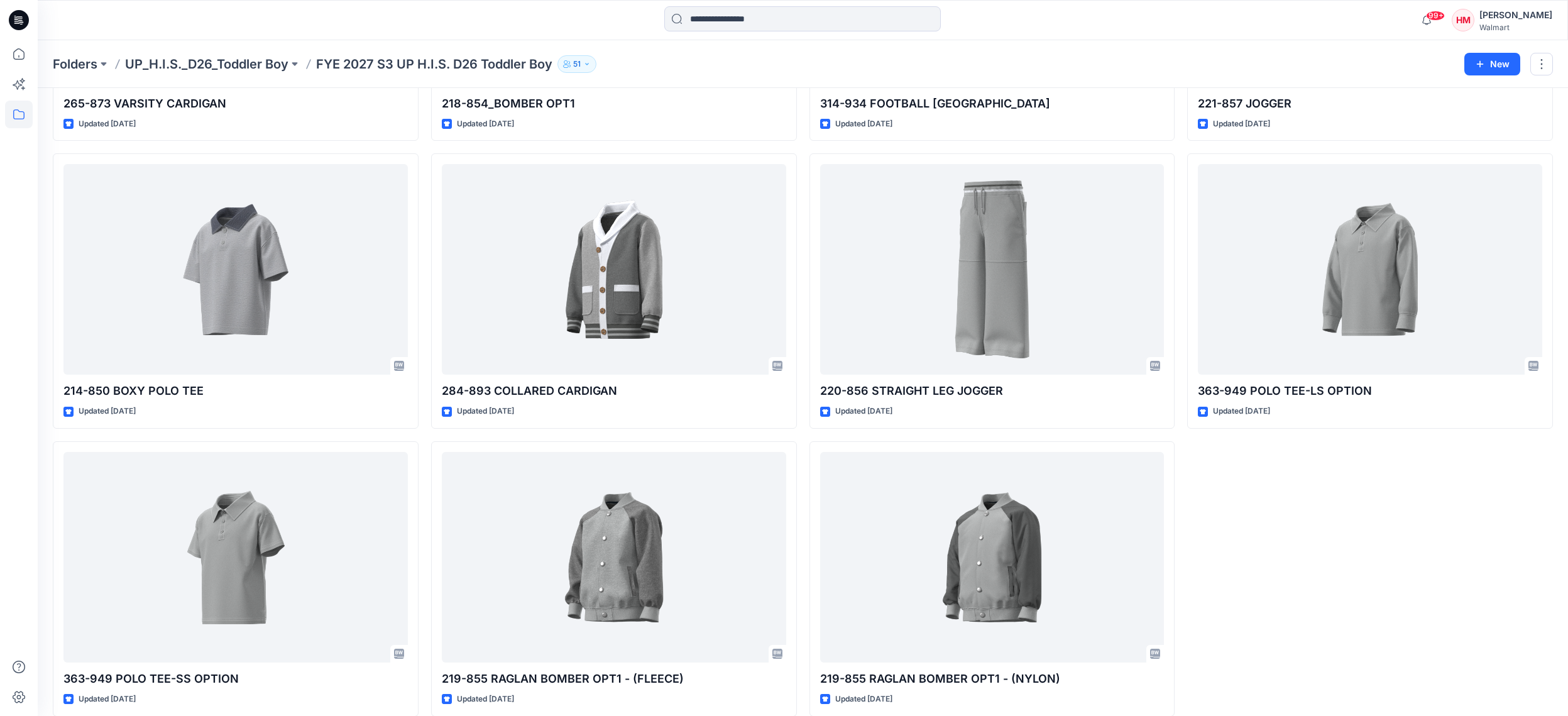
scroll to position [866, 0]
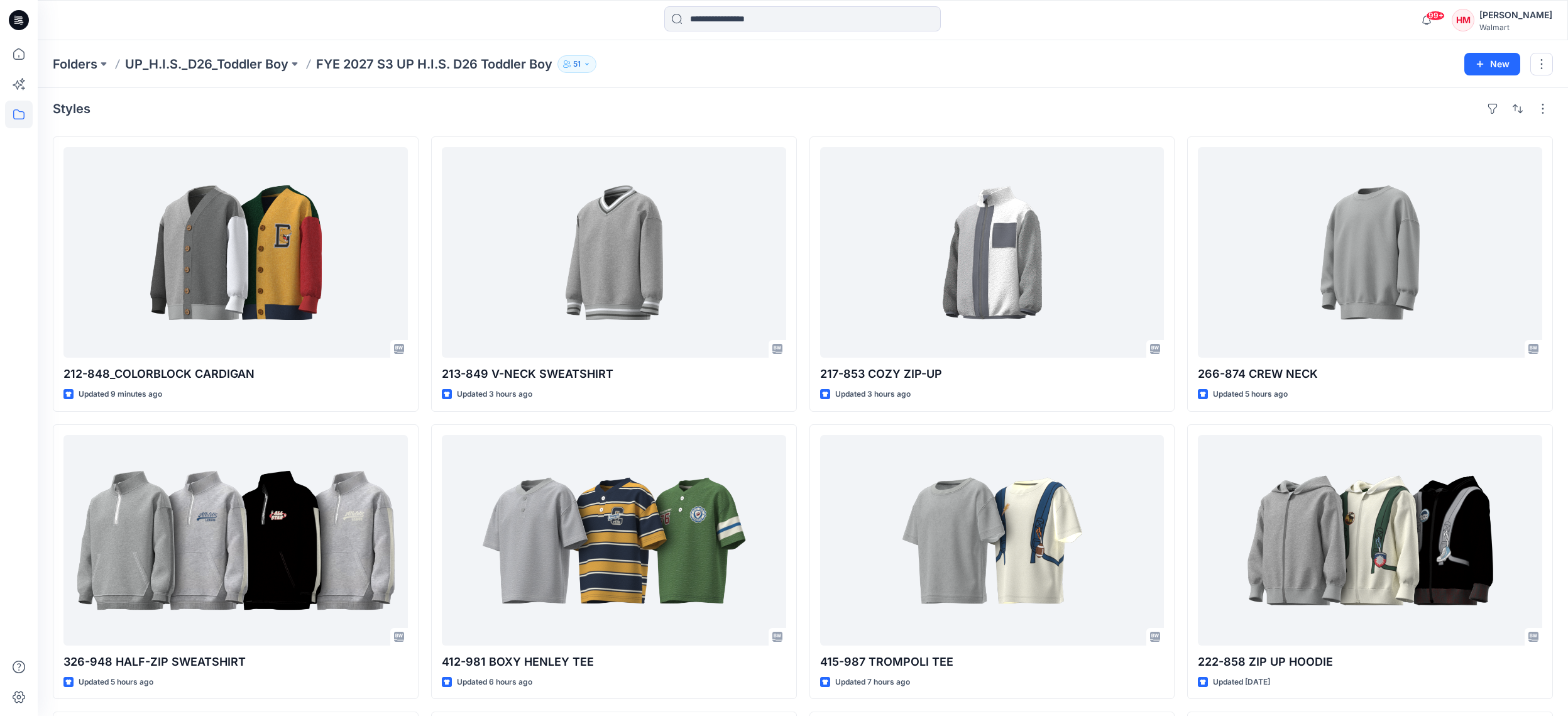
scroll to position [3, 0]
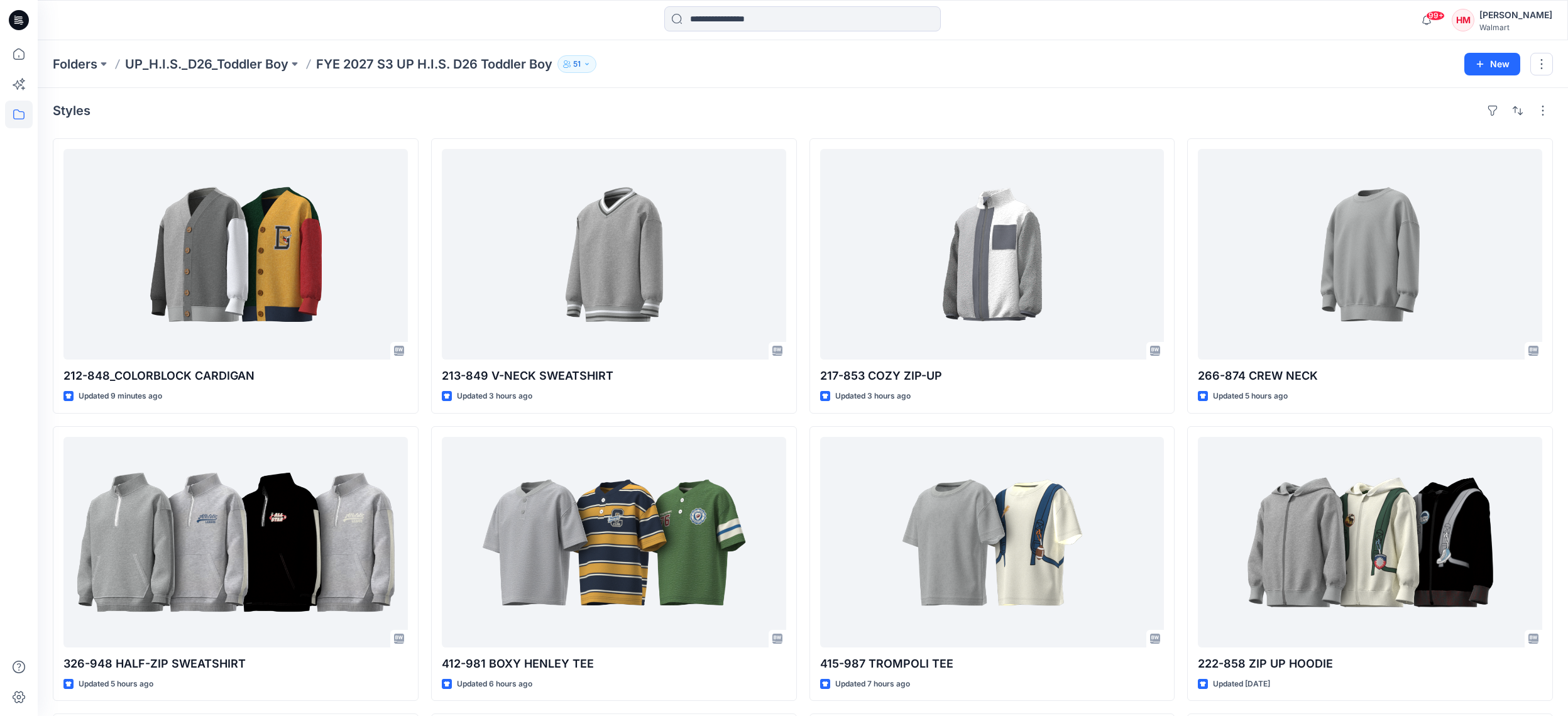
click at [1417, 116] on div "Styles" at bounding box center [803, 110] width 1500 height 20
